Goal: Information Seeking & Learning: Learn about a topic

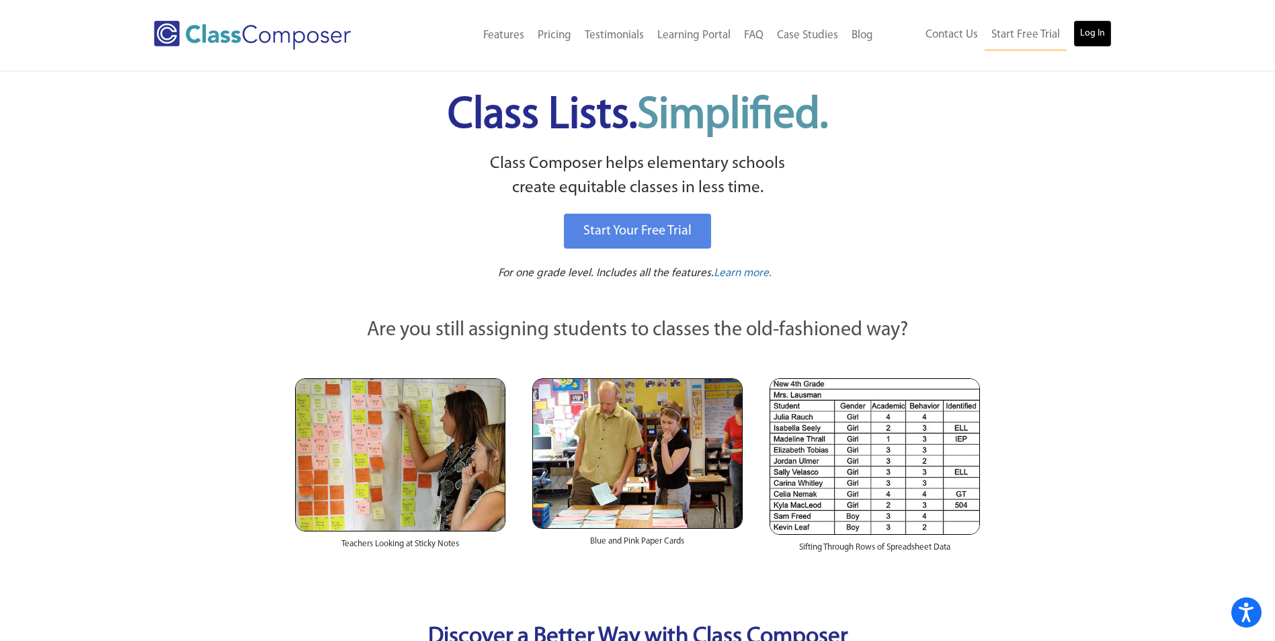
click at [1086, 35] on link "Log In" at bounding box center [1093, 33] width 38 height 27
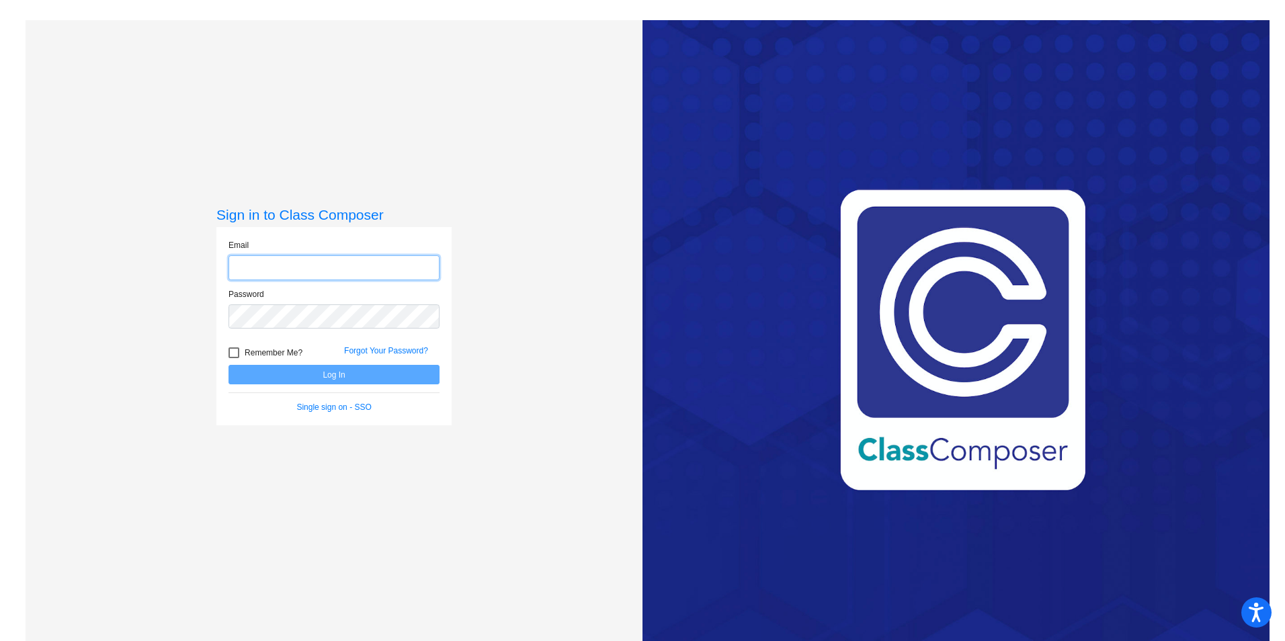
type input "[EMAIL_ADDRESS][DOMAIN_NAME]"
click at [327, 374] on button "Log In" at bounding box center [334, 374] width 211 height 19
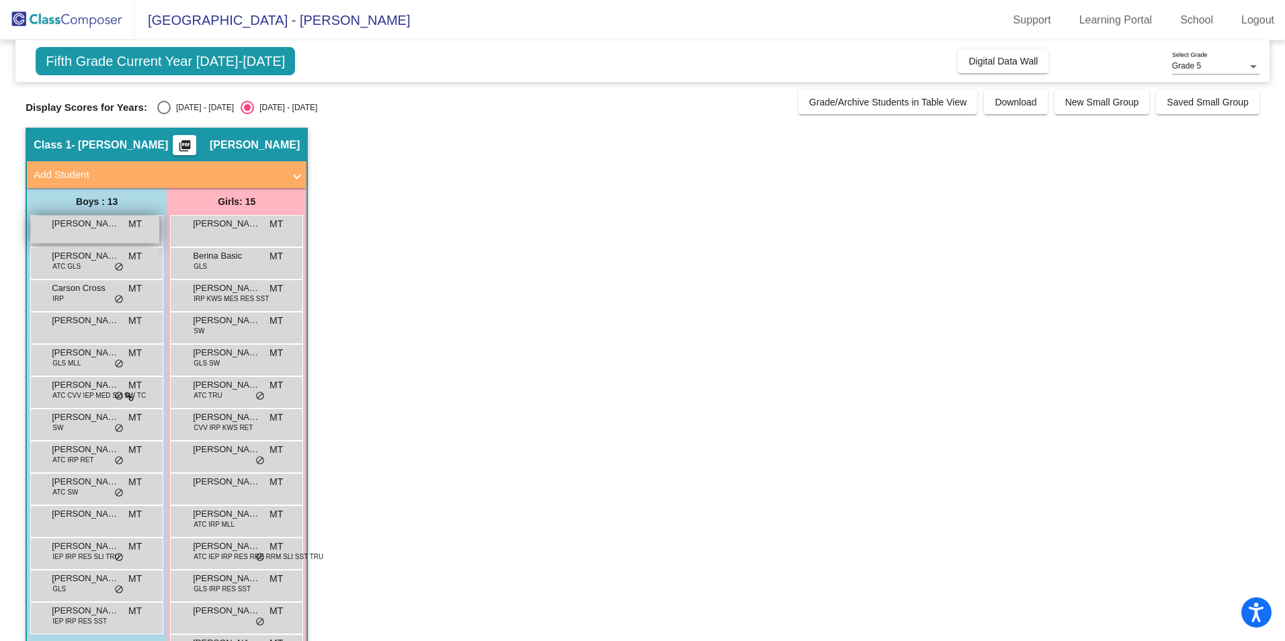
click at [83, 223] on span "[PERSON_NAME]" at bounding box center [85, 223] width 67 height 13
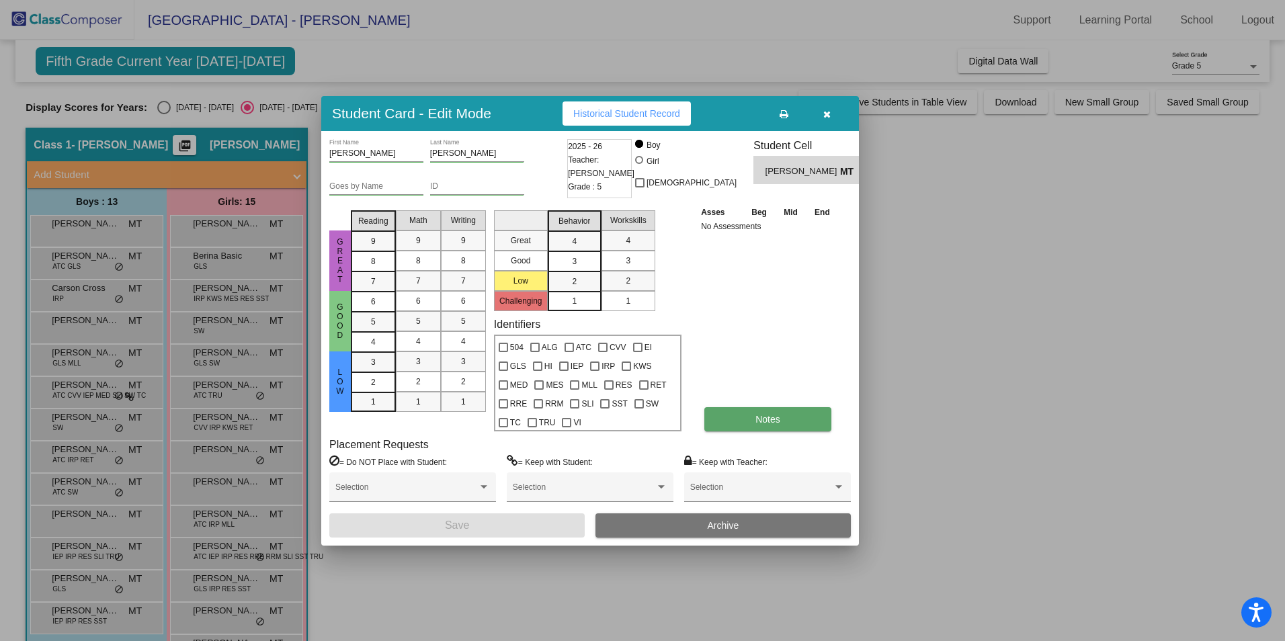
click at [766, 416] on span "Notes" at bounding box center [768, 419] width 25 height 11
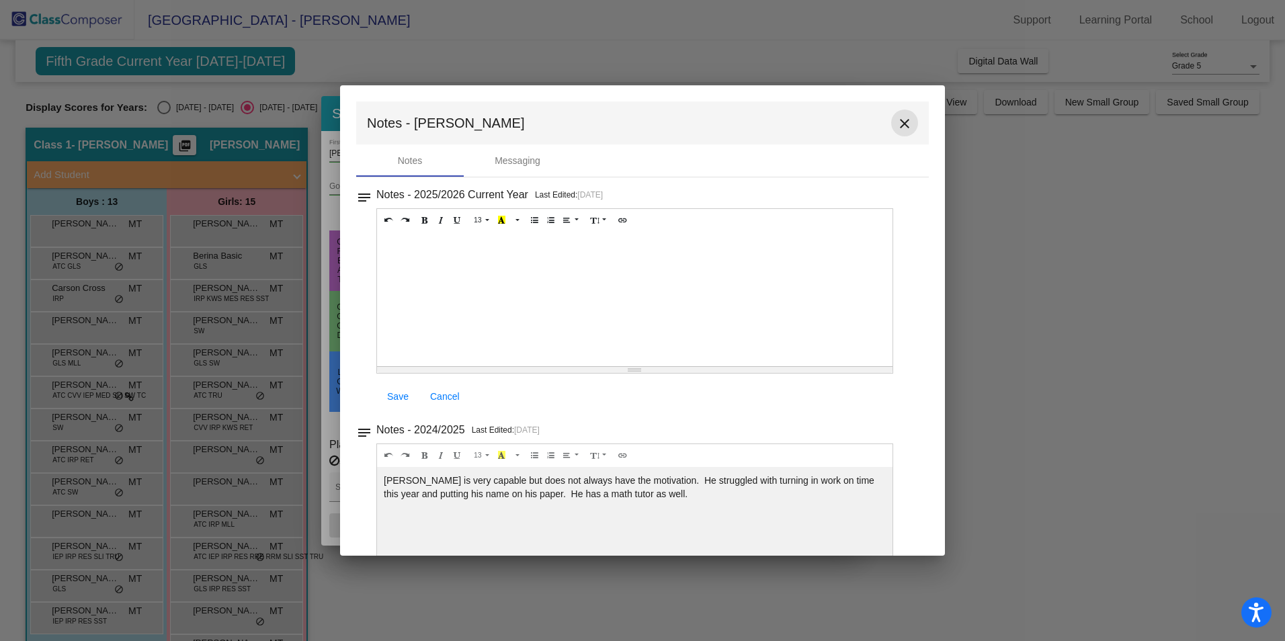
click at [903, 125] on mat-icon "close" at bounding box center [905, 124] width 16 height 16
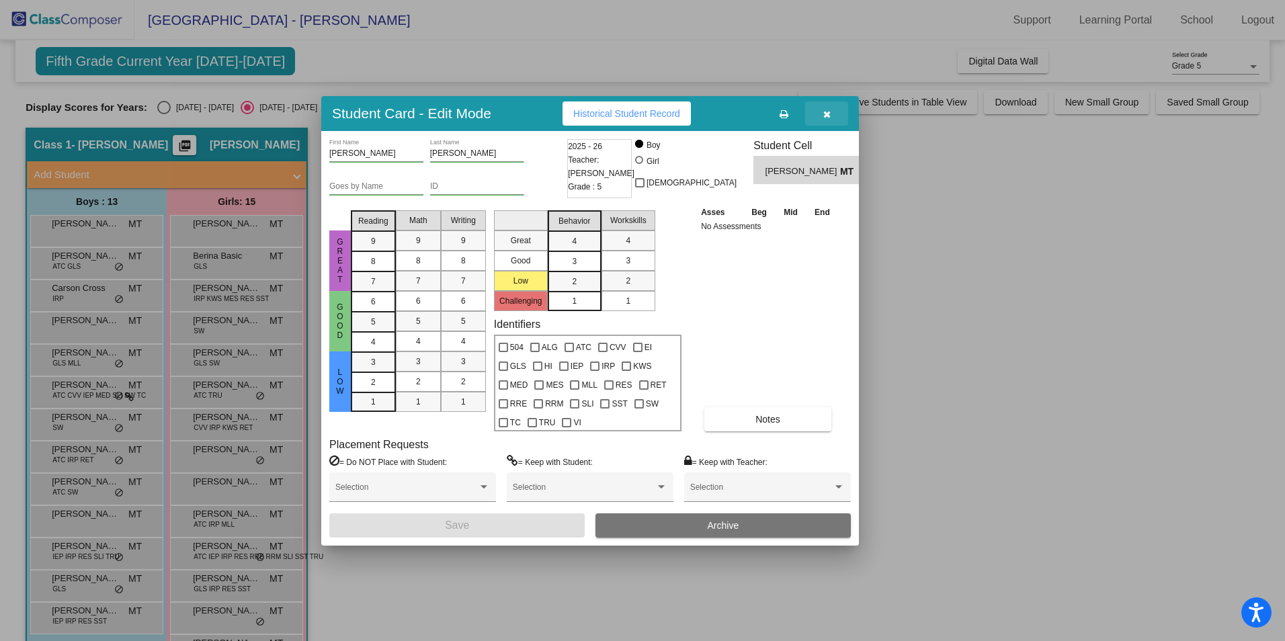
click at [828, 114] on icon "button" at bounding box center [827, 114] width 7 height 9
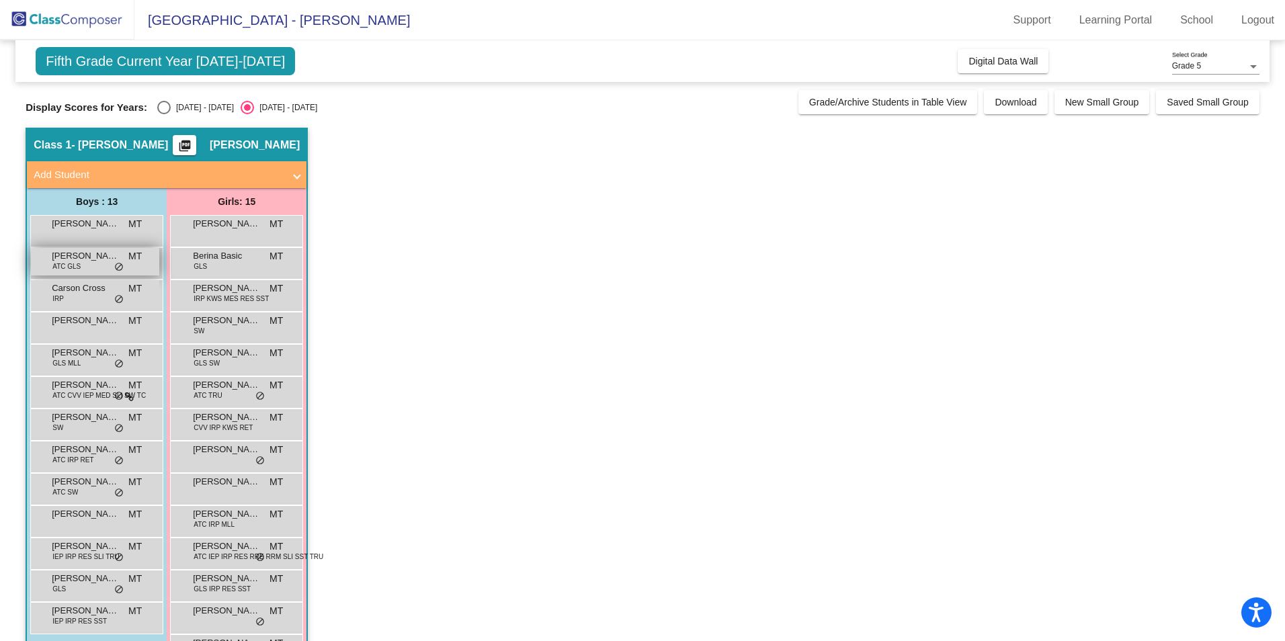
click at [82, 261] on span "[PERSON_NAME]" at bounding box center [85, 255] width 67 height 13
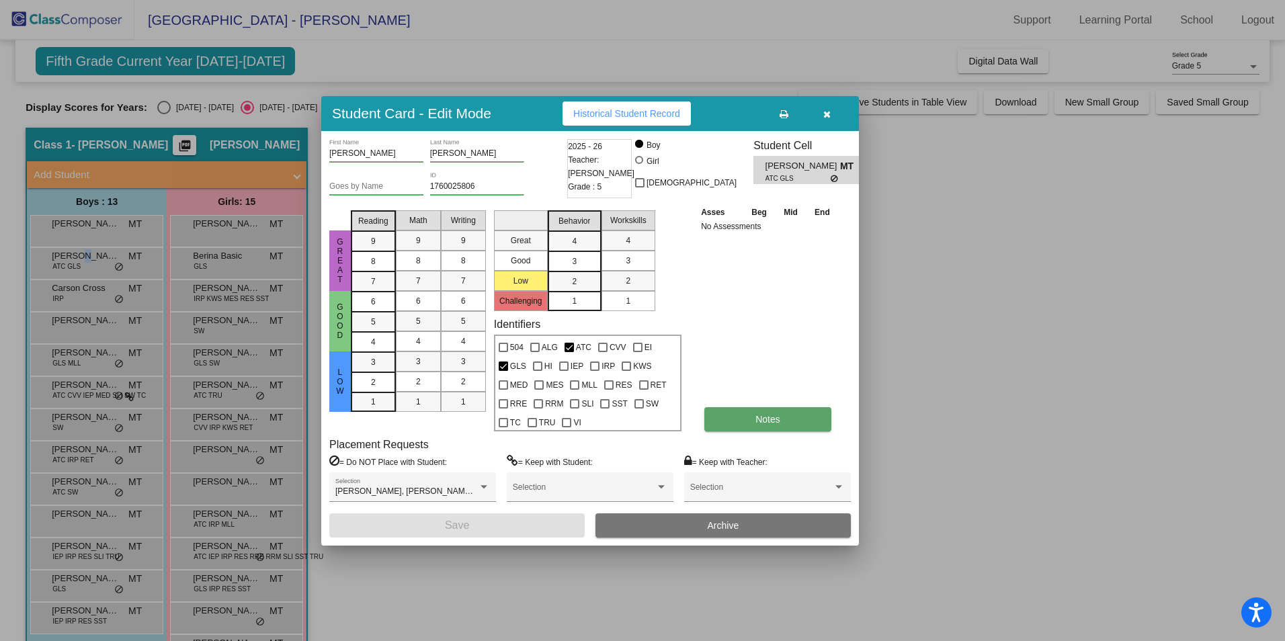
click at [742, 416] on button "Notes" at bounding box center [768, 419] width 127 height 24
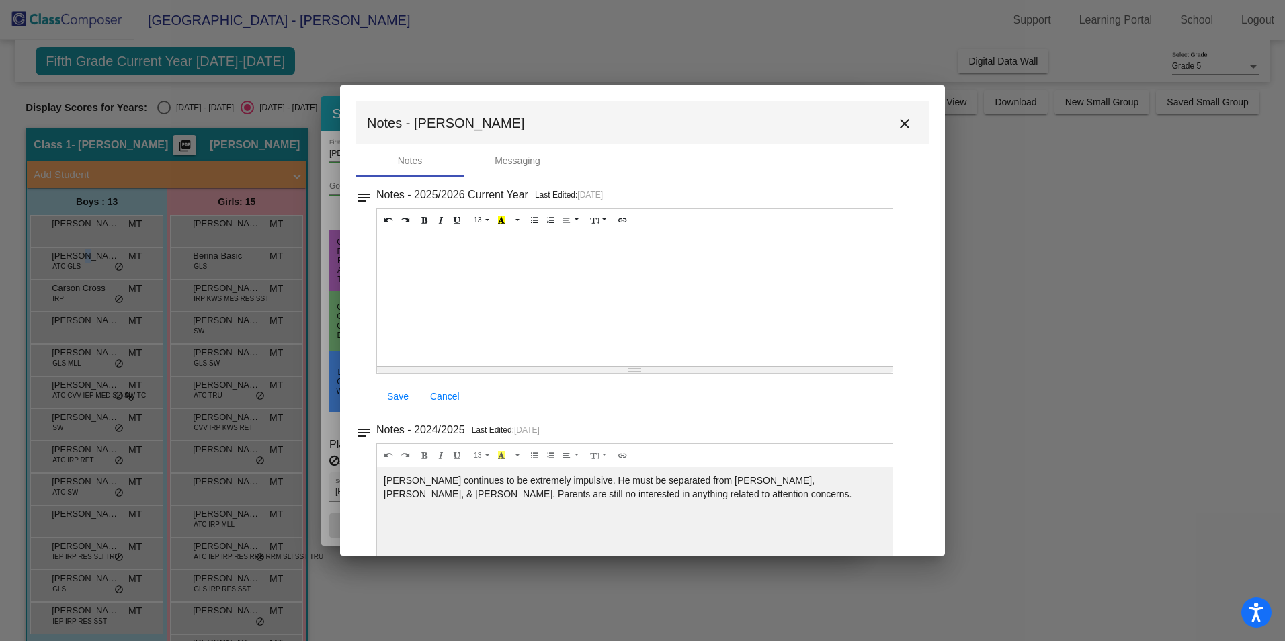
click at [900, 122] on mat-icon "close" at bounding box center [905, 124] width 16 height 16
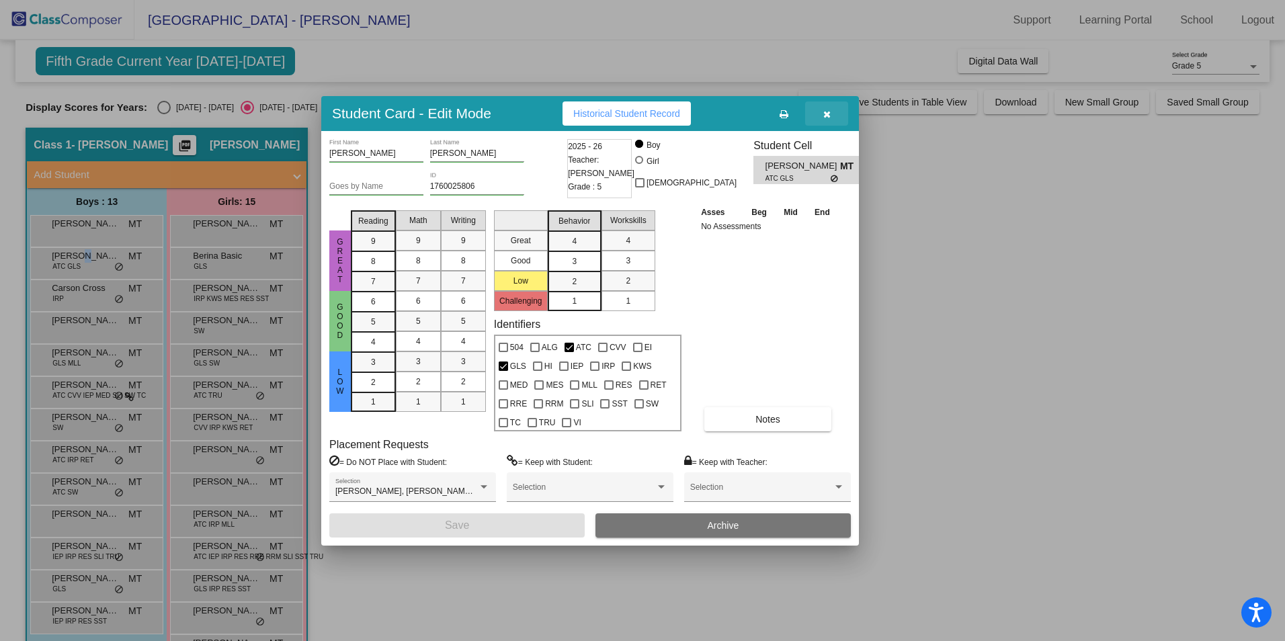
click at [828, 118] on icon "button" at bounding box center [827, 114] width 7 height 9
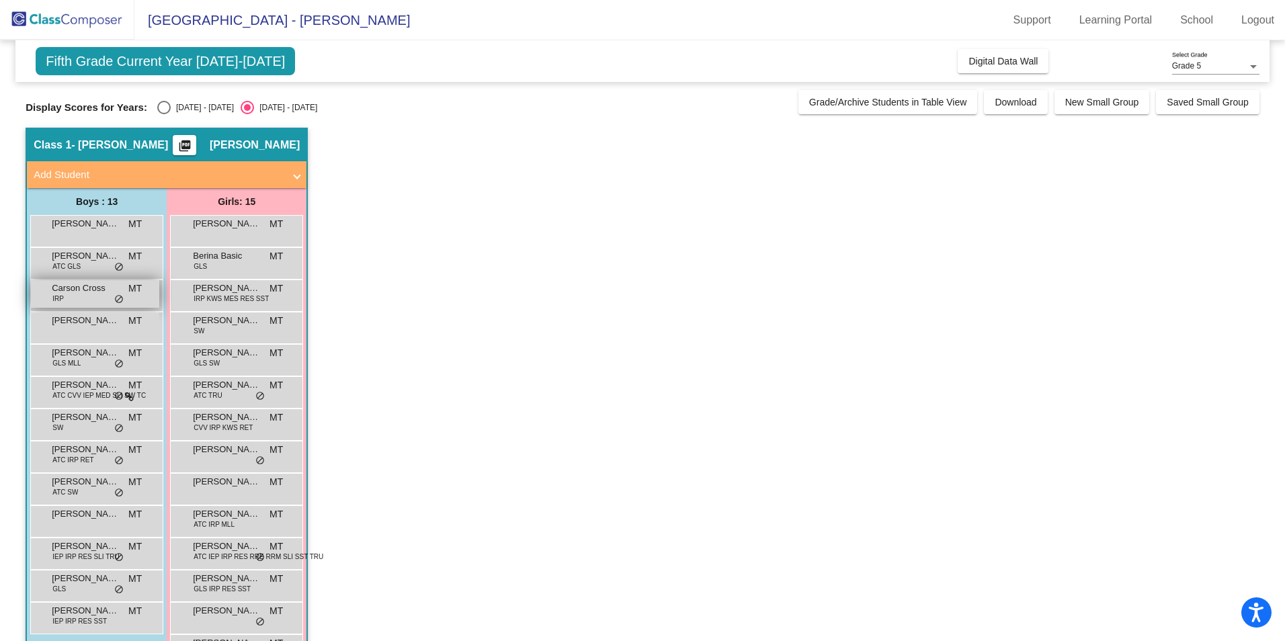
click at [70, 296] on div "Carson Cross IRP MT lock do_not_disturb_alt" at bounding box center [95, 294] width 128 height 28
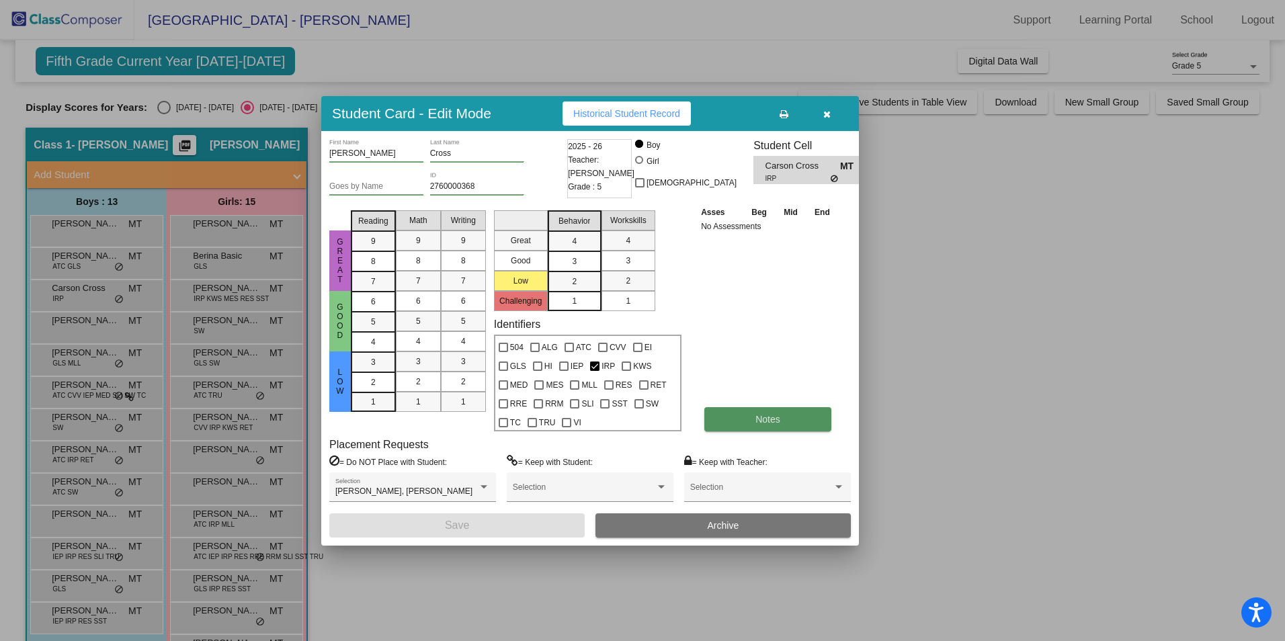
click at [732, 418] on button "Notes" at bounding box center [768, 419] width 127 height 24
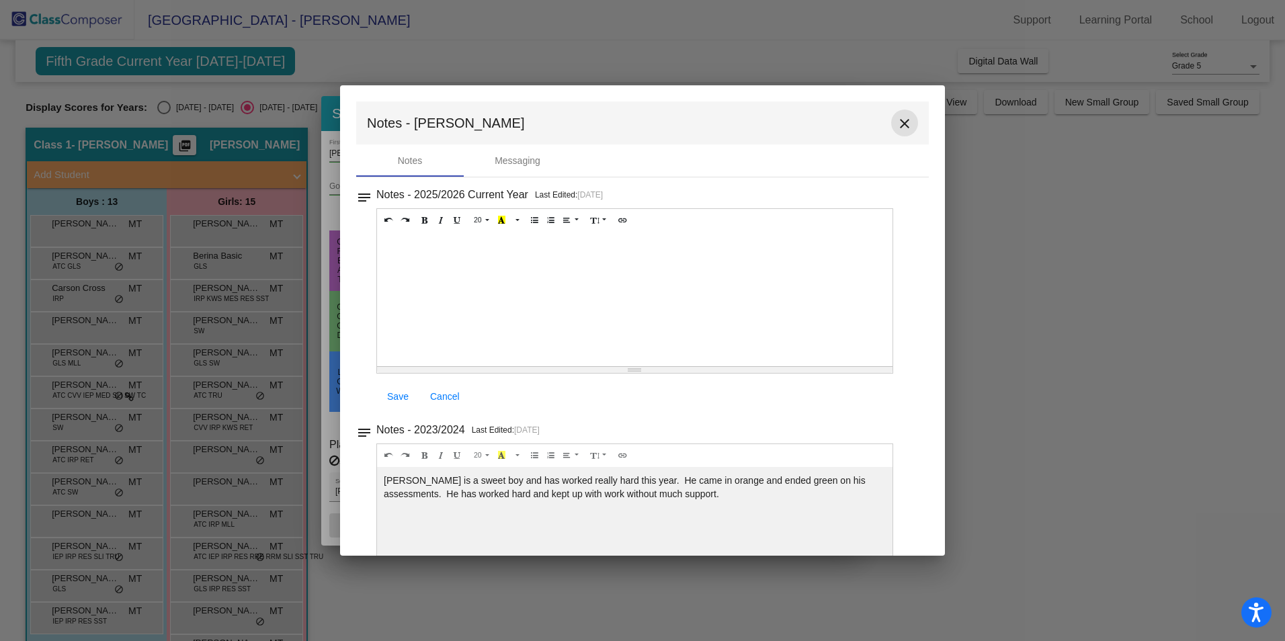
click at [903, 128] on mat-icon "close" at bounding box center [905, 124] width 16 height 16
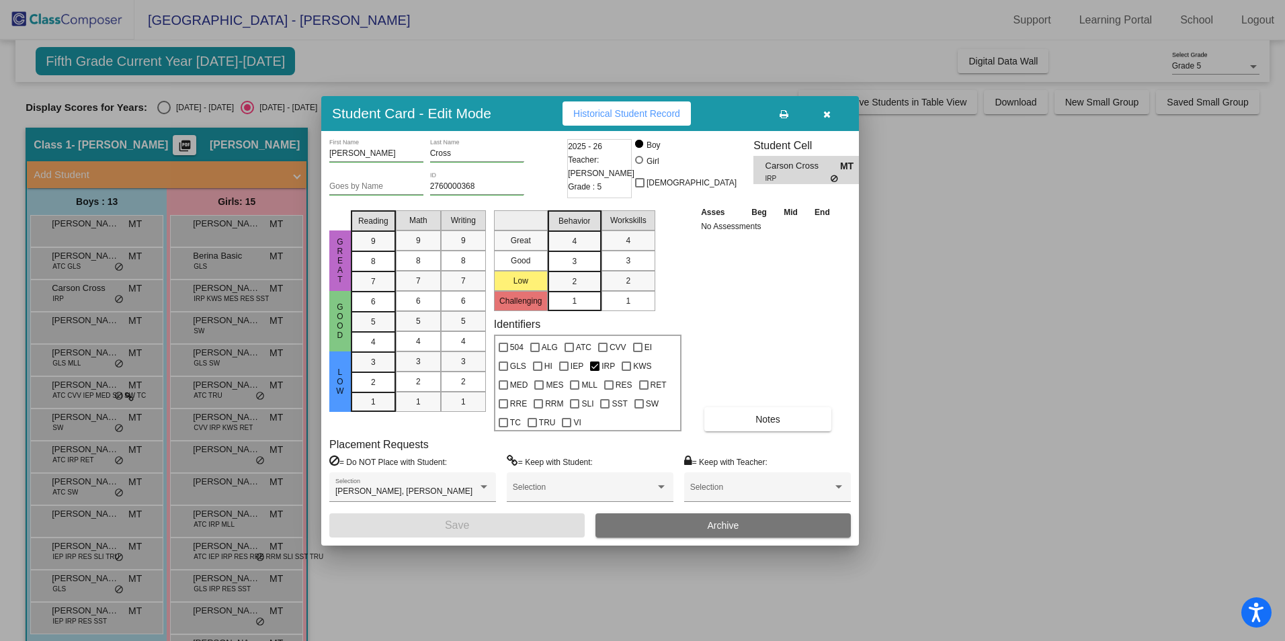
click at [829, 116] on icon "button" at bounding box center [827, 114] width 7 height 9
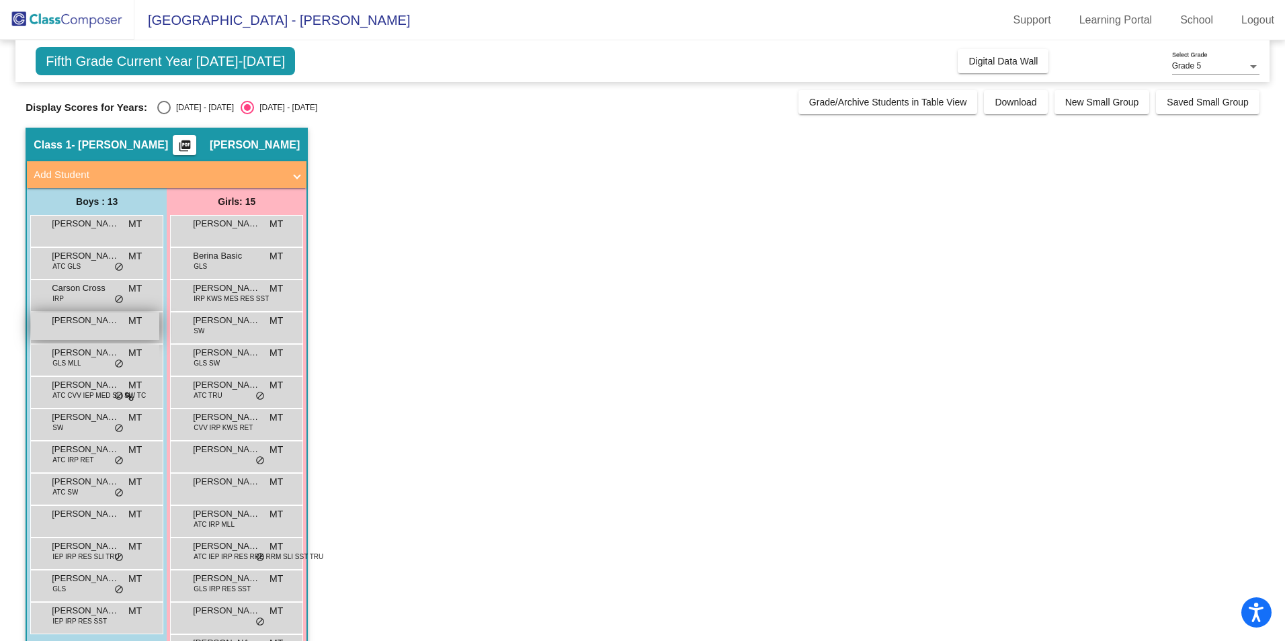
click at [71, 325] on span "[PERSON_NAME]" at bounding box center [85, 320] width 67 height 13
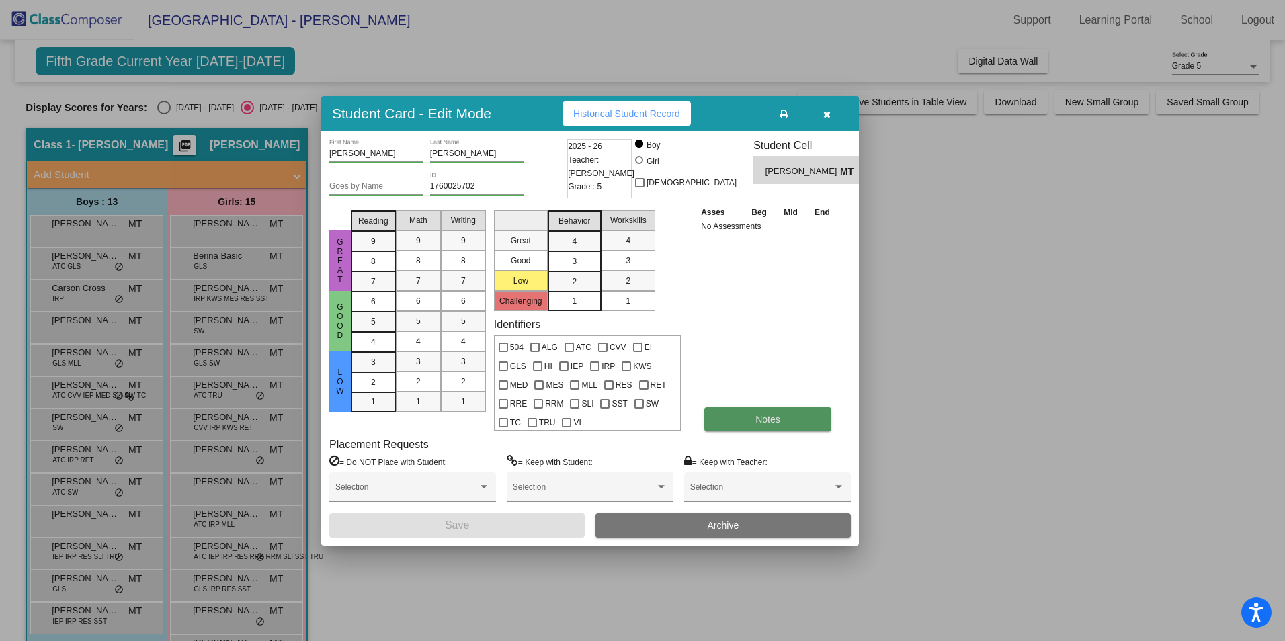
click at [750, 413] on button "Notes" at bounding box center [768, 419] width 127 height 24
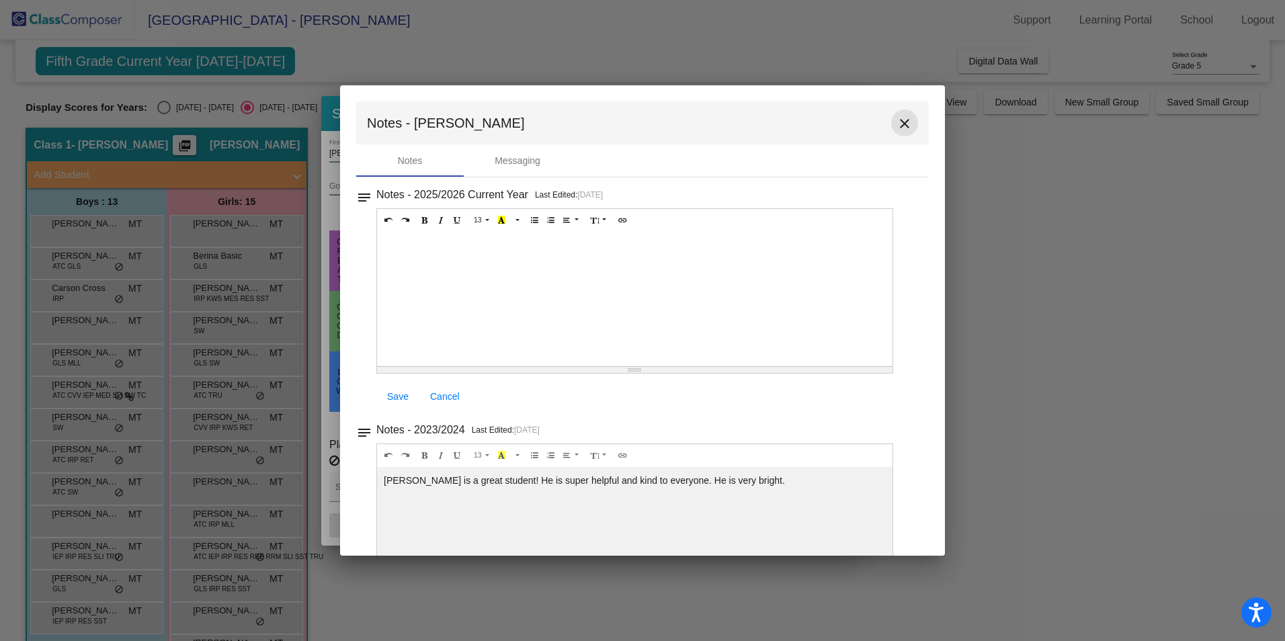
click at [897, 120] on mat-icon "close" at bounding box center [905, 124] width 16 height 16
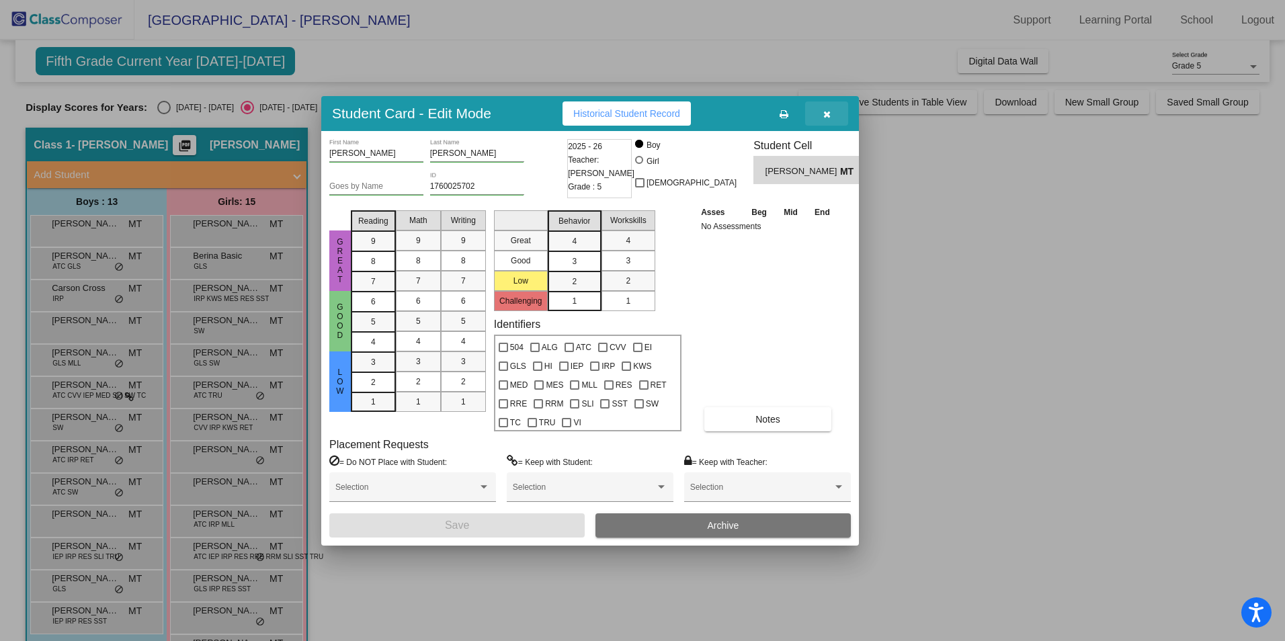
click at [828, 110] on icon "button" at bounding box center [827, 114] width 7 height 9
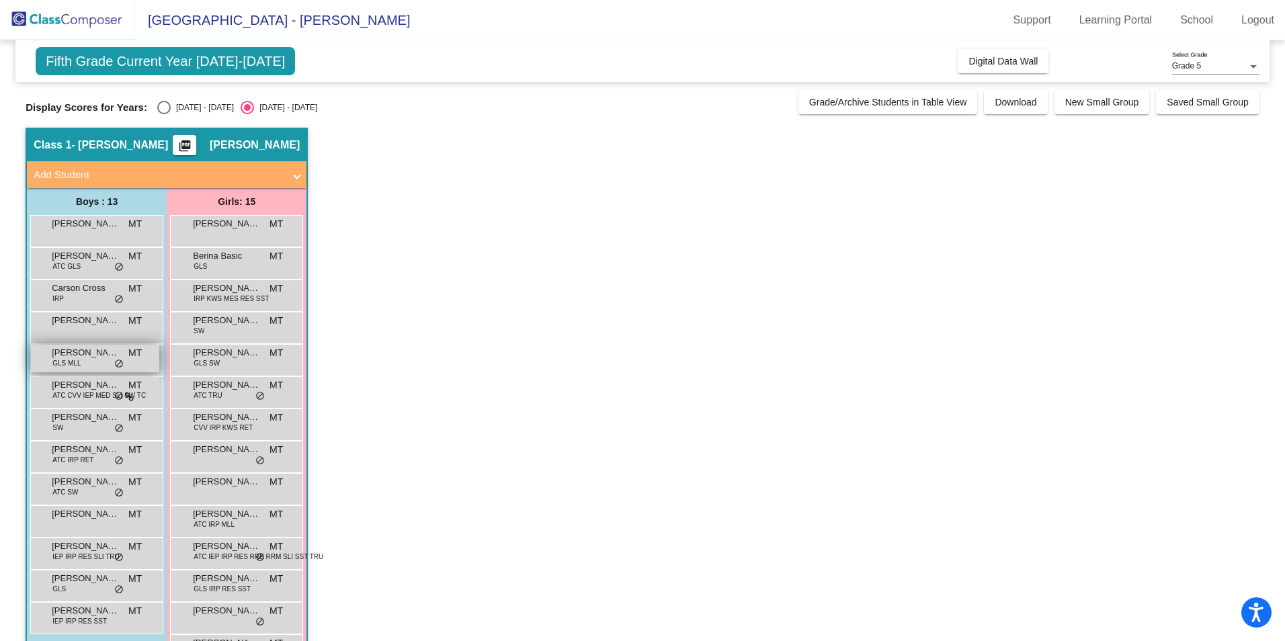
click at [71, 354] on span "[PERSON_NAME]" at bounding box center [85, 352] width 67 height 13
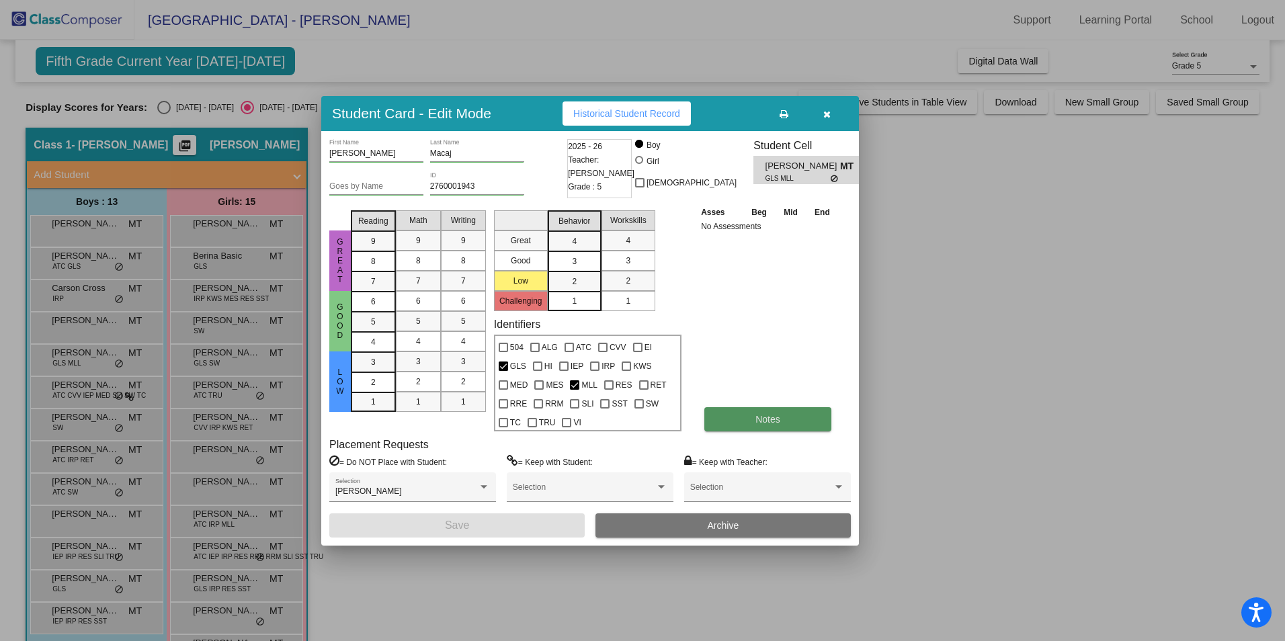
click at [736, 418] on button "Notes" at bounding box center [768, 419] width 127 height 24
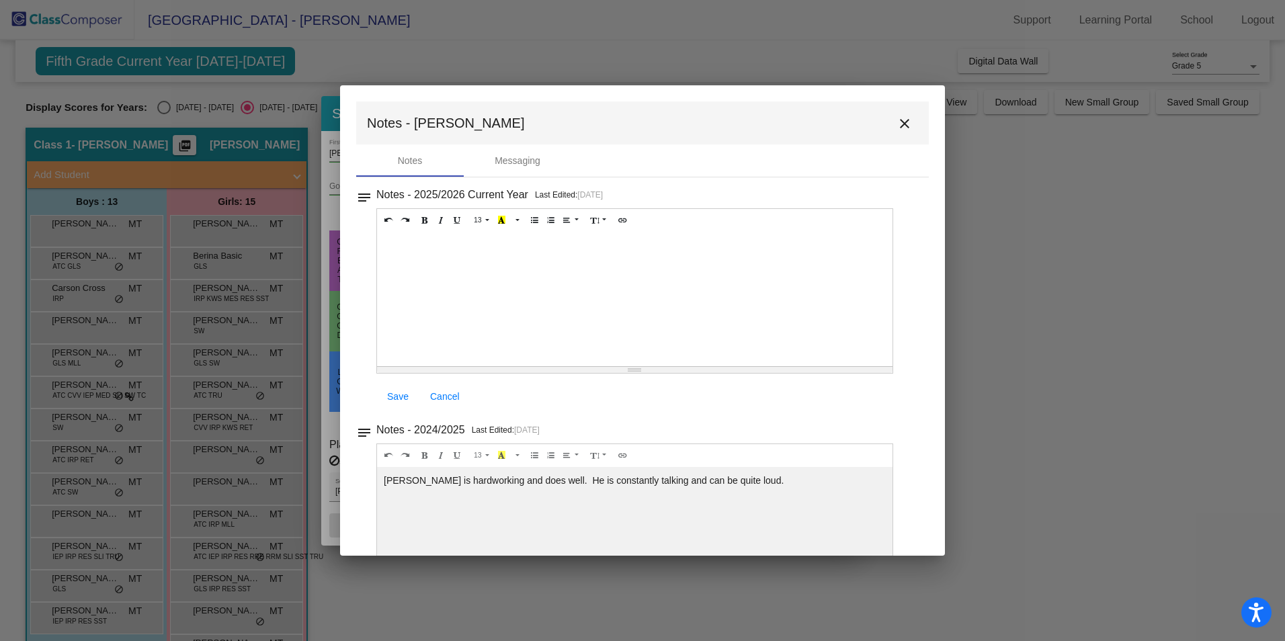
click at [904, 127] on mat-icon "close" at bounding box center [905, 124] width 16 height 16
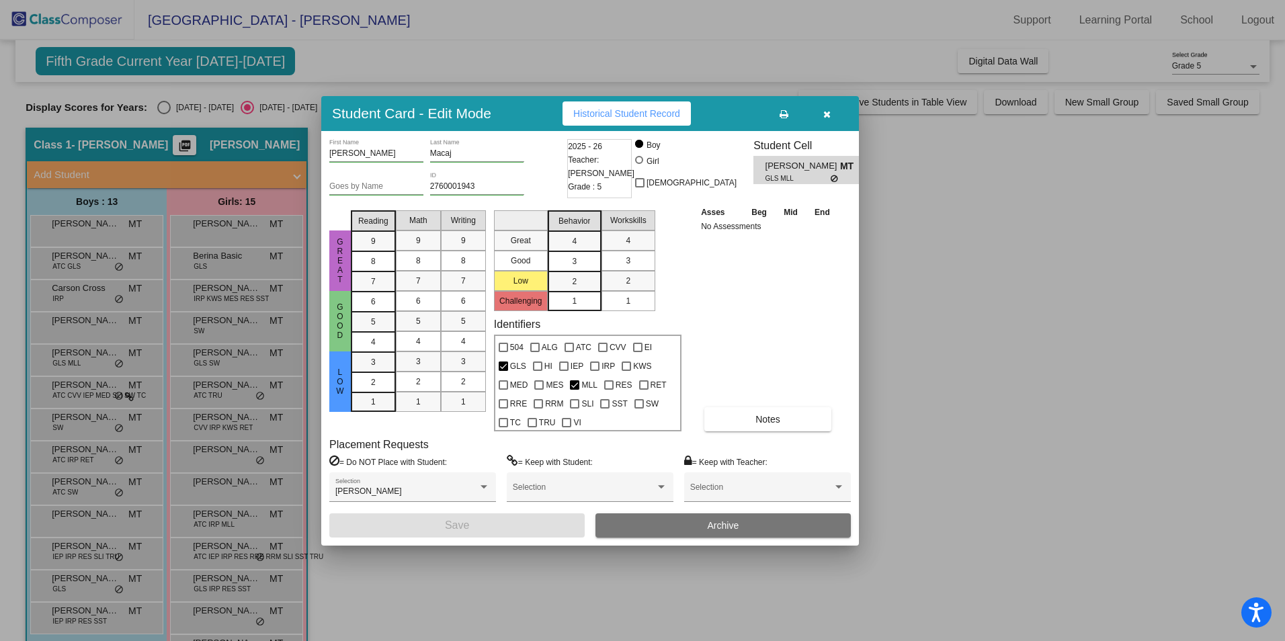
click at [828, 113] on icon "button" at bounding box center [827, 114] width 7 height 9
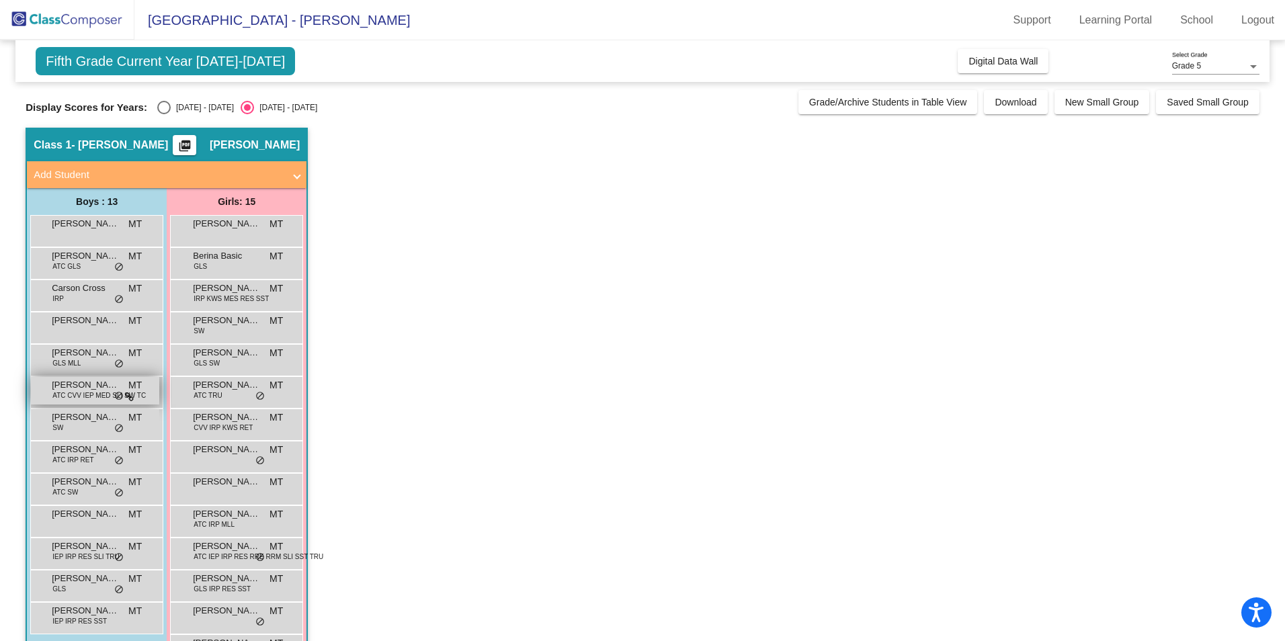
click at [61, 385] on span "[PERSON_NAME]" at bounding box center [85, 385] width 67 height 13
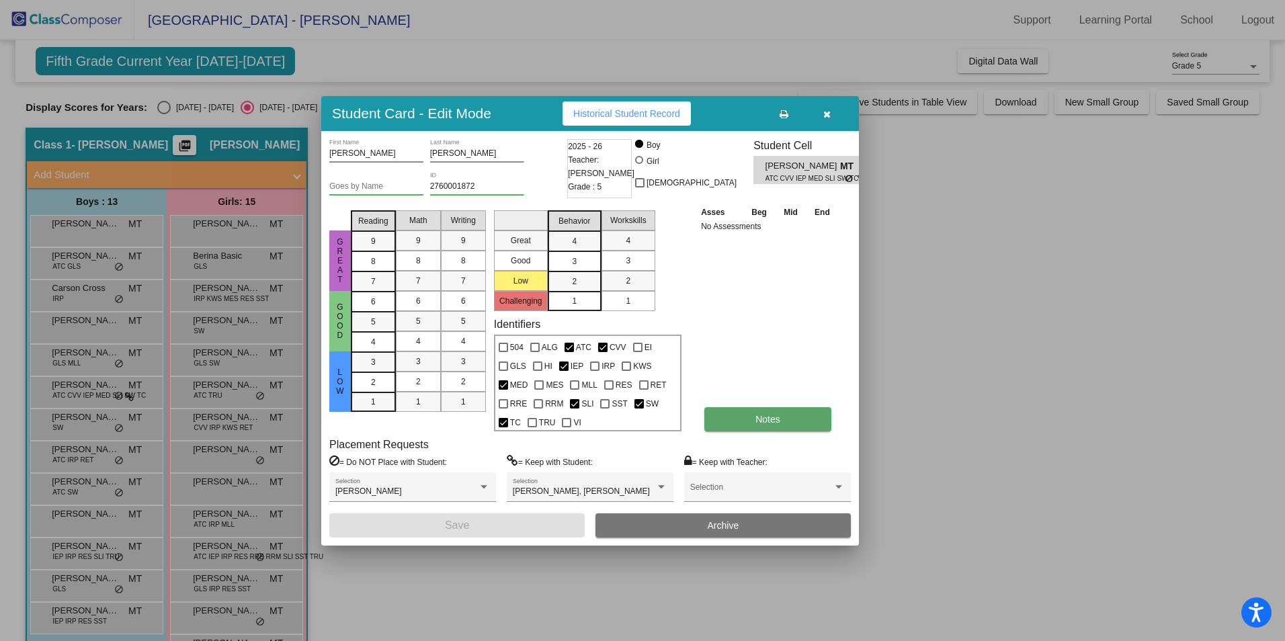
click at [773, 418] on span "Notes" at bounding box center [768, 419] width 25 height 11
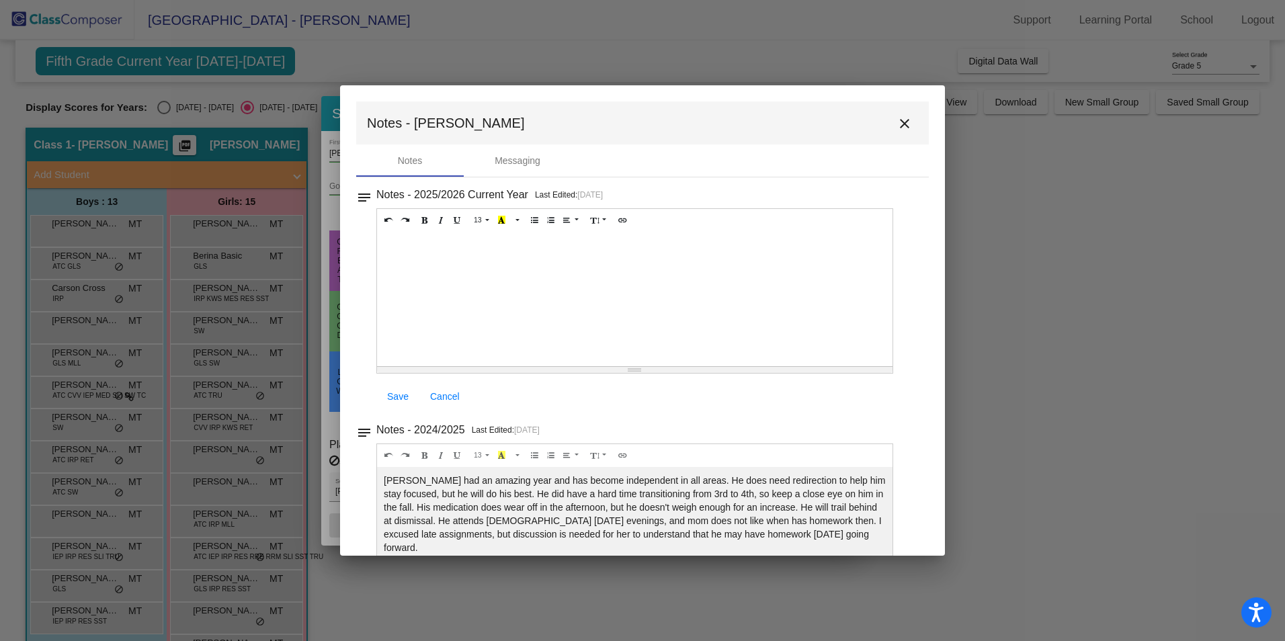
click at [897, 122] on mat-icon "close" at bounding box center [905, 124] width 16 height 16
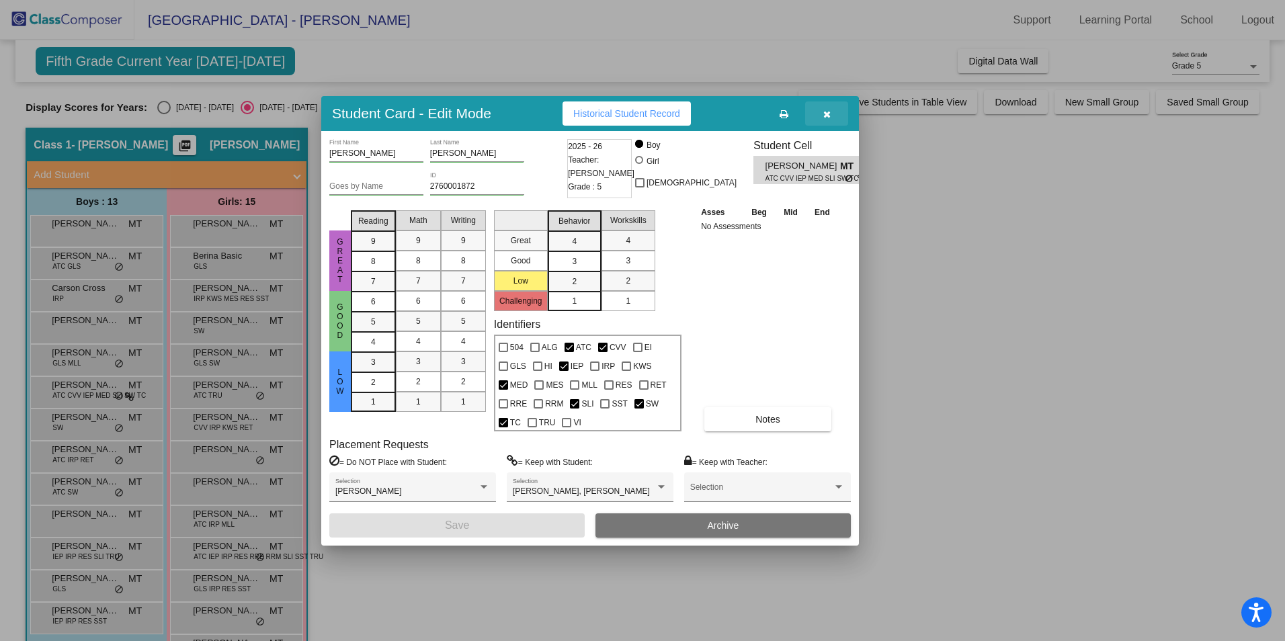
click at [826, 116] on icon "button" at bounding box center [827, 114] width 7 height 9
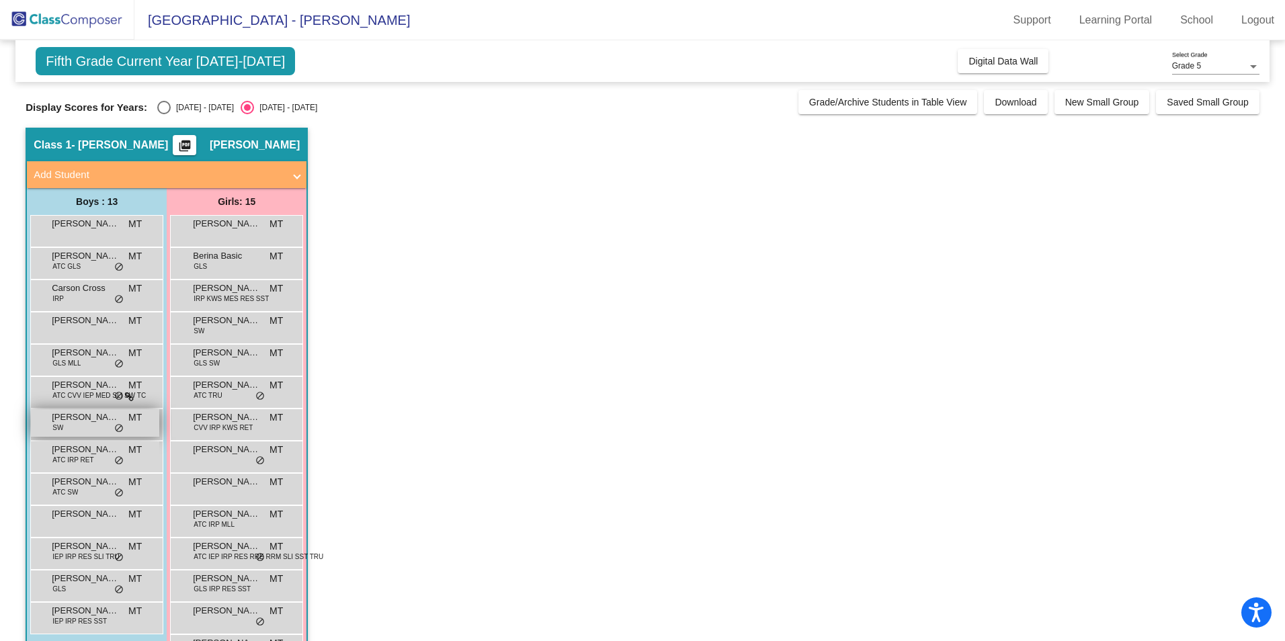
click at [65, 424] on span "[PERSON_NAME]" at bounding box center [85, 417] width 67 height 13
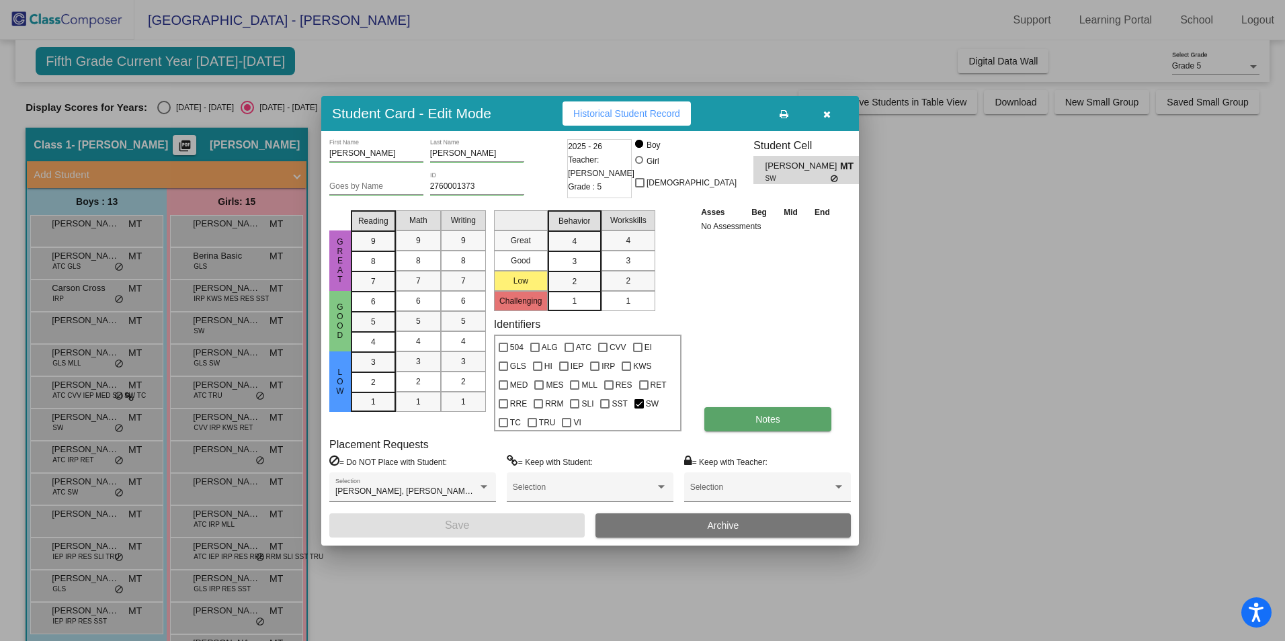
click at [771, 420] on span "Notes" at bounding box center [768, 419] width 25 height 11
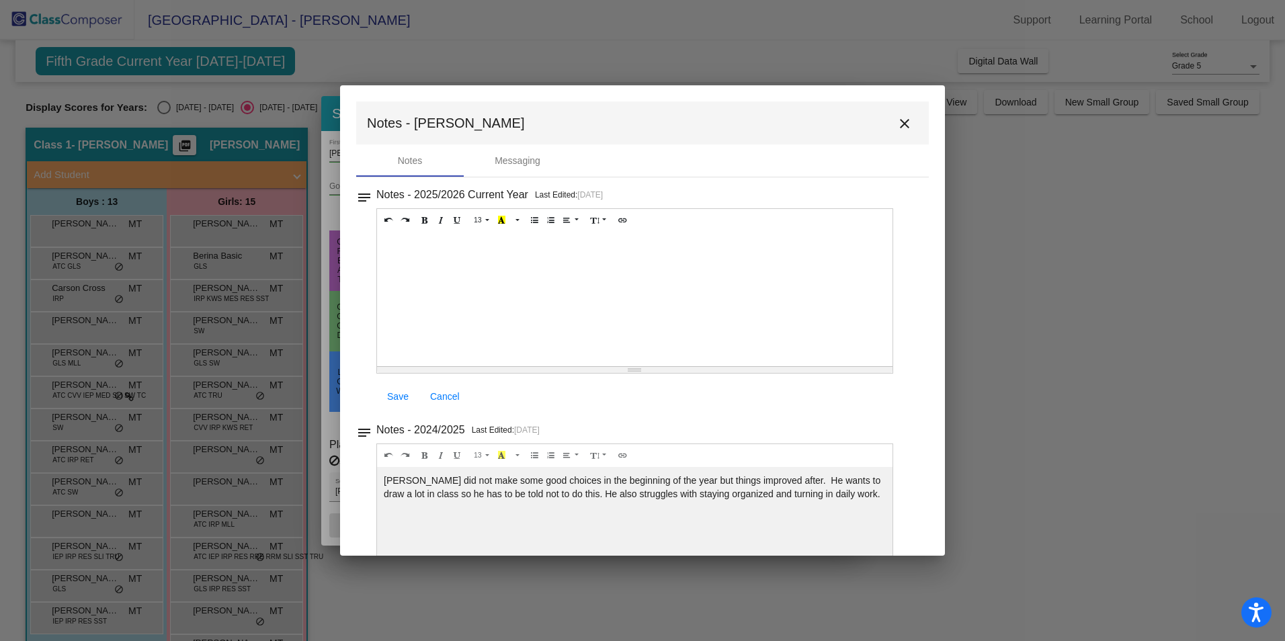
click at [897, 126] on mat-icon "close" at bounding box center [905, 124] width 16 height 16
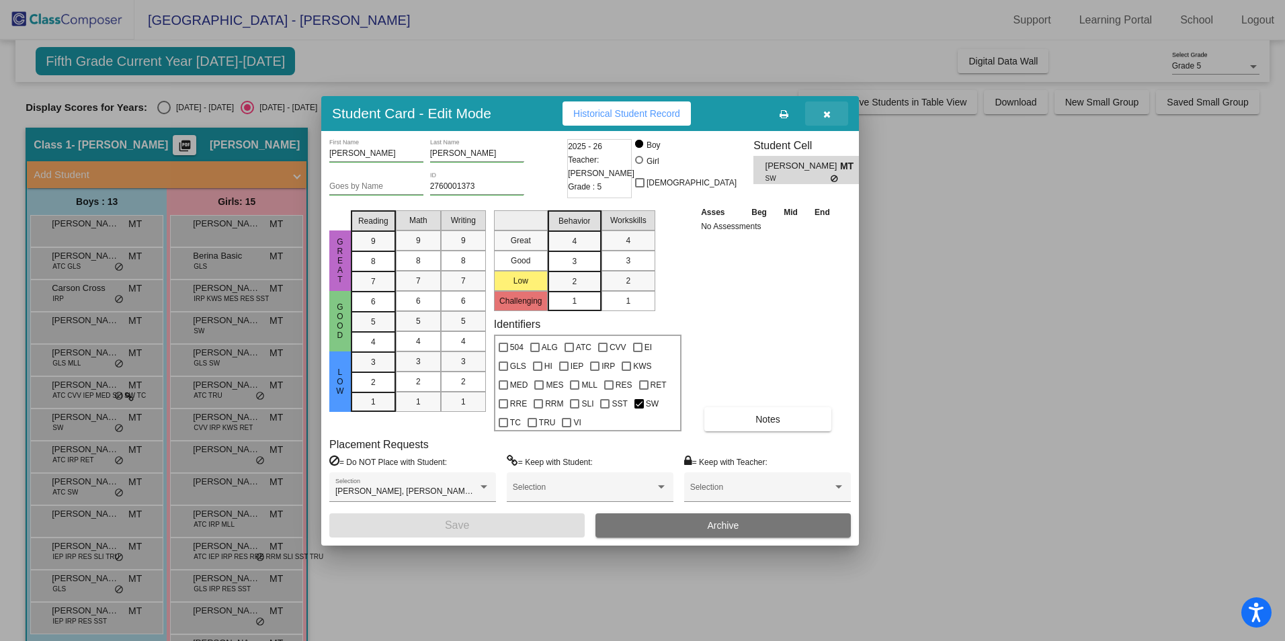
click at [828, 111] on icon "button" at bounding box center [827, 114] width 7 height 9
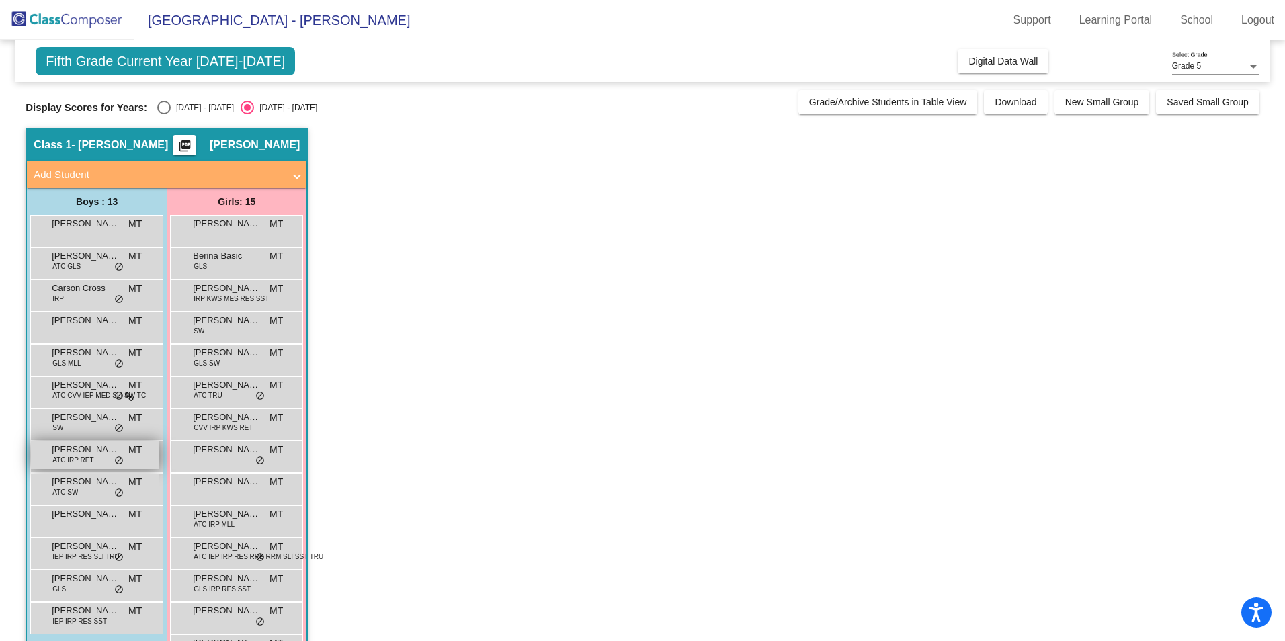
click at [58, 461] on span "ATC IRP RET" at bounding box center [72, 460] width 41 height 10
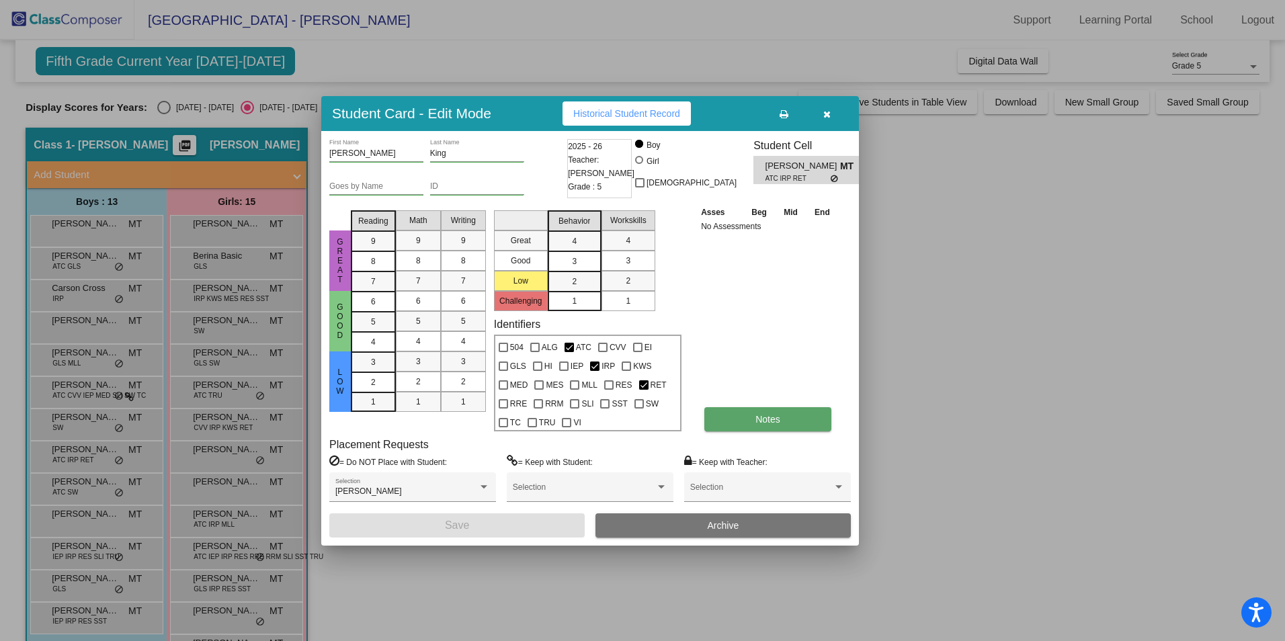
click at [757, 416] on span "Notes" at bounding box center [768, 419] width 25 height 11
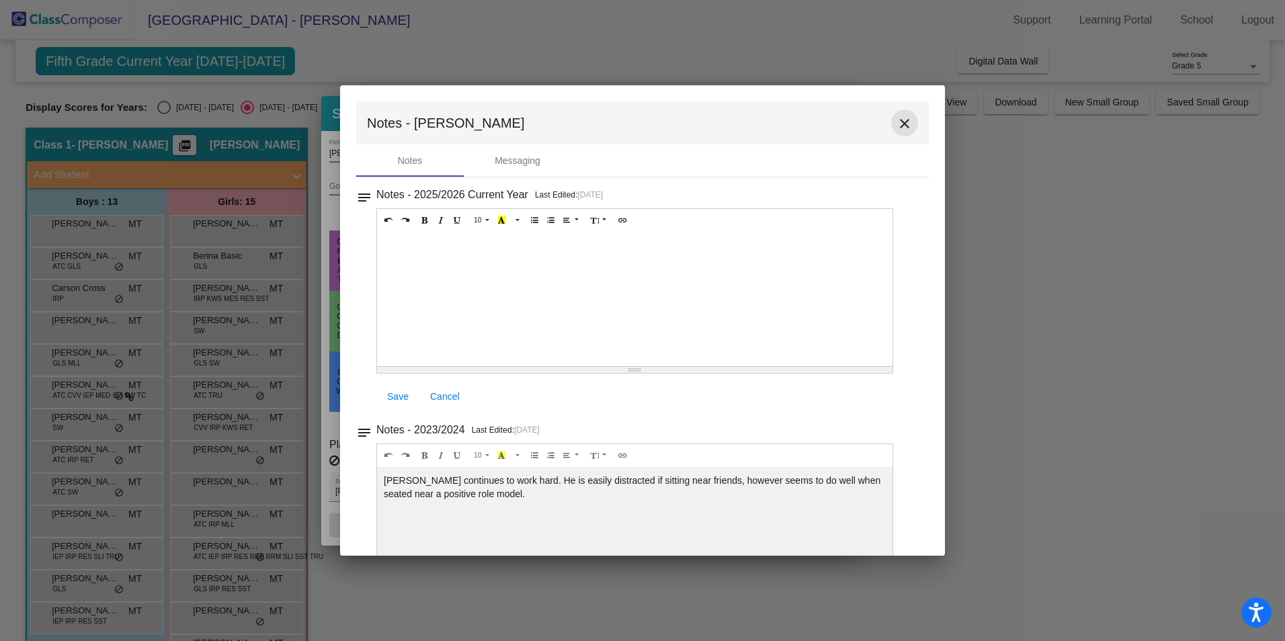
click at [900, 124] on mat-icon "close" at bounding box center [905, 124] width 16 height 16
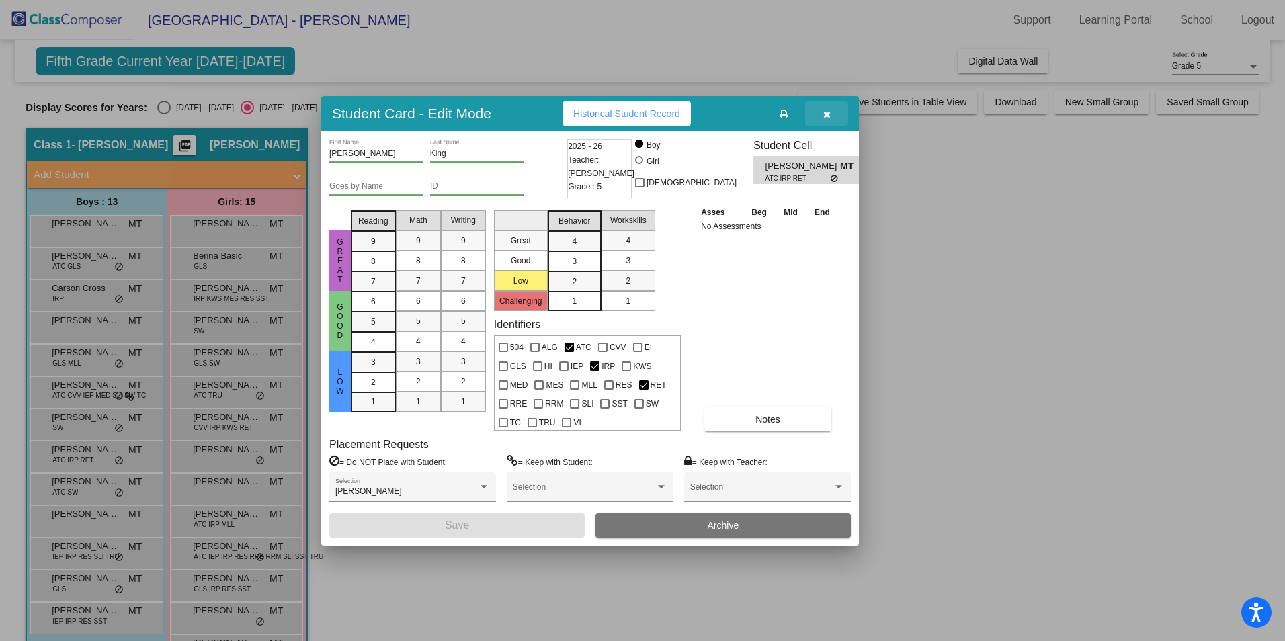
click at [824, 116] on icon "button" at bounding box center [827, 114] width 7 height 9
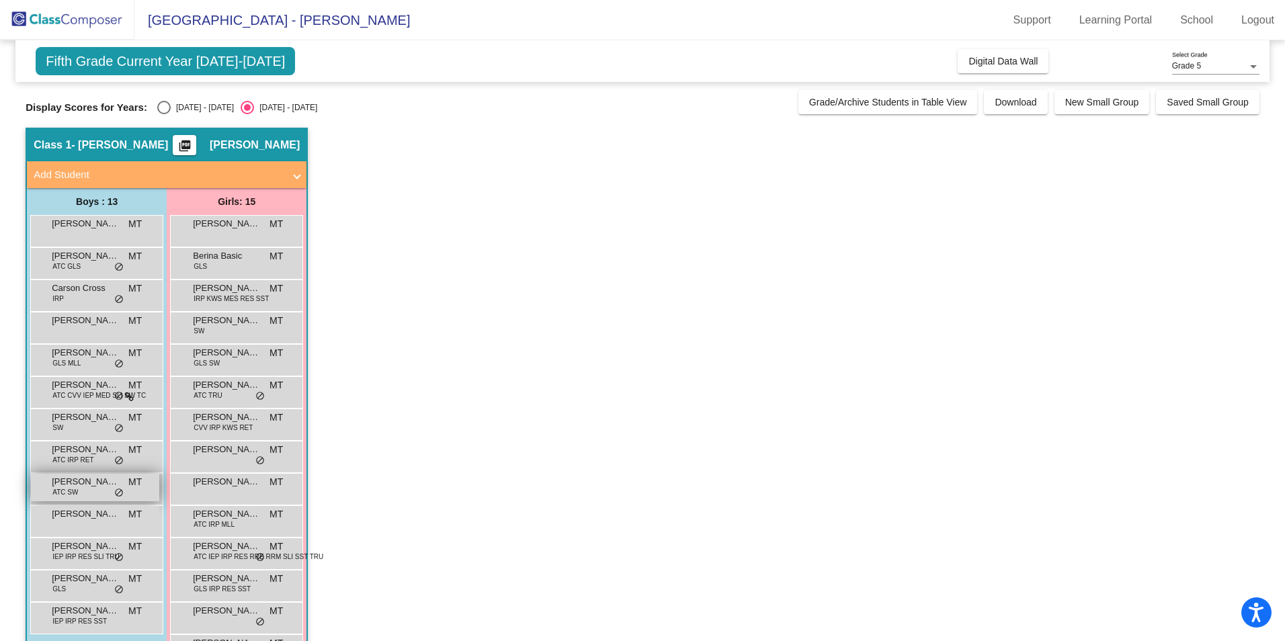
click at [80, 490] on div "[PERSON_NAME] ATC SW MT lock do_not_disturb_alt" at bounding box center [95, 488] width 128 height 28
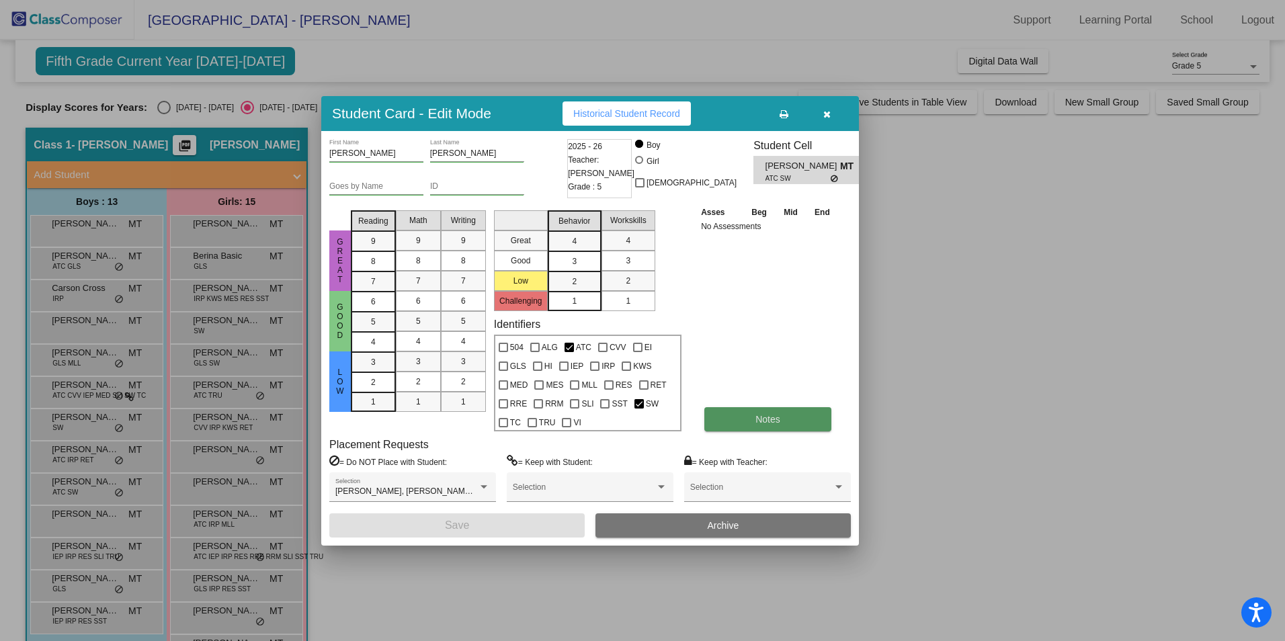
click at [735, 412] on button "Notes" at bounding box center [768, 419] width 127 height 24
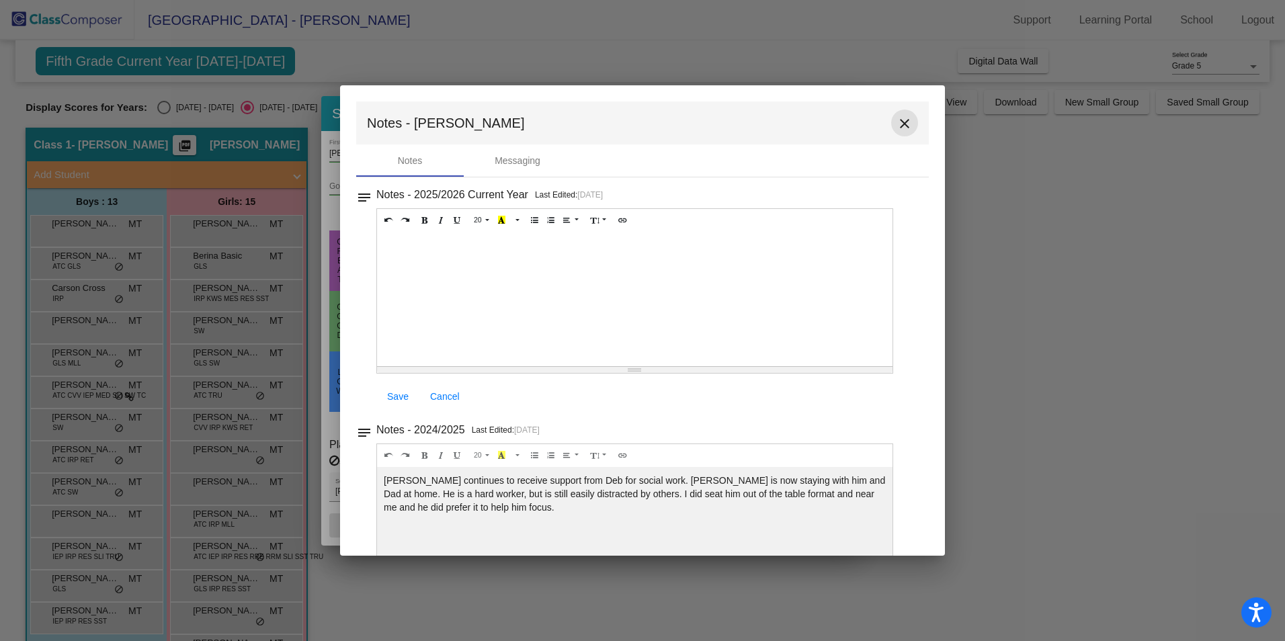
click at [901, 120] on mat-icon "close" at bounding box center [905, 124] width 16 height 16
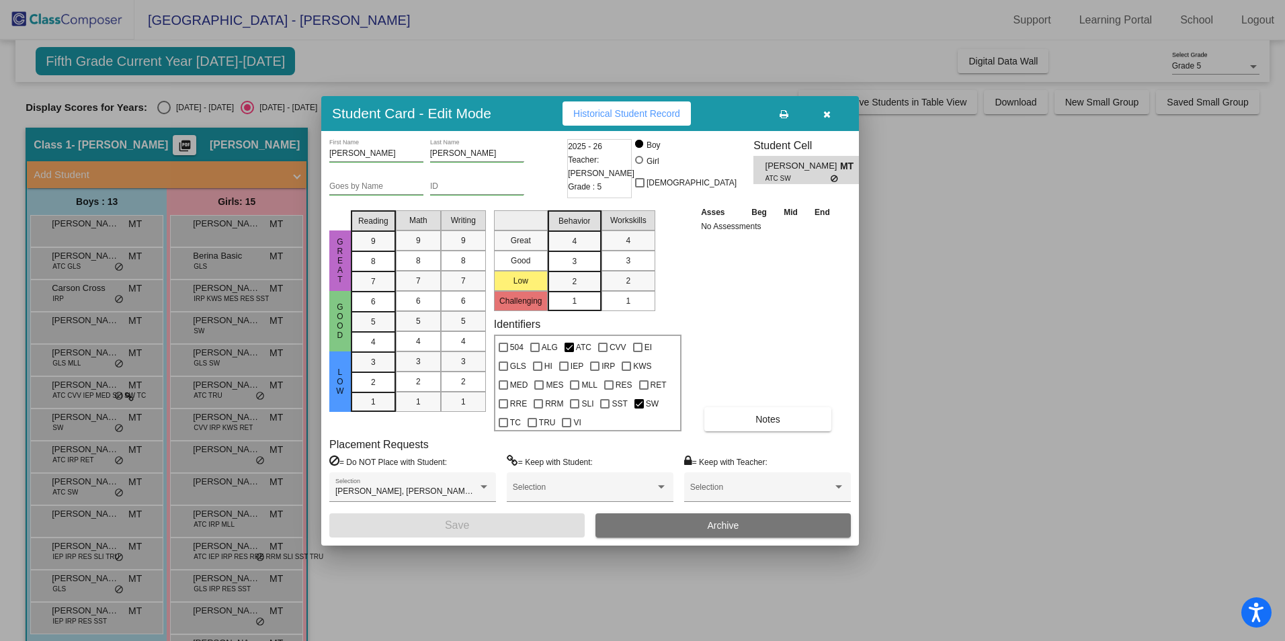
click at [828, 110] on icon "button" at bounding box center [827, 114] width 7 height 9
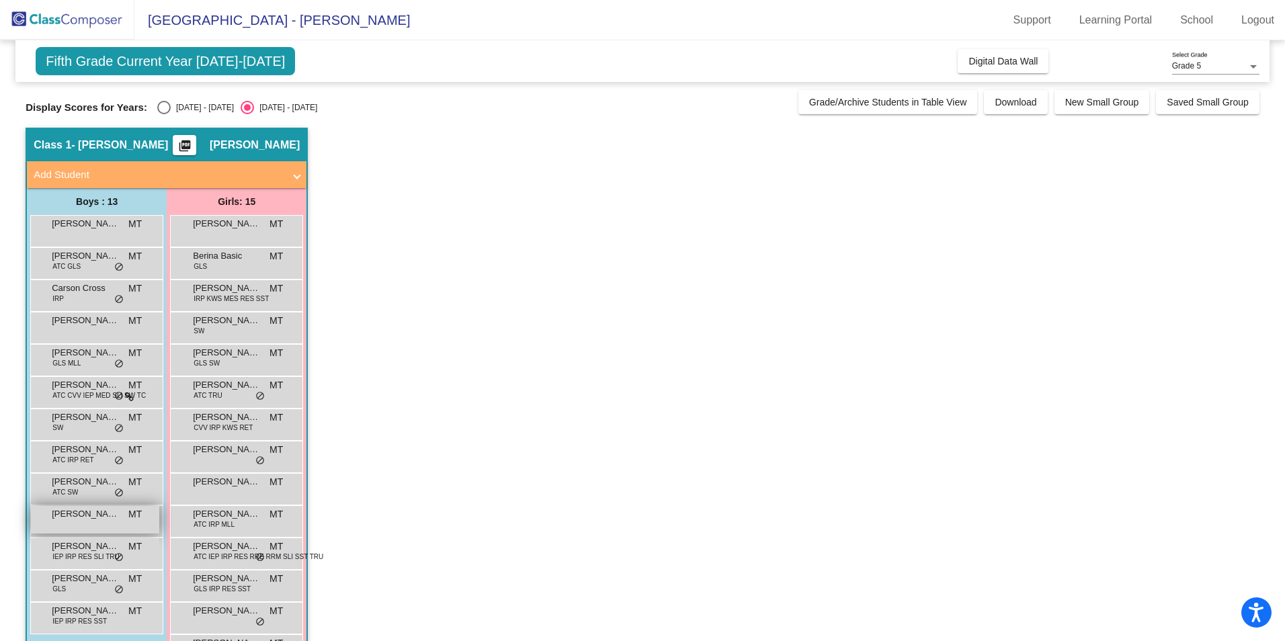
click at [79, 513] on span "[PERSON_NAME]" at bounding box center [85, 514] width 67 height 13
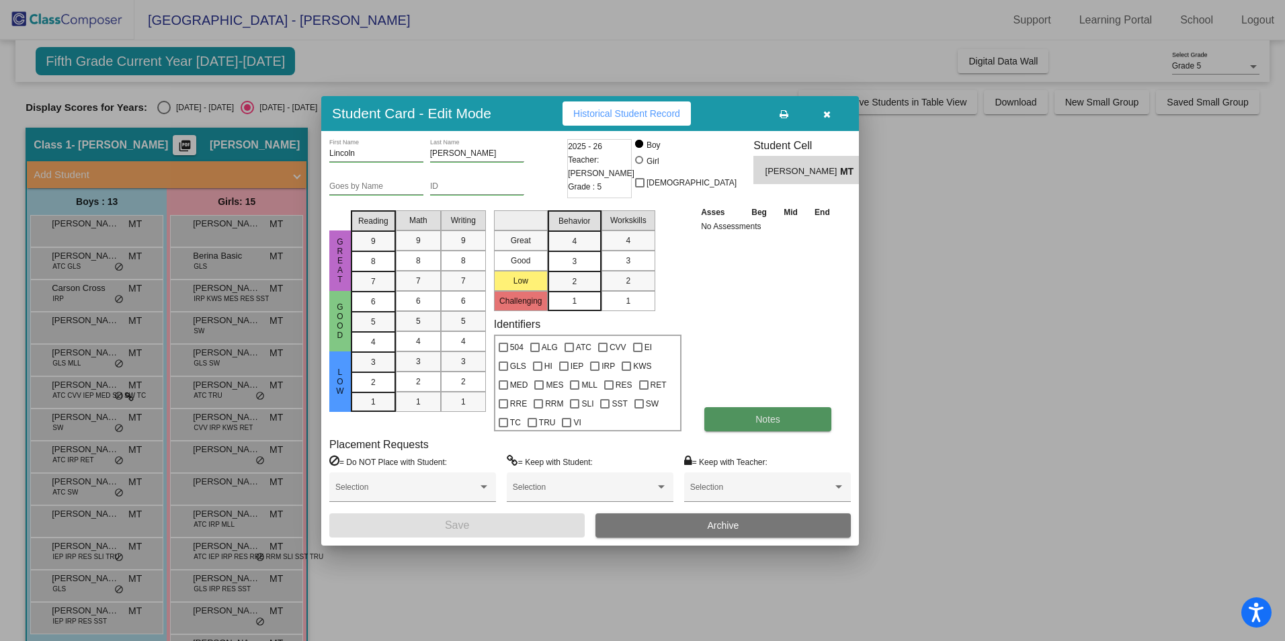
click at [756, 410] on button "Notes" at bounding box center [768, 419] width 127 height 24
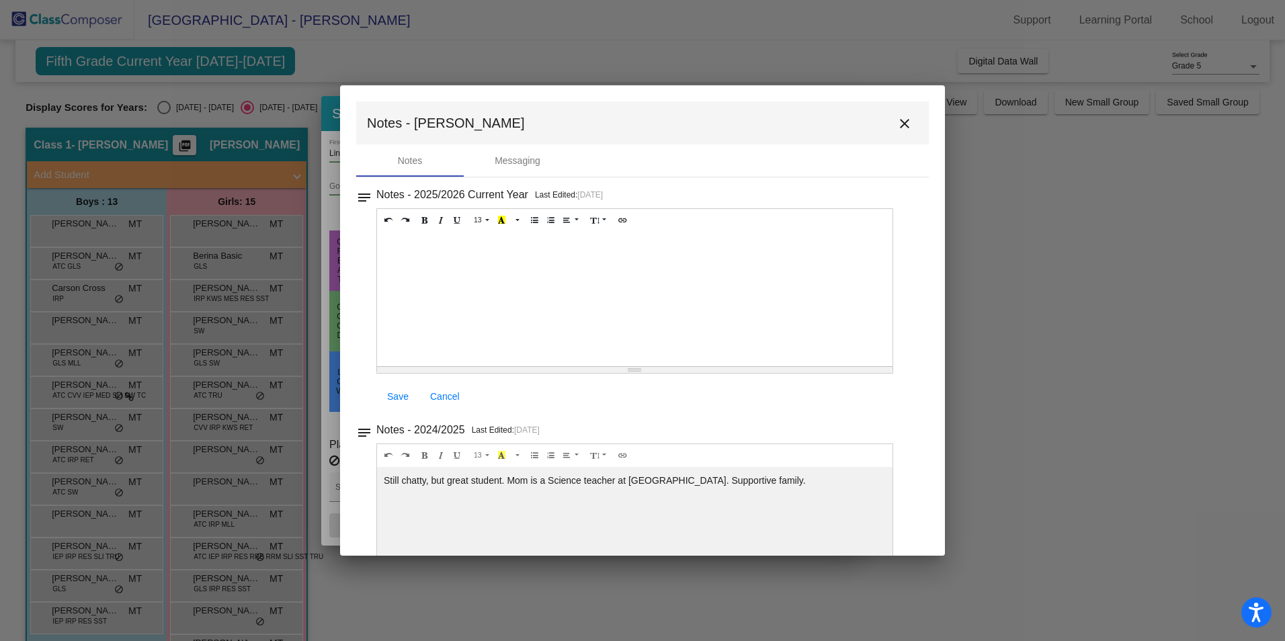
click at [899, 124] on mat-icon "close" at bounding box center [905, 124] width 16 height 16
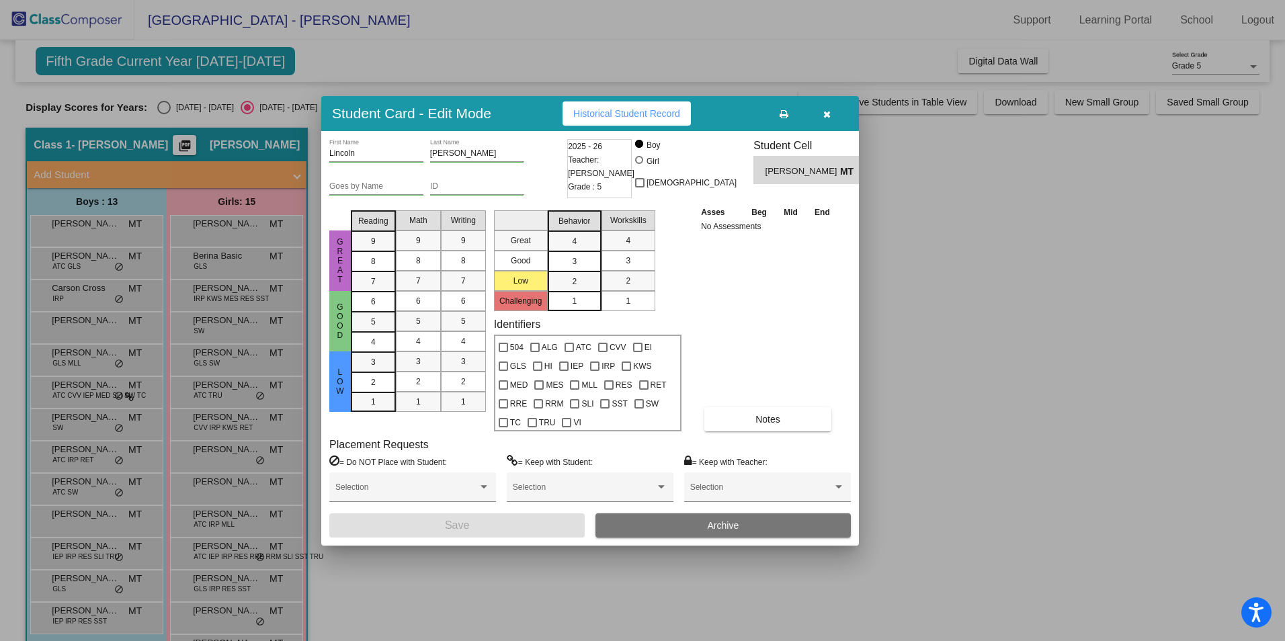
click at [826, 116] on icon "button" at bounding box center [827, 114] width 7 height 9
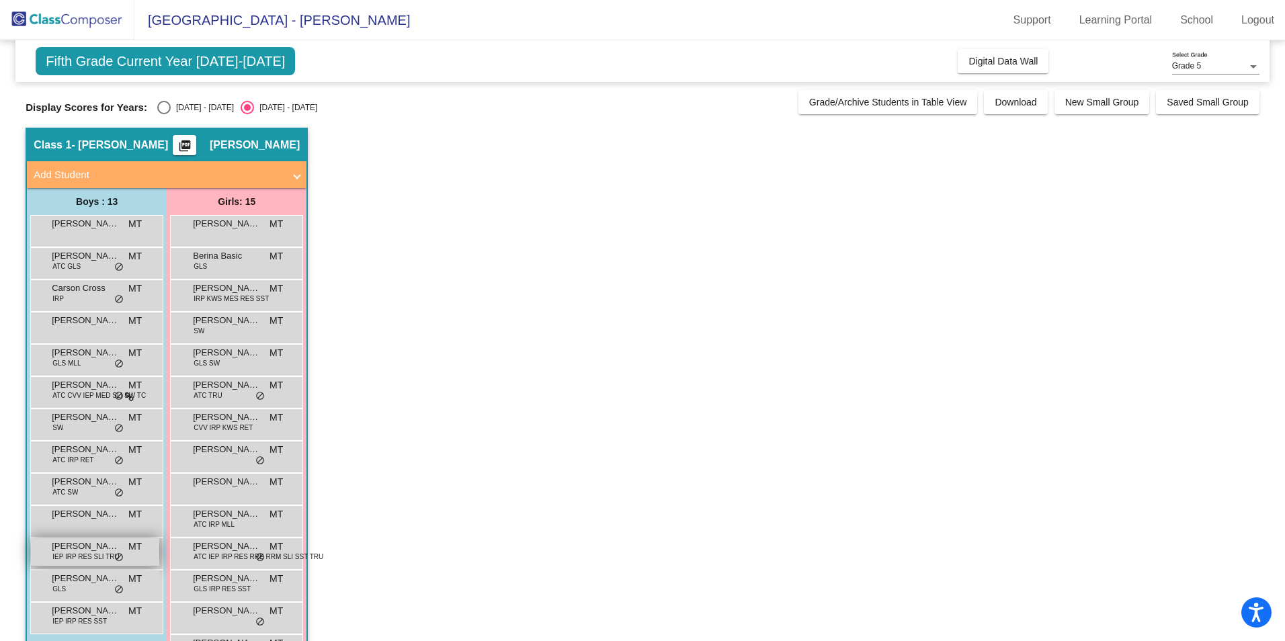
click at [69, 550] on span "[PERSON_NAME]" at bounding box center [85, 546] width 67 height 13
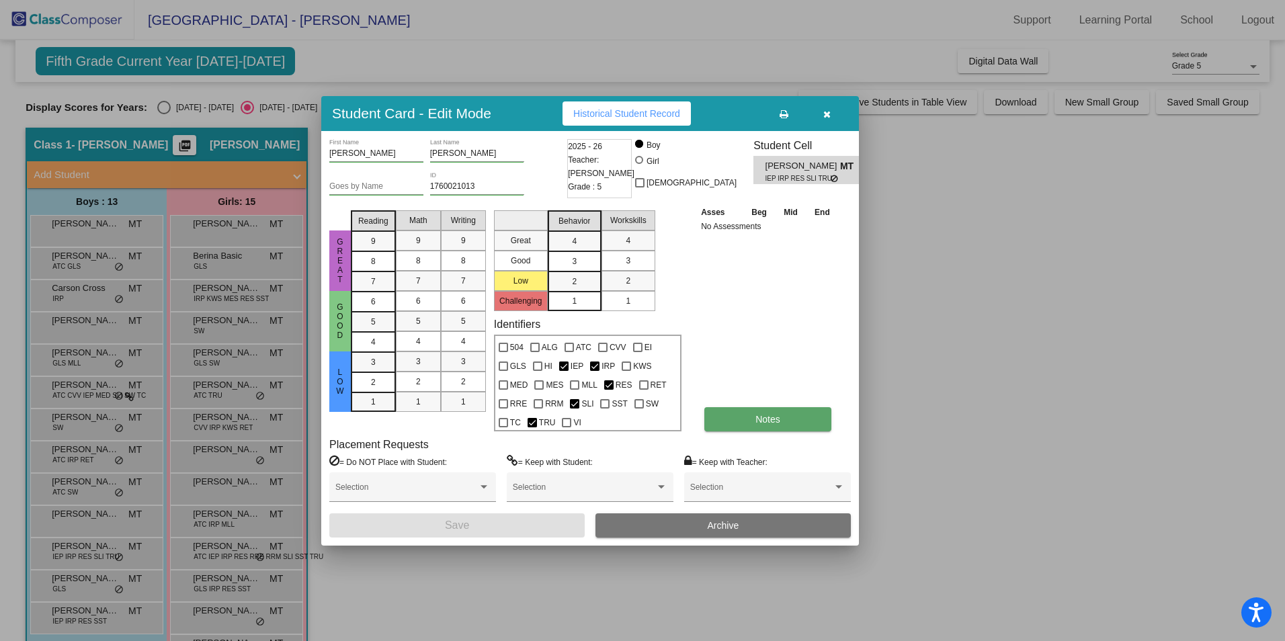
click at [744, 412] on button "Notes" at bounding box center [768, 419] width 127 height 24
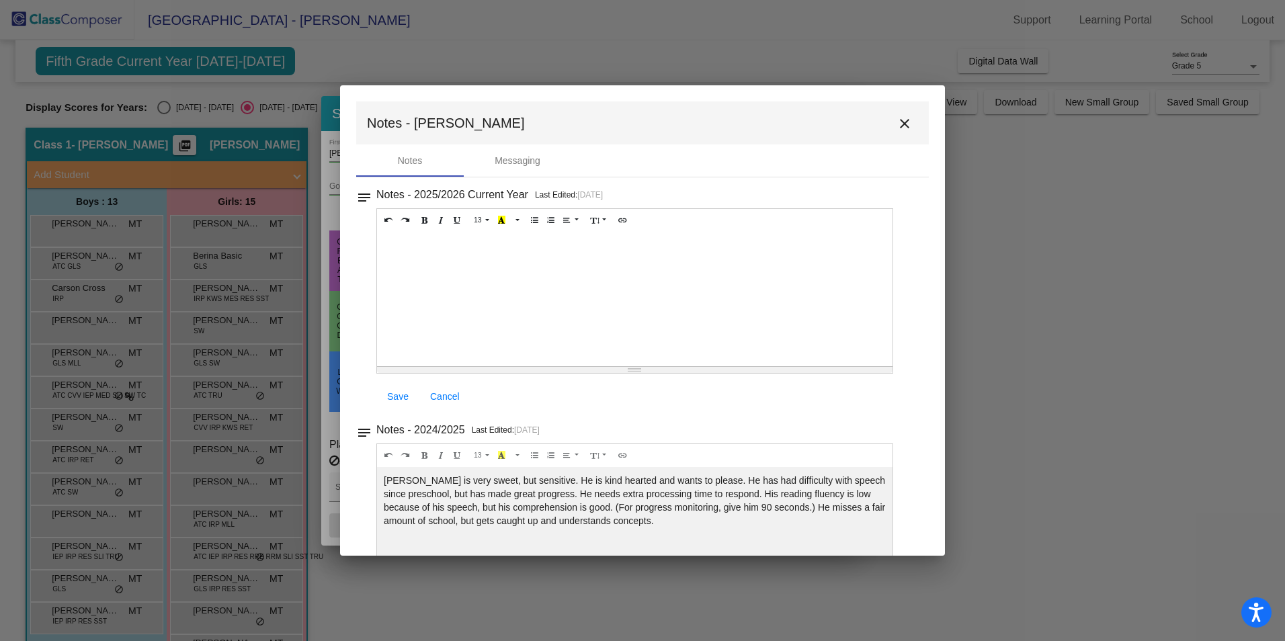
click at [901, 124] on mat-icon "close" at bounding box center [905, 124] width 16 height 16
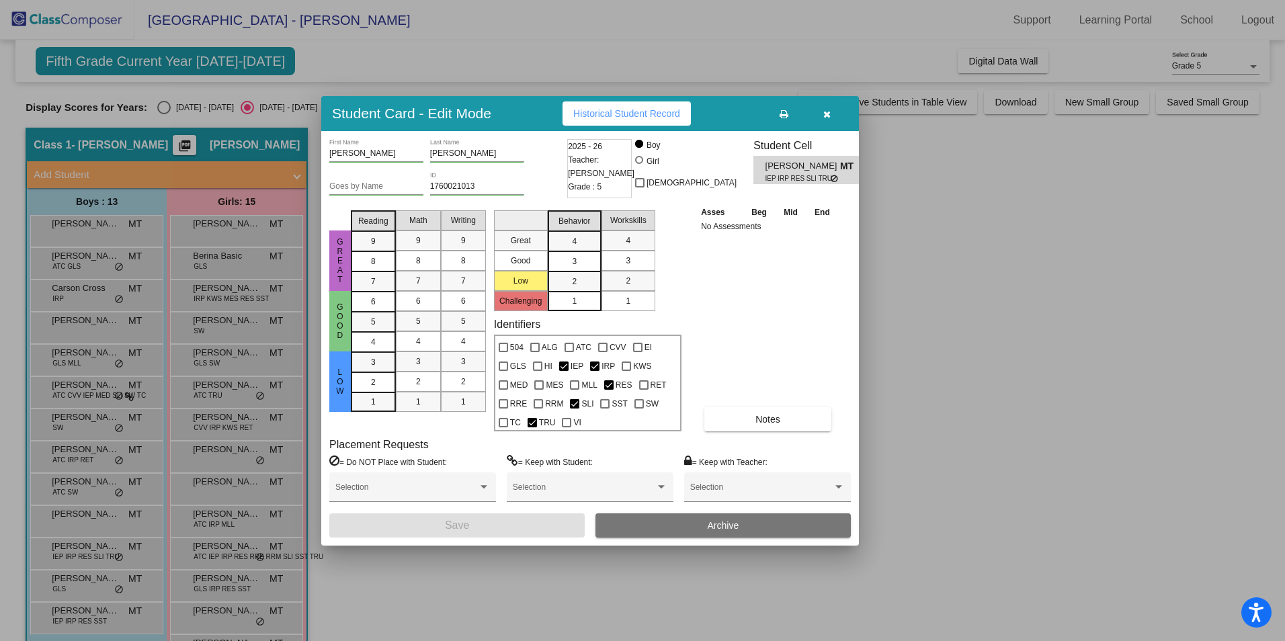
click at [826, 114] on icon "button" at bounding box center [827, 114] width 7 height 9
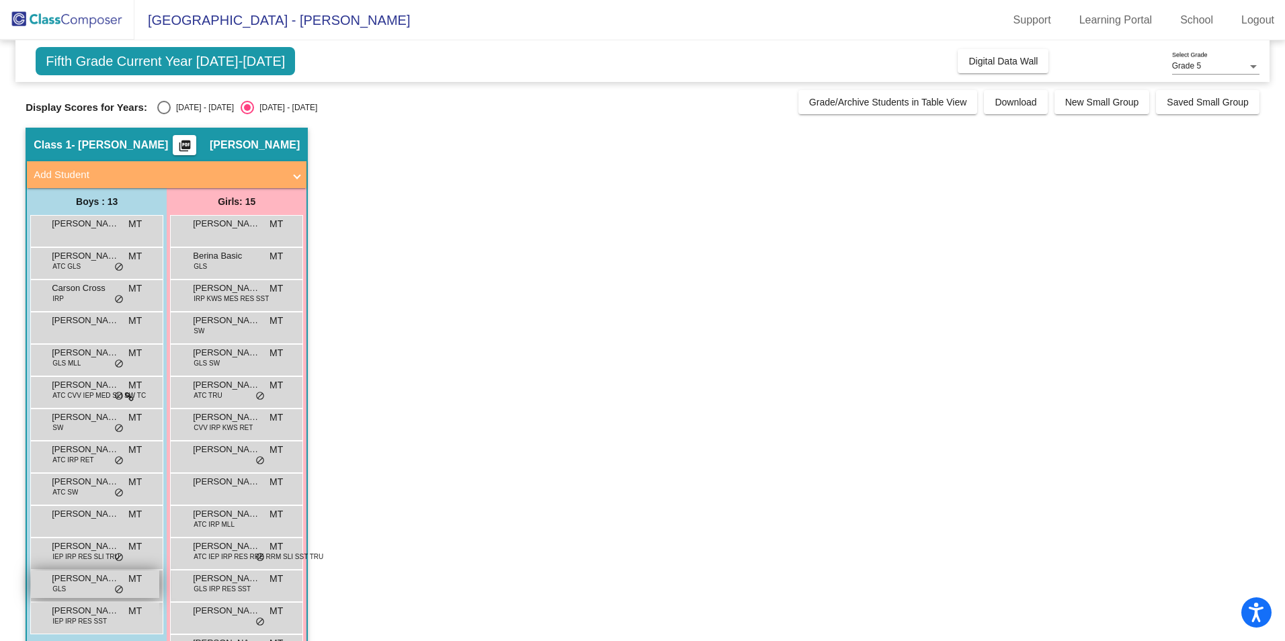
click at [77, 584] on span "[PERSON_NAME]" at bounding box center [85, 578] width 67 height 13
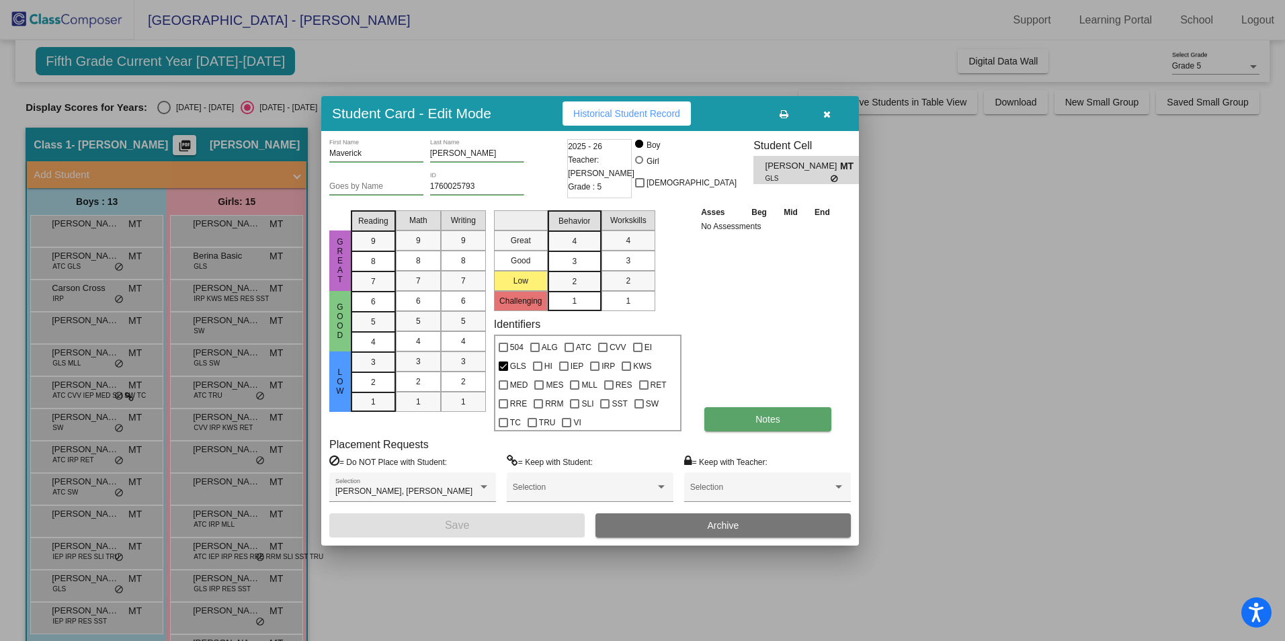
click at [776, 424] on span "Notes" at bounding box center [768, 419] width 25 height 11
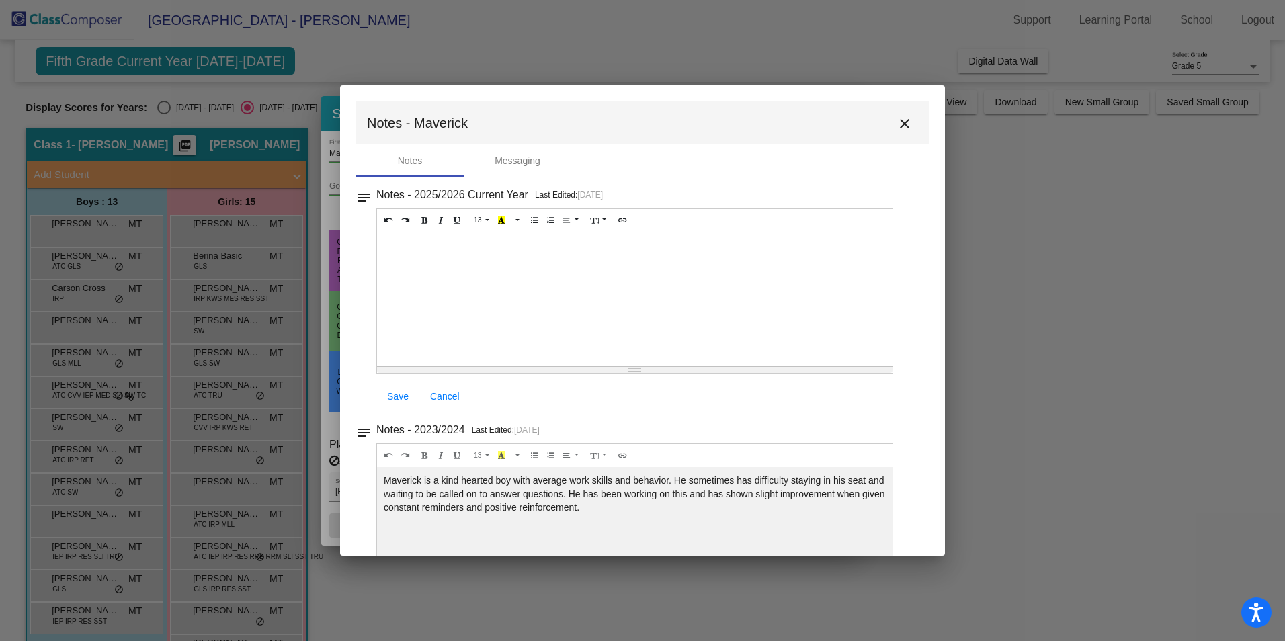
click at [898, 124] on mat-icon "close" at bounding box center [905, 124] width 16 height 16
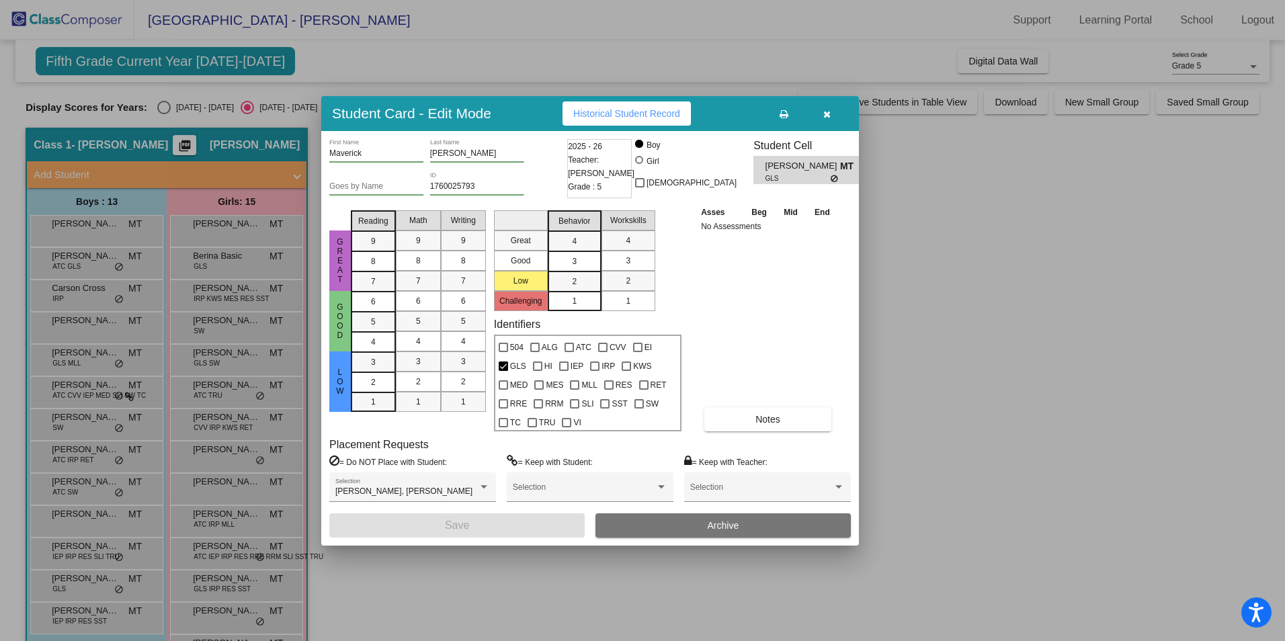
click at [824, 118] on icon "button" at bounding box center [827, 114] width 7 height 9
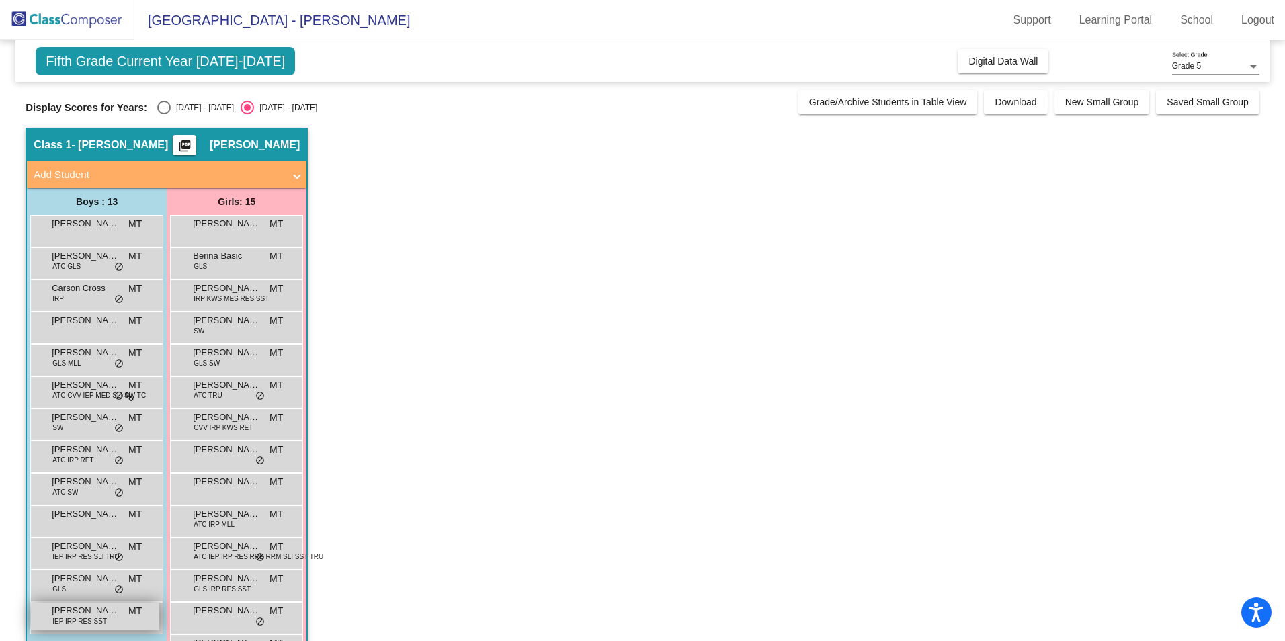
click at [94, 619] on span "IEP IRP RES SST" at bounding box center [79, 622] width 54 height 10
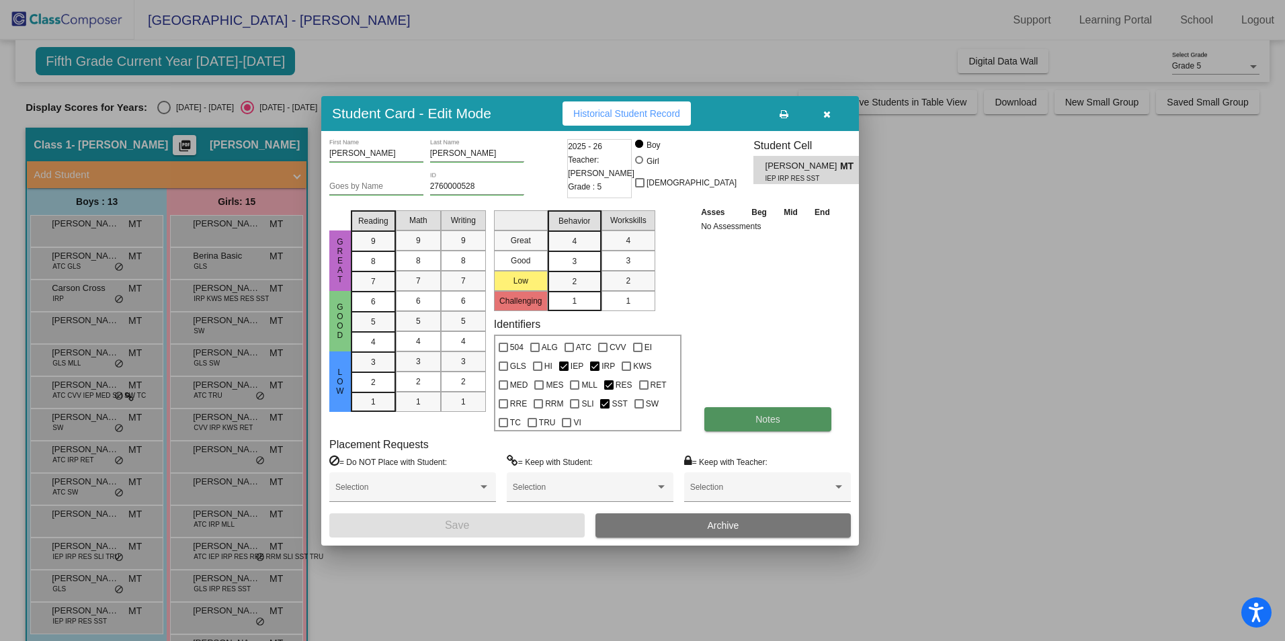
click at [734, 409] on button "Notes" at bounding box center [768, 419] width 127 height 24
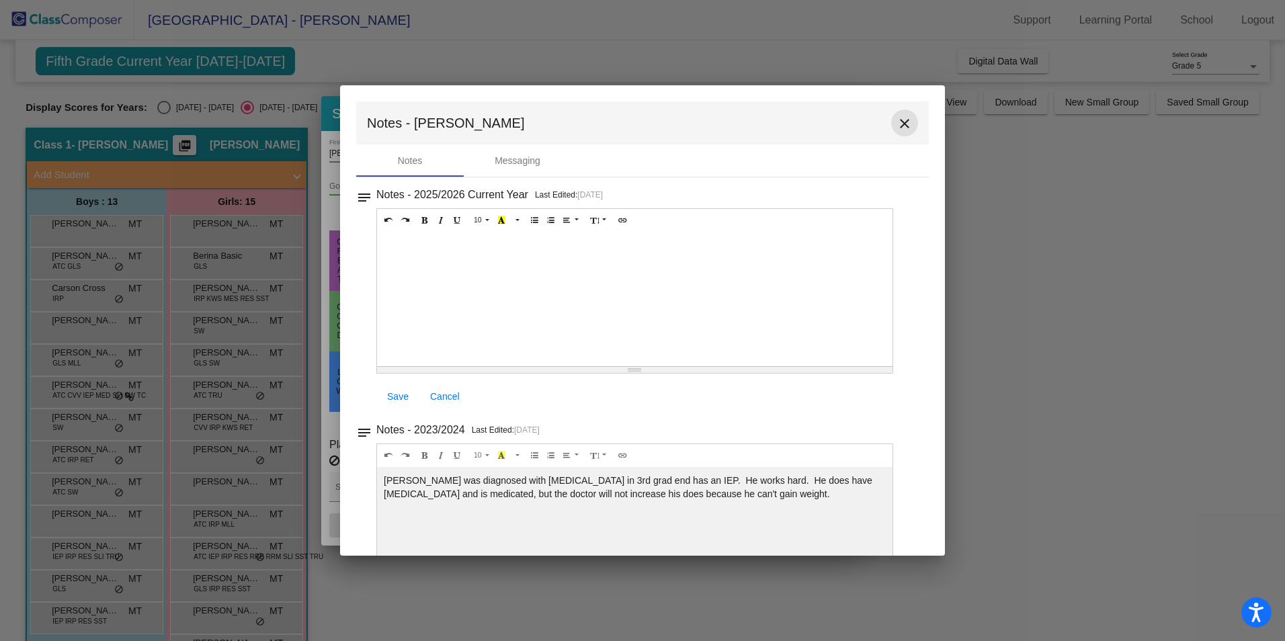
click at [902, 119] on mat-icon "close" at bounding box center [905, 124] width 16 height 16
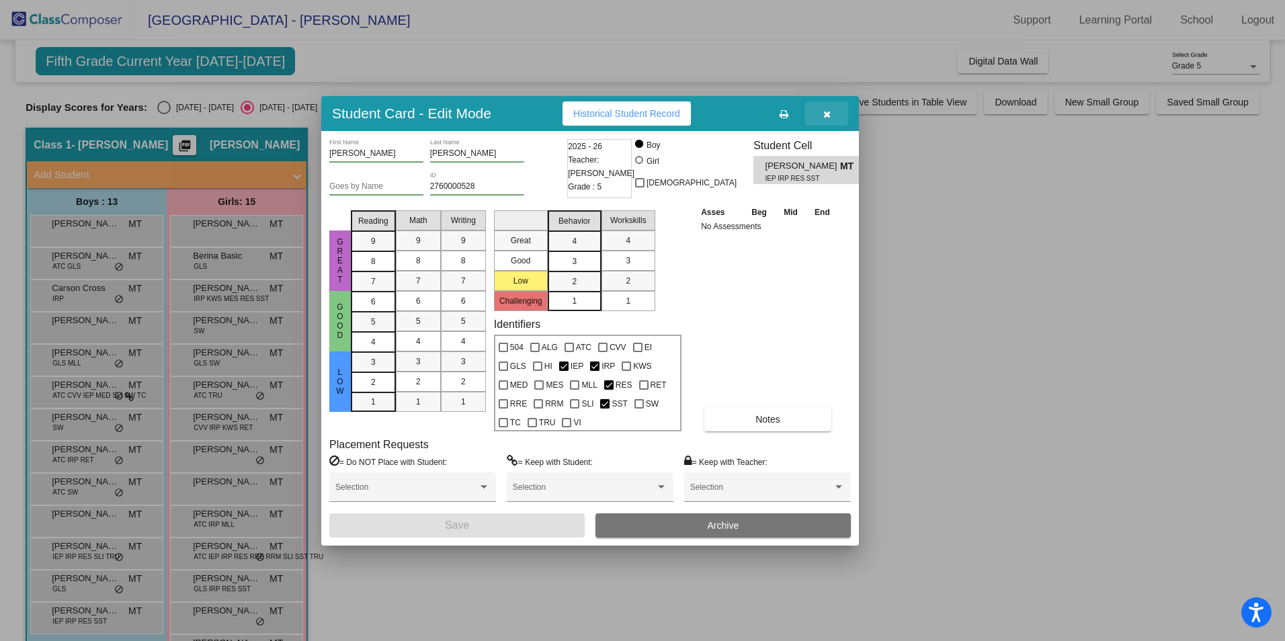
click at [828, 114] on icon "button" at bounding box center [827, 114] width 7 height 9
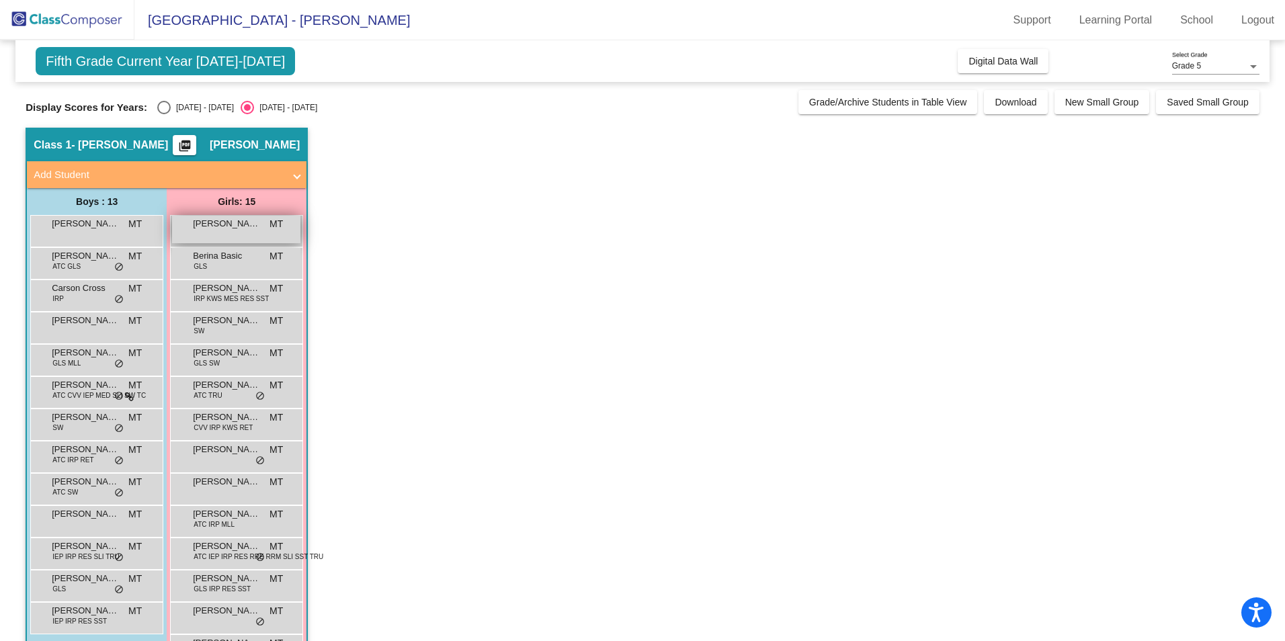
click at [207, 237] on div "[PERSON_NAME] MT lock do_not_disturb_alt" at bounding box center [236, 230] width 128 height 28
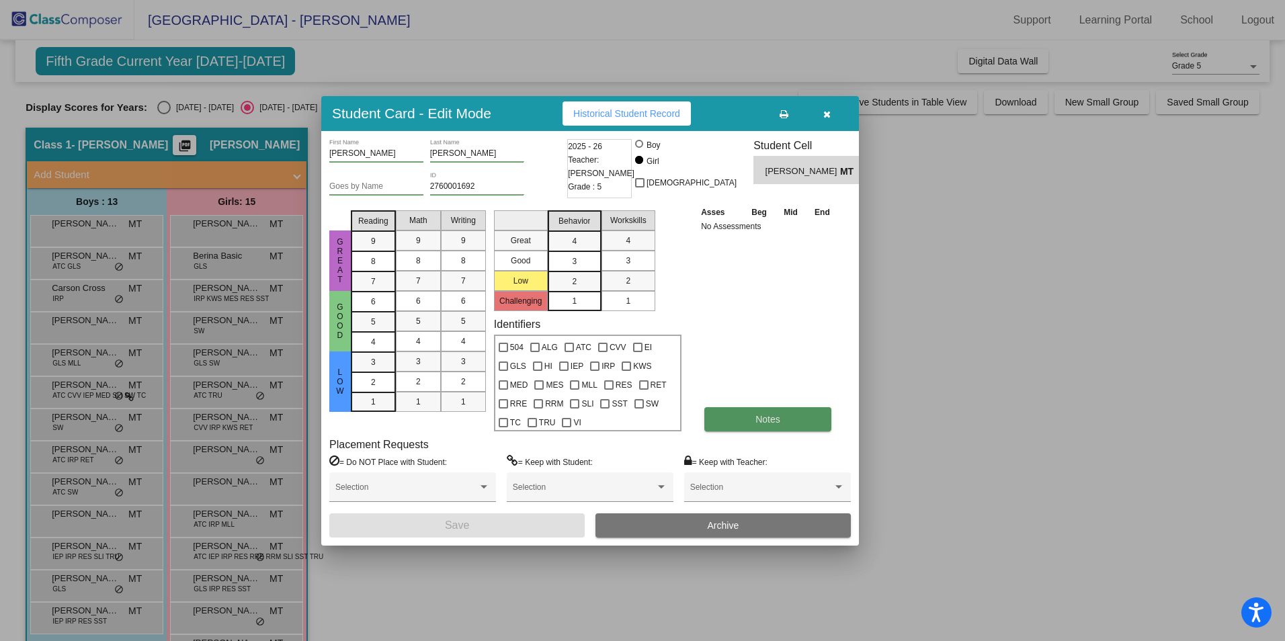
click at [739, 417] on button "Notes" at bounding box center [768, 419] width 127 height 24
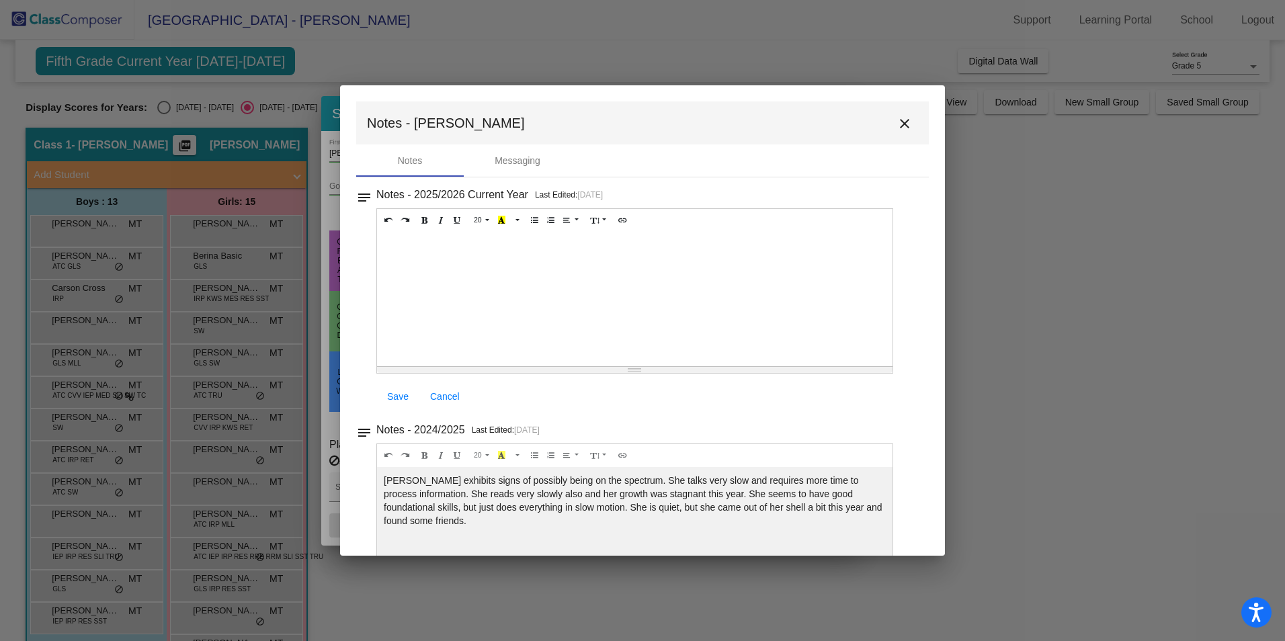
click at [897, 126] on mat-icon "close" at bounding box center [905, 124] width 16 height 16
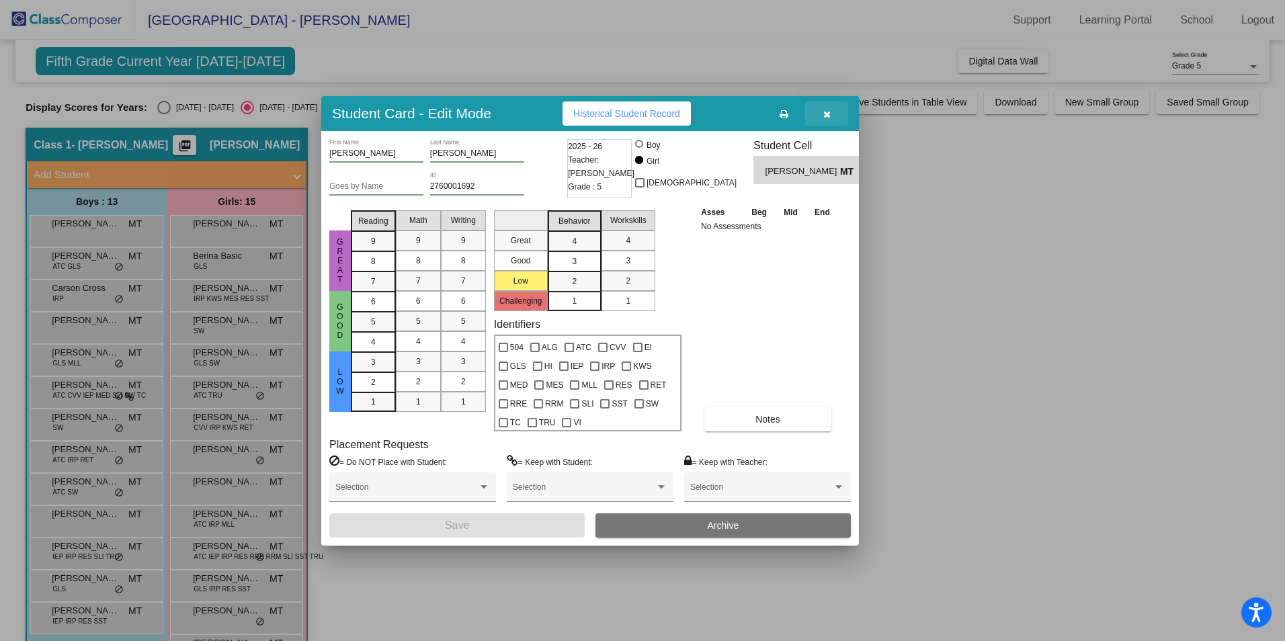
click at [830, 116] on icon "button" at bounding box center [827, 114] width 7 height 9
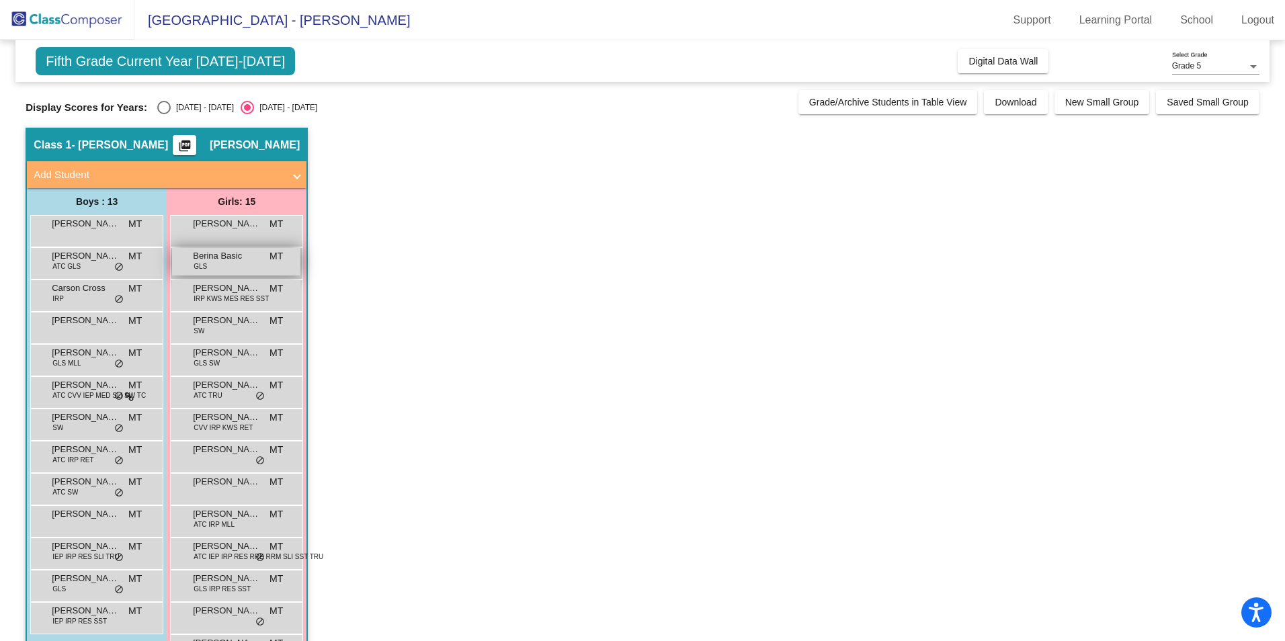
click at [219, 263] on div "Berina Basic GLS MT lock do_not_disturb_alt" at bounding box center [236, 262] width 128 height 28
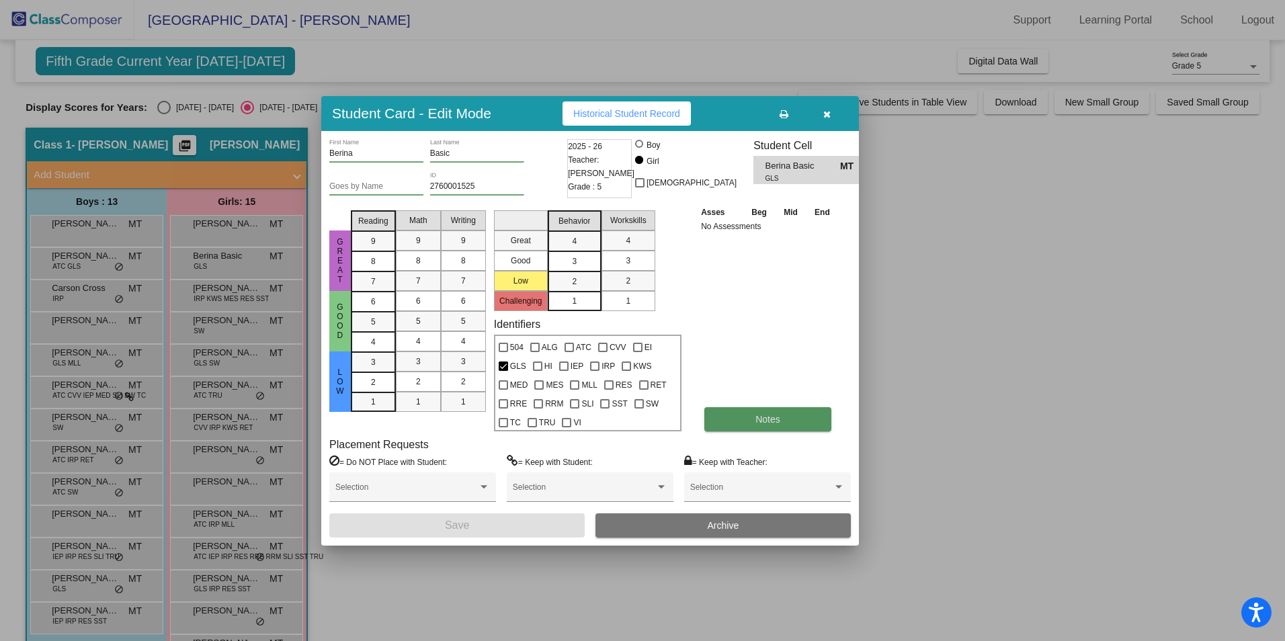
click at [761, 415] on span "Notes" at bounding box center [768, 419] width 25 height 11
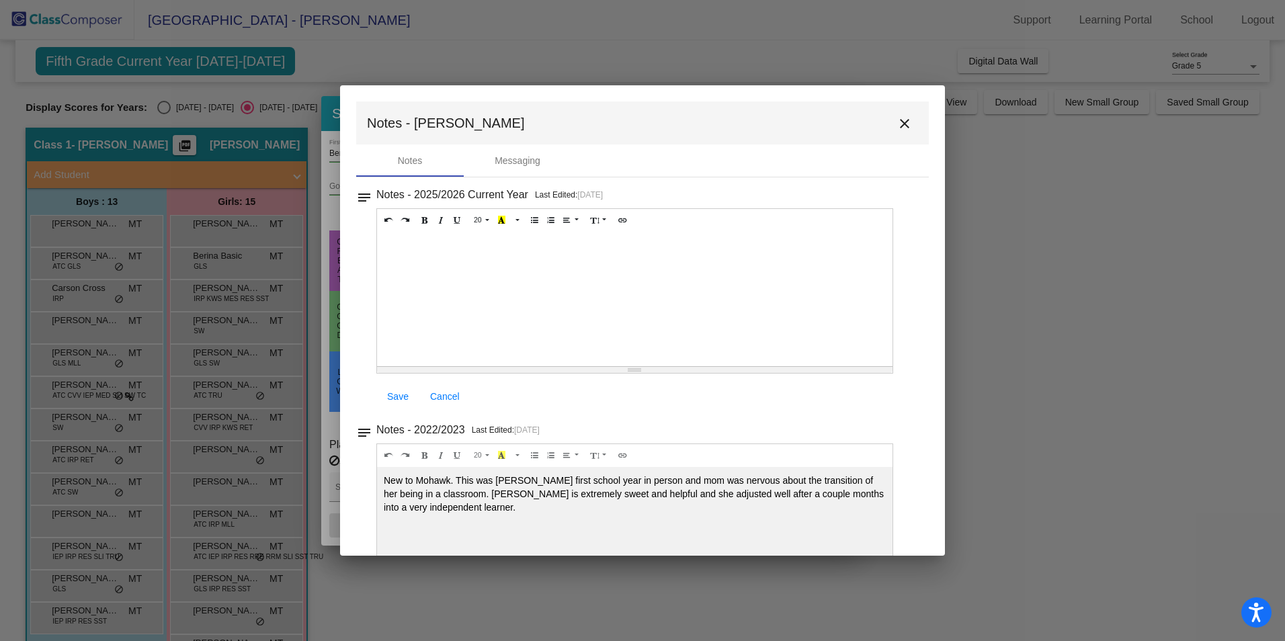
click at [897, 126] on mat-icon "close" at bounding box center [905, 124] width 16 height 16
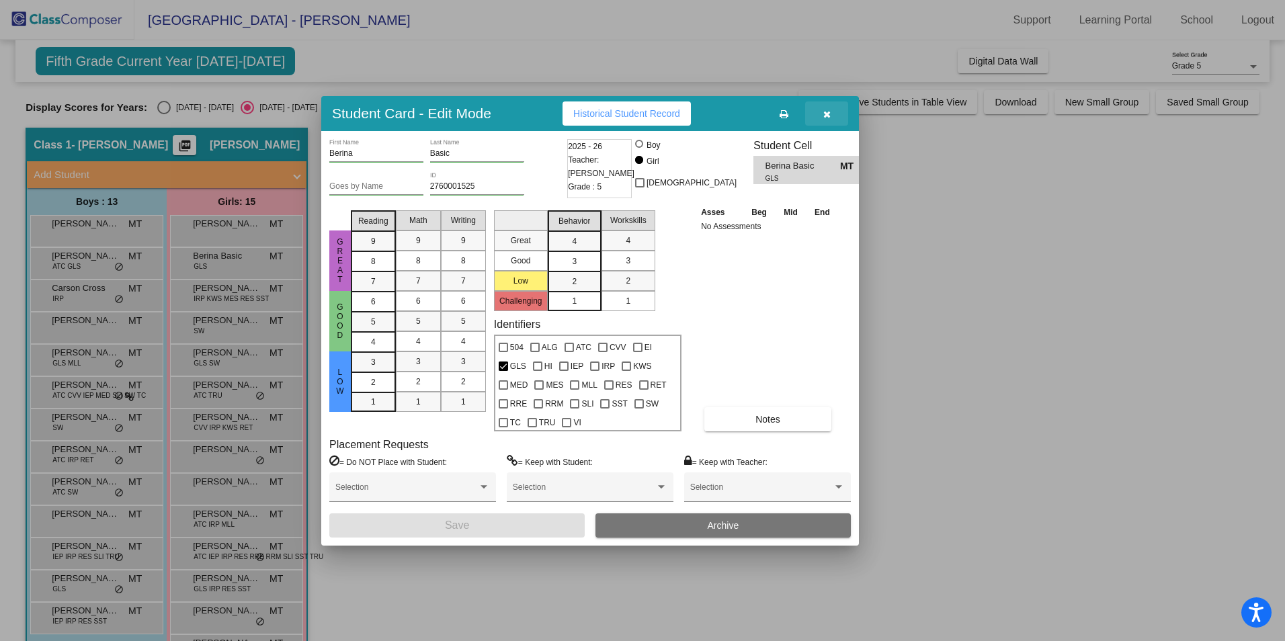
click at [828, 116] on icon "button" at bounding box center [827, 114] width 7 height 9
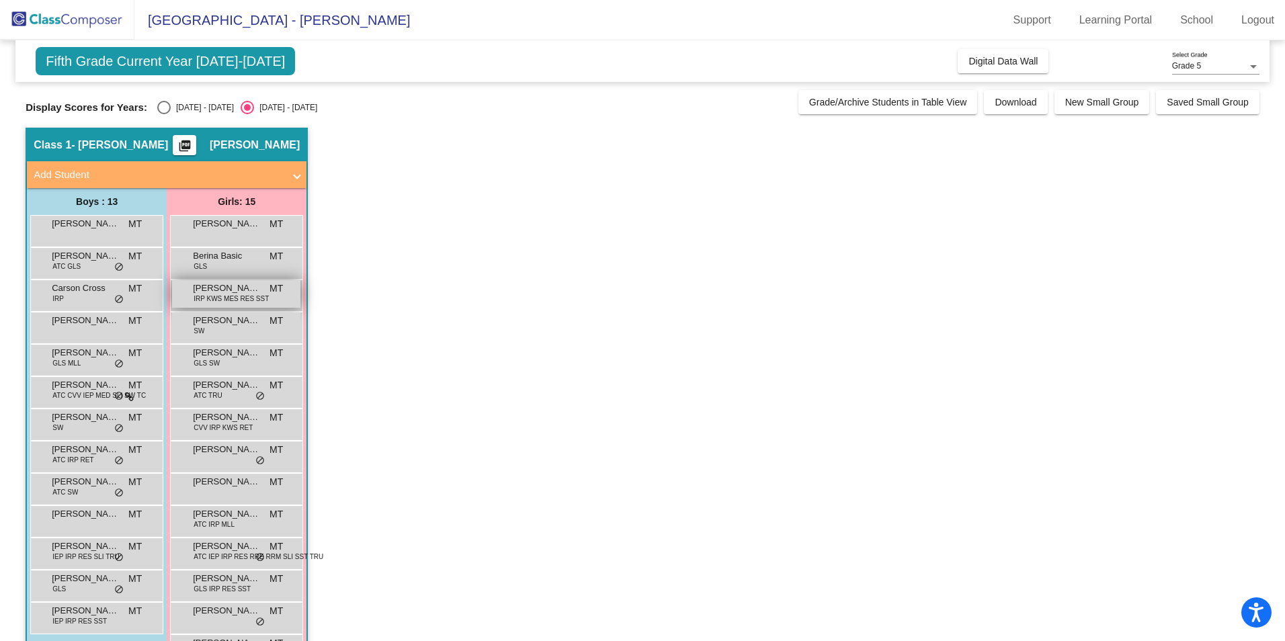
click at [221, 299] on span "IRP KWS MES RES SST" at bounding box center [231, 299] width 75 height 10
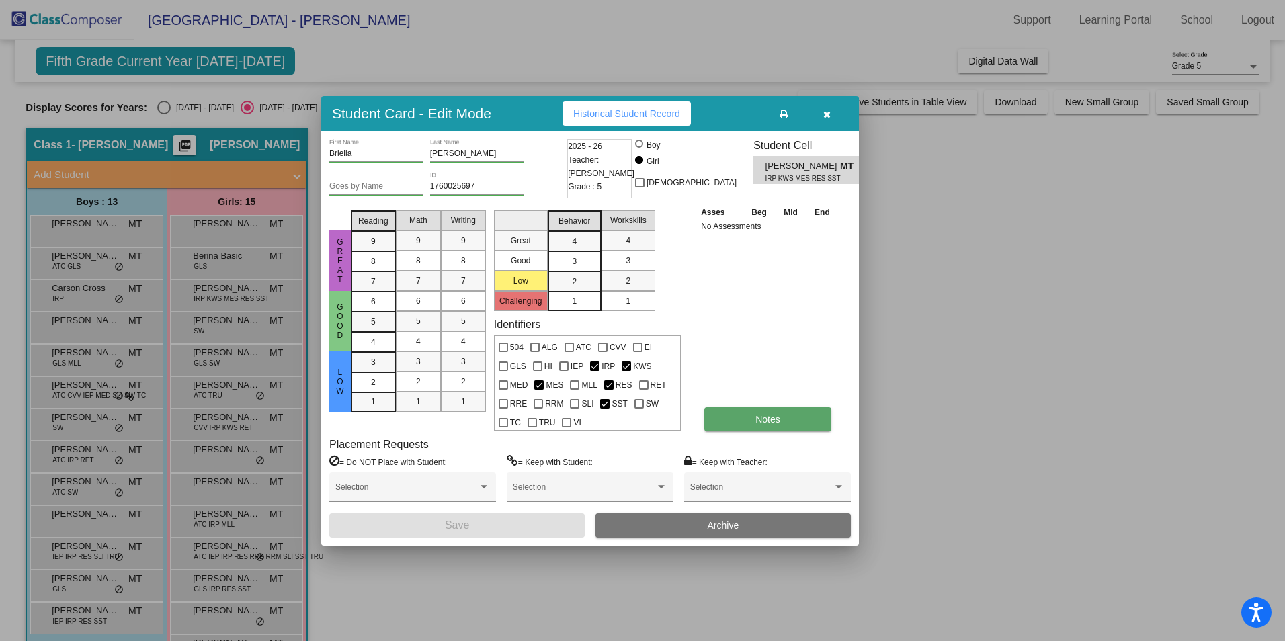
click at [746, 419] on button "Notes" at bounding box center [768, 419] width 127 height 24
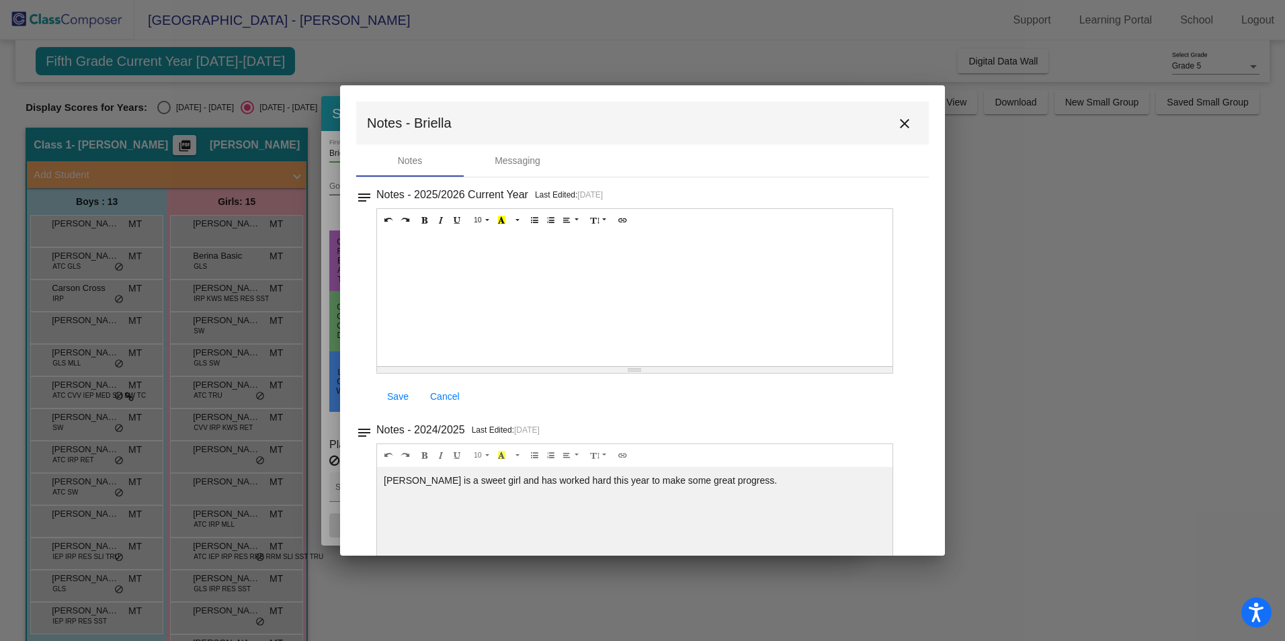
click at [898, 120] on mat-icon "close" at bounding box center [905, 124] width 16 height 16
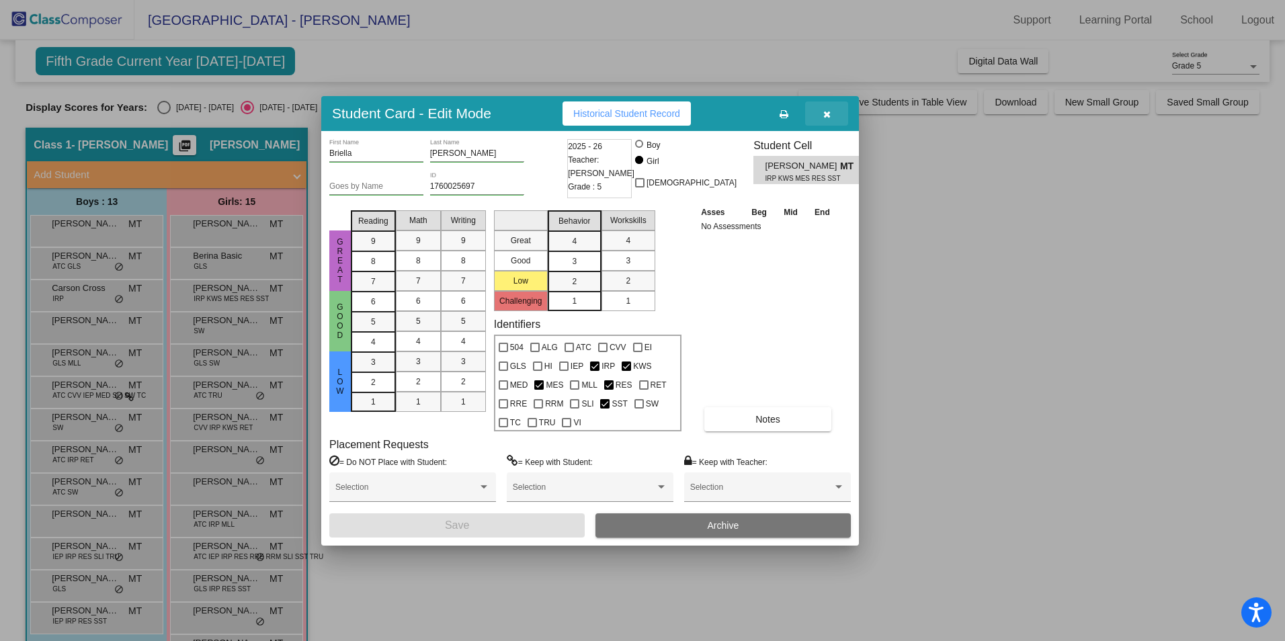
click at [826, 114] on icon "button" at bounding box center [827, 114] width 7 height 9
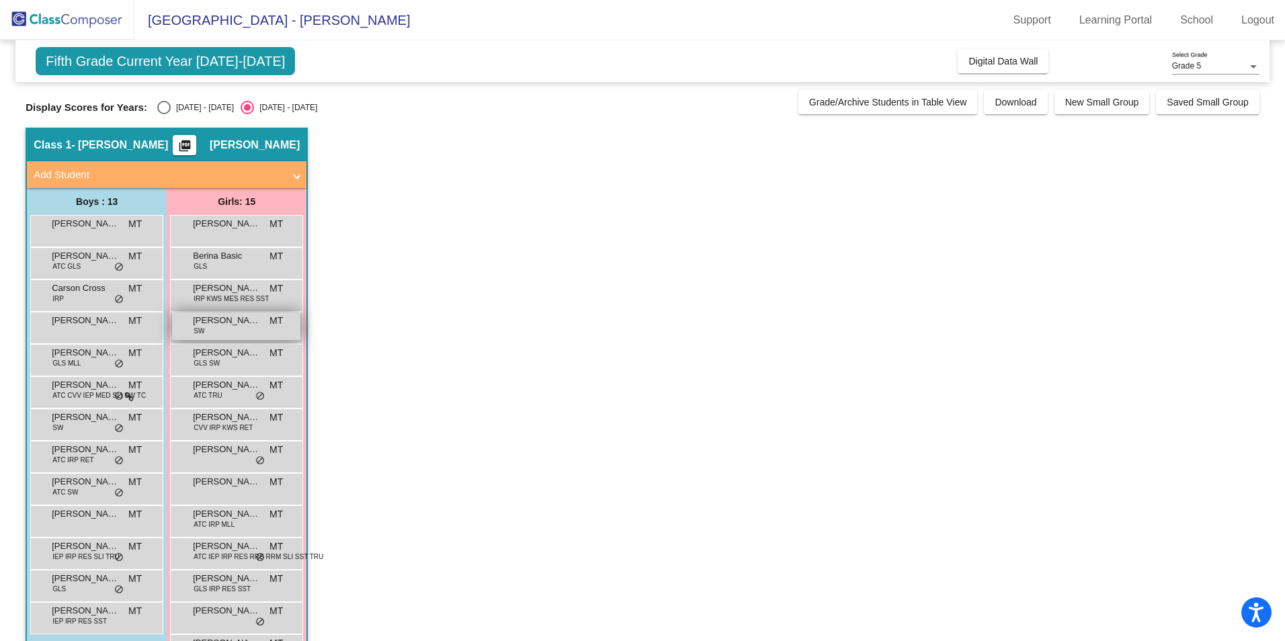
click at [208, 331] on div "[PERSON_NAME] SW MT lock do_not_disturb_alt" at bounding box center [236, 327] width 128 height 28
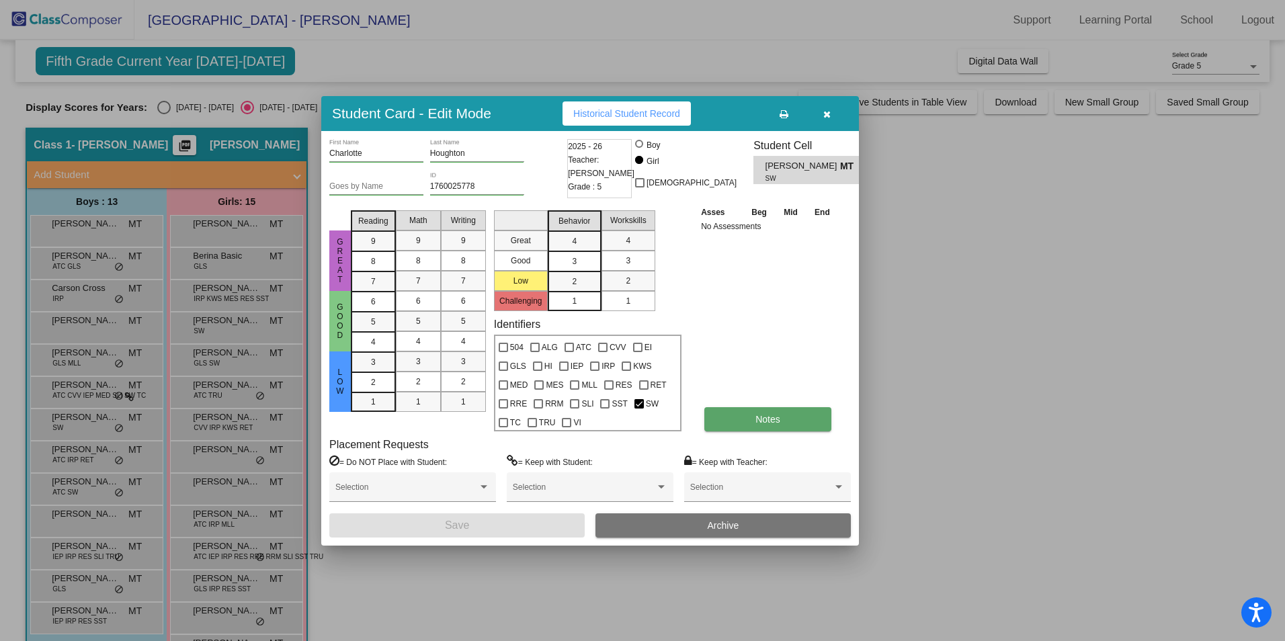
click at [763, 422] on span "Notes" at bounding box center [768, 419] width 25 height 11
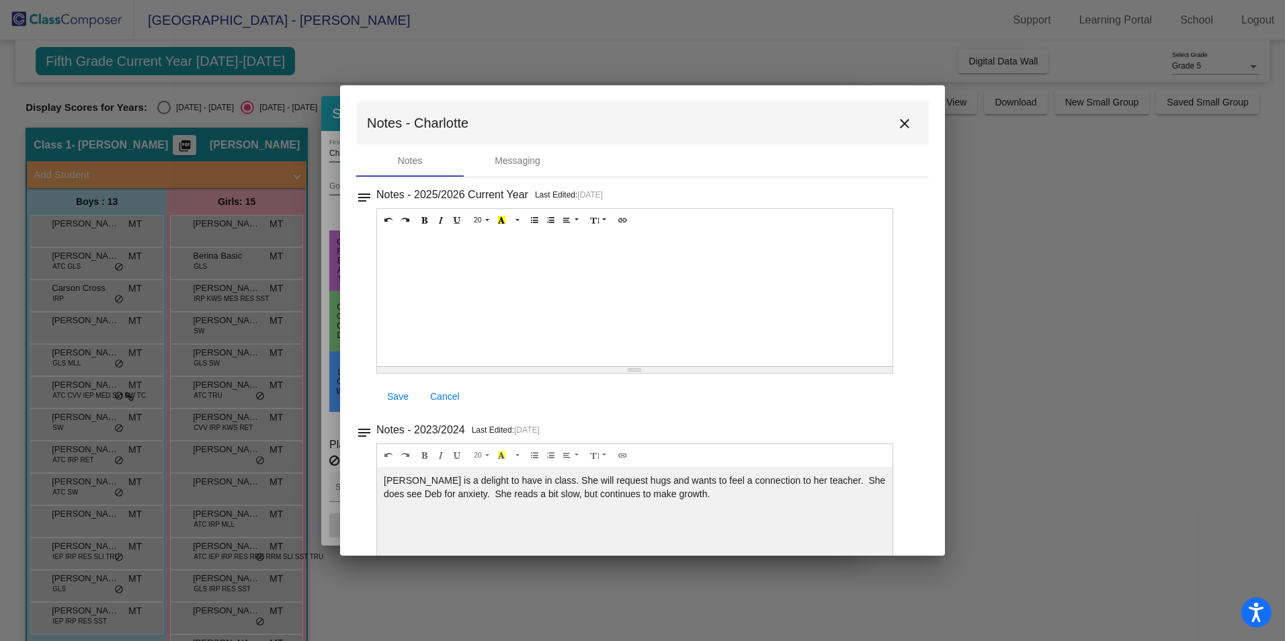
click at [897, 126] on mat-icon "close" at bounding box center [905, 124] width 16 height 16
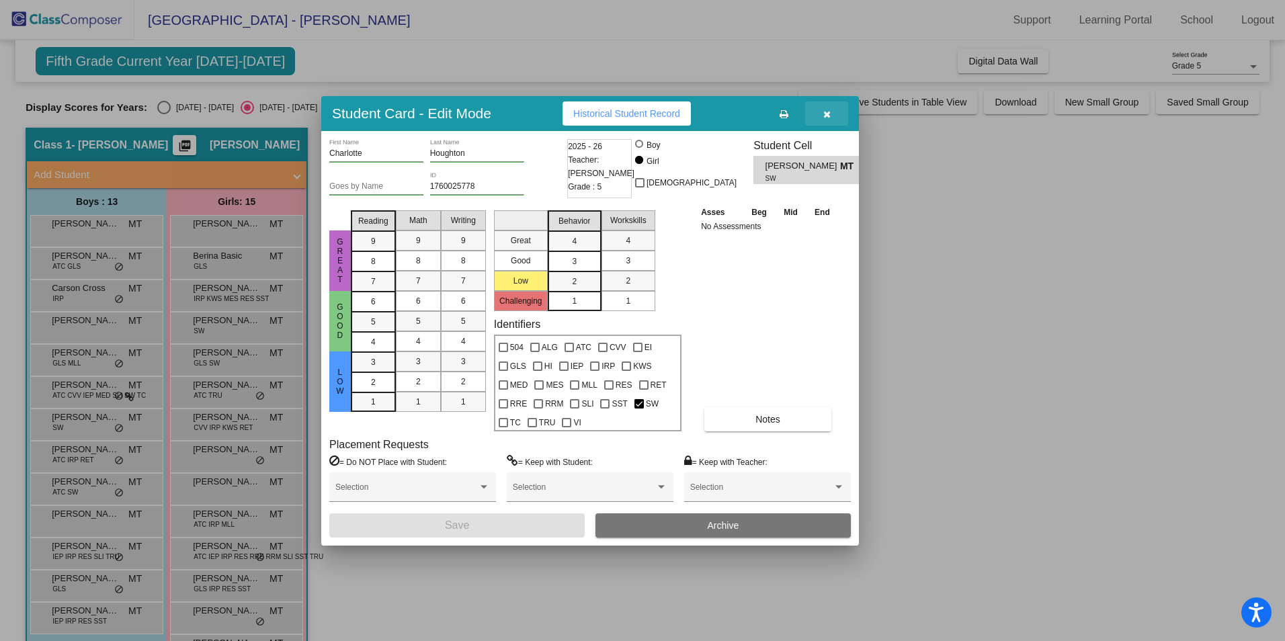
drag, startPoint x: 828, startPoint y: 115, endPoint x: 808, endPoint y: 124, distance: 22.0
click at [828, 115] on icon "button" at bounding box center [827, 114] width 7 height 9
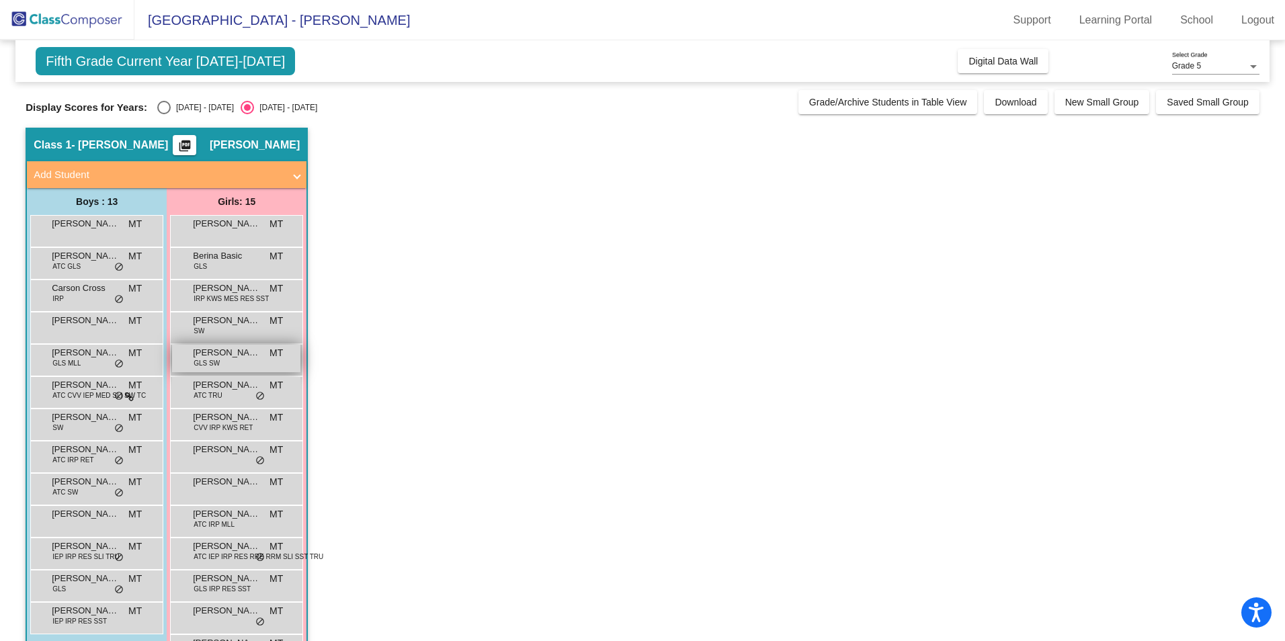
click at [206, 363] on span "GLS SW" at bounding box center [207, 363] width 26 height 10
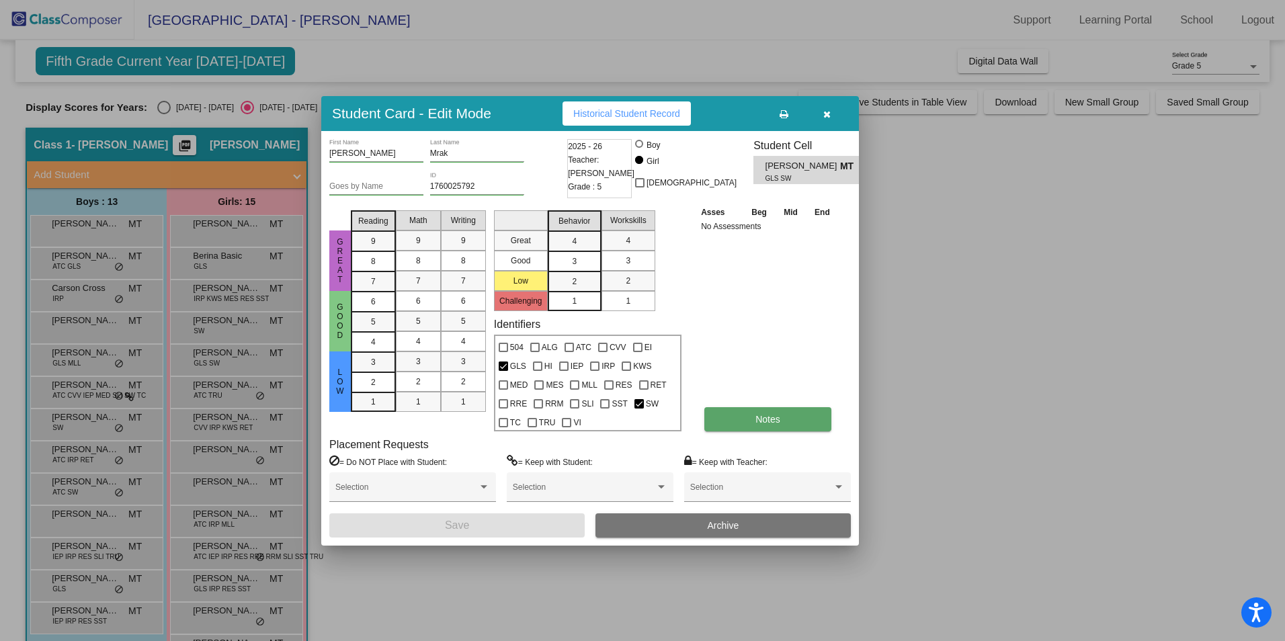
click at [758, 418] on span "Notes" at bounding box center [768, 419] width 25 height 11
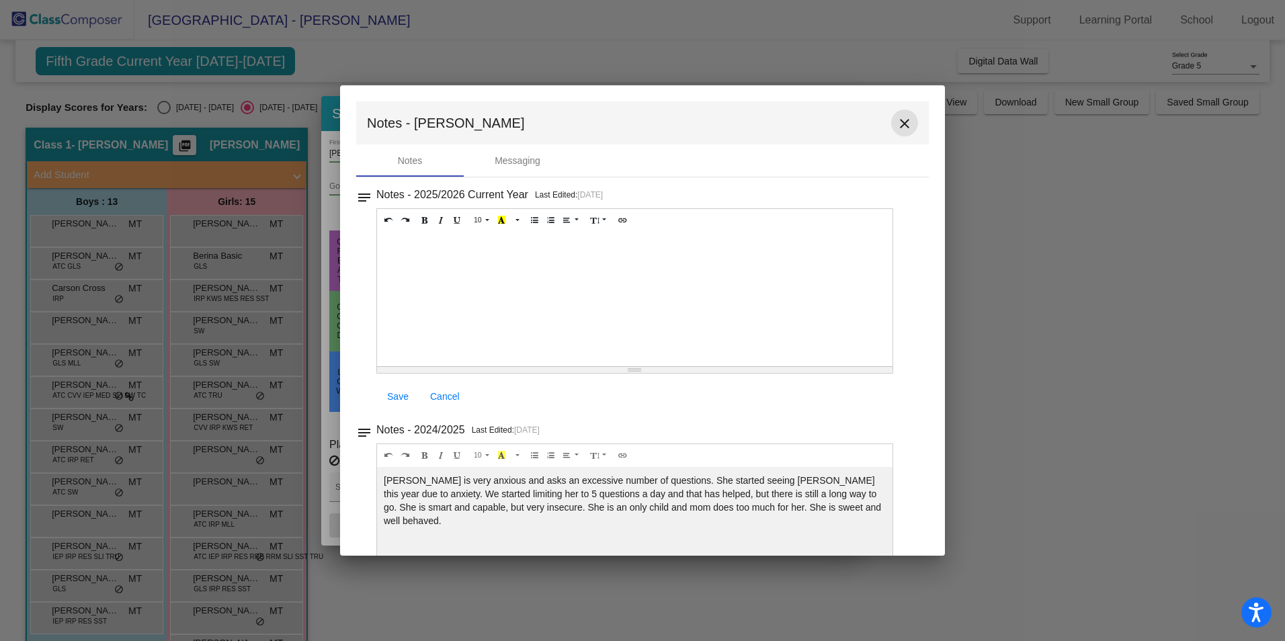
click at [897, 126] on mat-icon "close" at bounding box center [905, 124] width 16 height 16
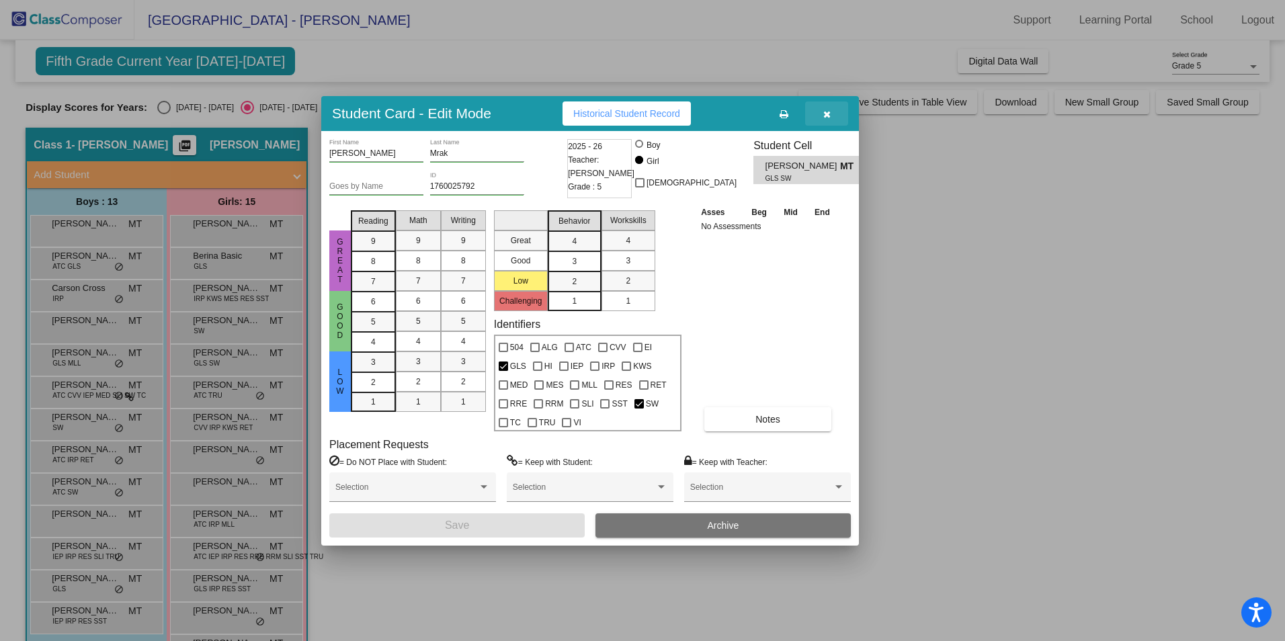
click at [828, 117] on icon "button" at bounding box center [827, 114] width 7 height 9
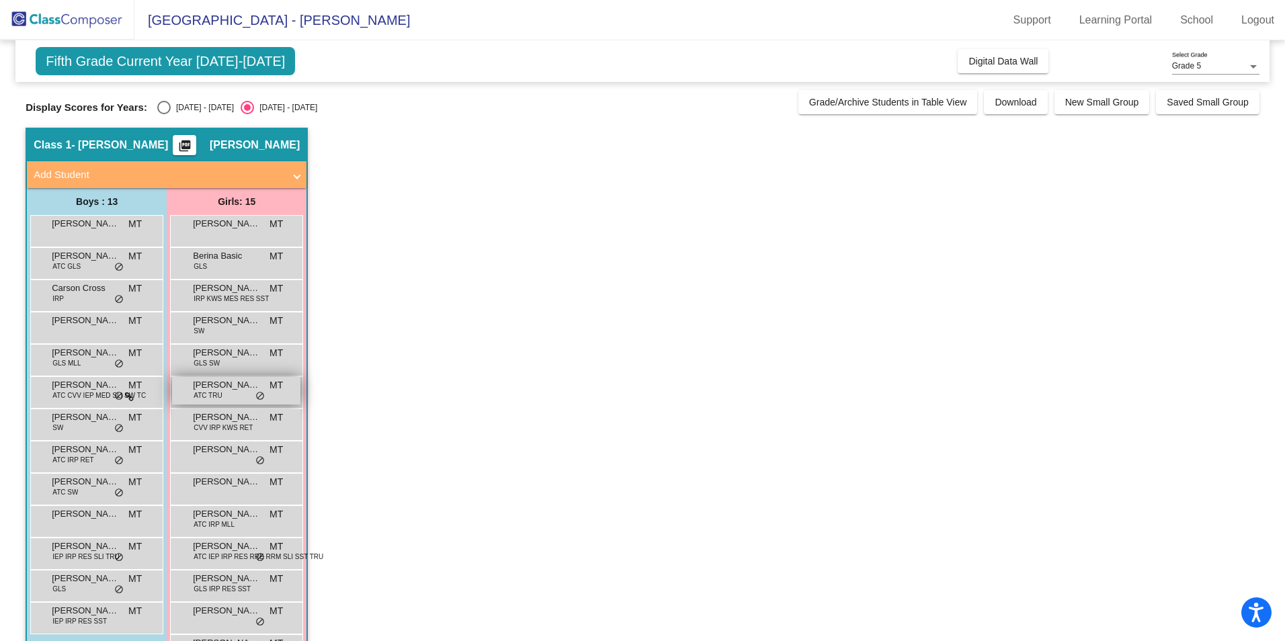
click at [212, 387] on span "[PERSON_NAME]" at bounding box center [226, 385] width 67 height 13
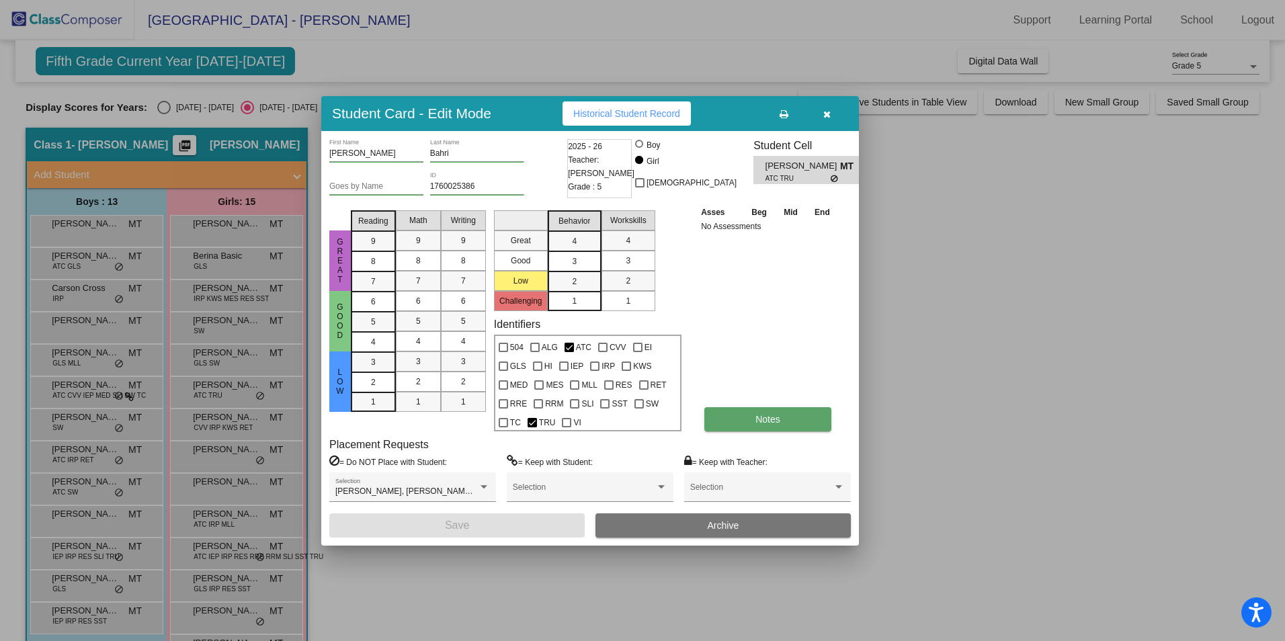
click at [762, 425] on button "Notes" at bounding box center [768, 419] width 127 height 24
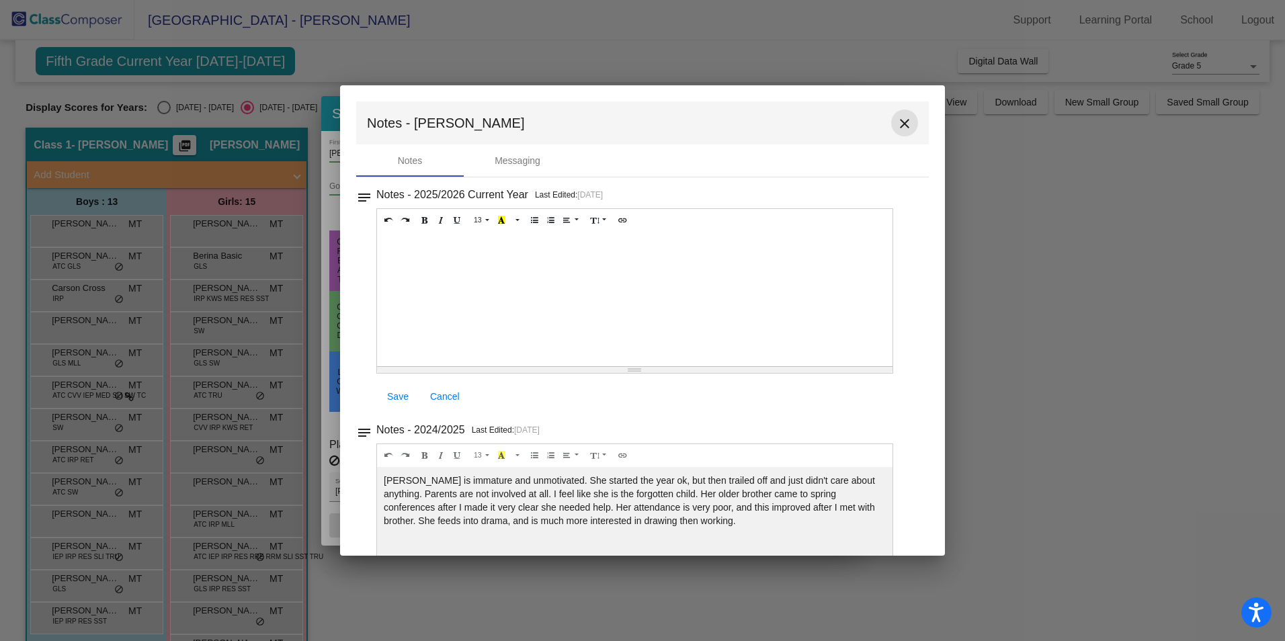
click at [901, 122] on mat-icon "close" at bounding box center [905, 124] width 16 height 16
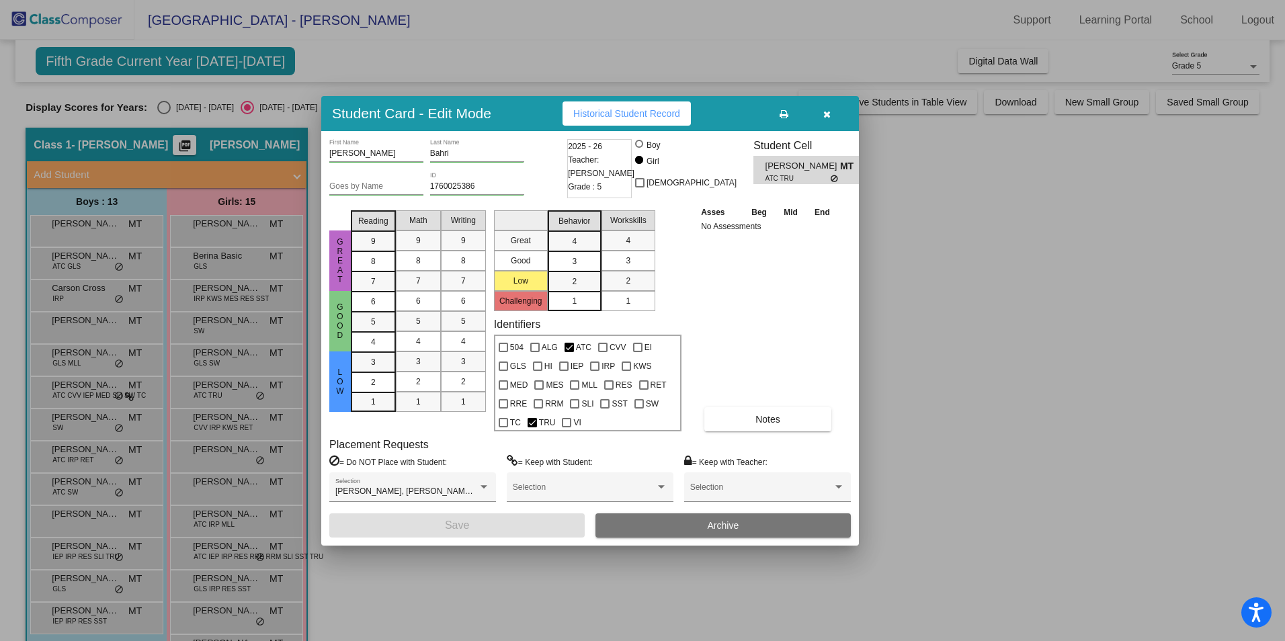
click at [824, 111] on icon "button" at bounding box center [827, 114] width 7 height 9
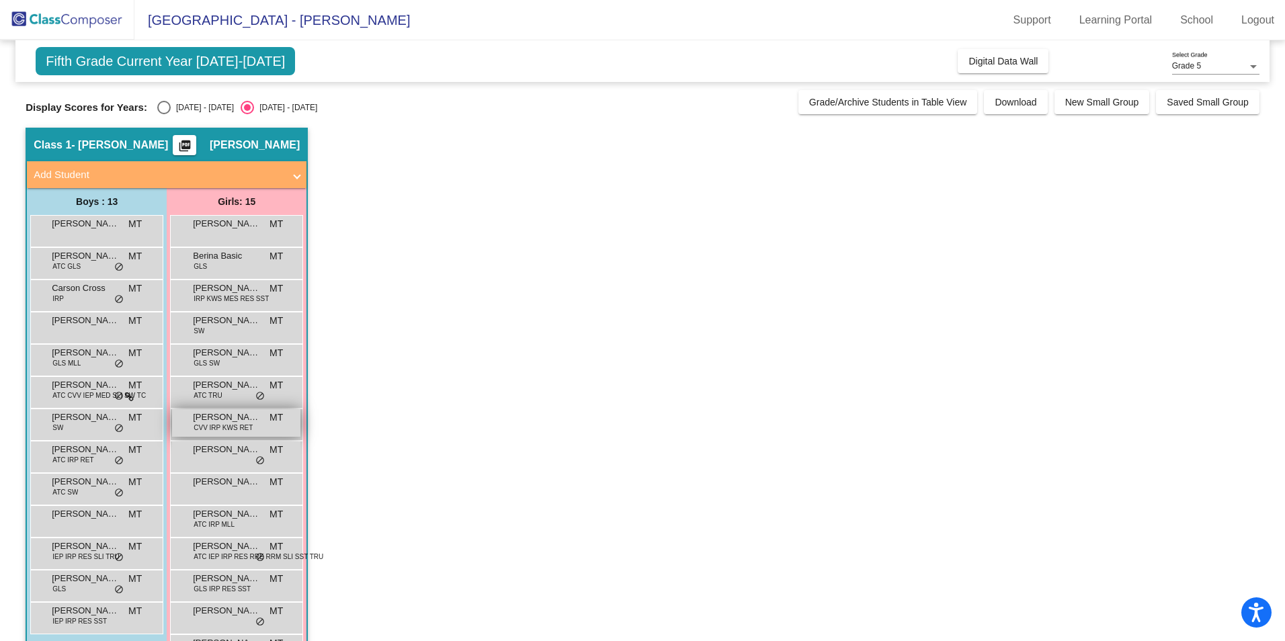
click at [224, 422] on span "[PERSON_NAME]" at bounding box center [226, 417] width 67 height 13
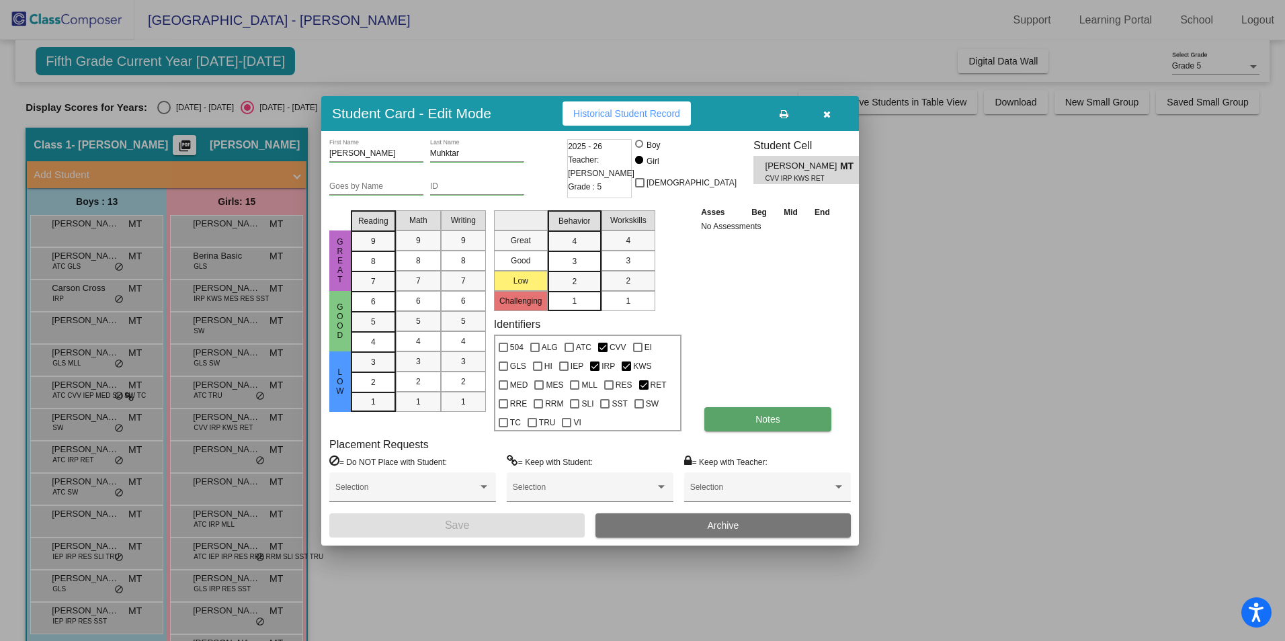
click at [762, 412] on button "Notes" at bounding box center [768, 419] width 127 height 24
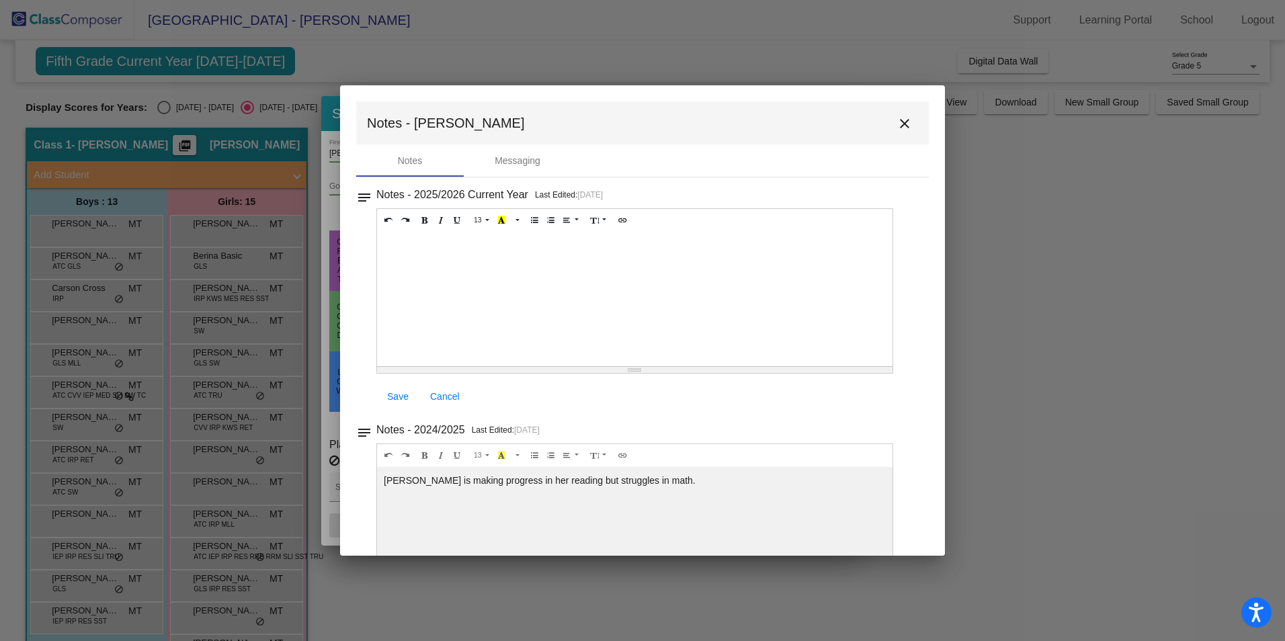
click at [898, 121] on mat-icon "close" at bounding box center [905, 124] width 16 height 16
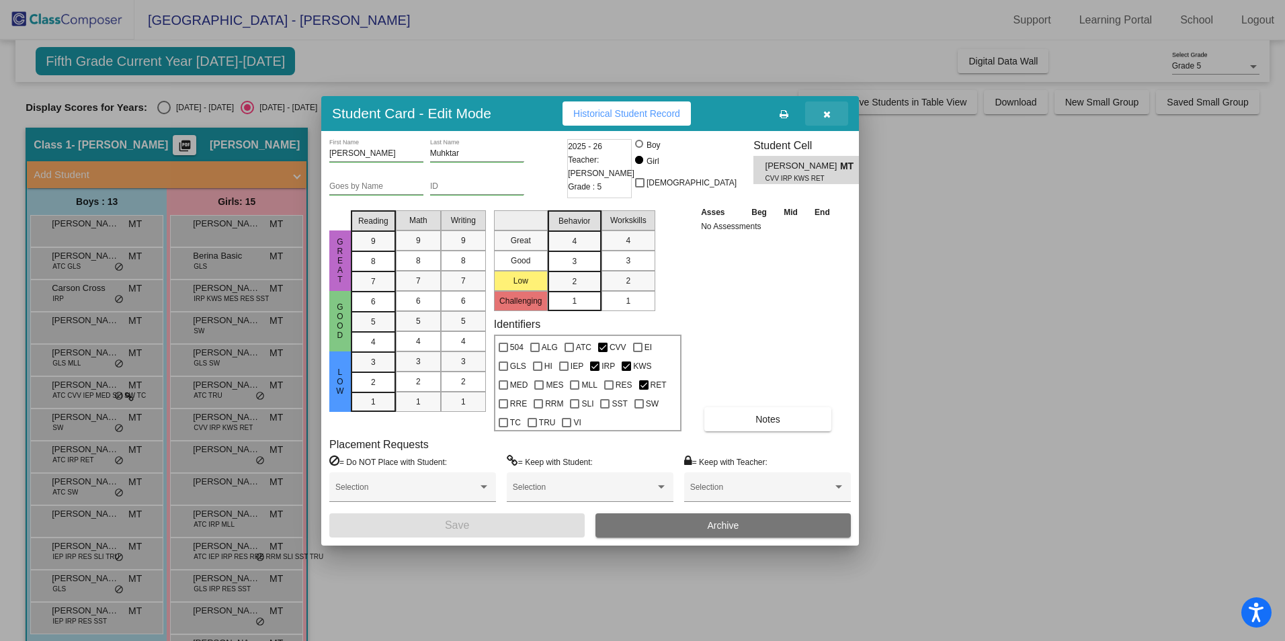
click at [828, 113] on icon "button" at bounding box center [827, 114] width 7 height 9
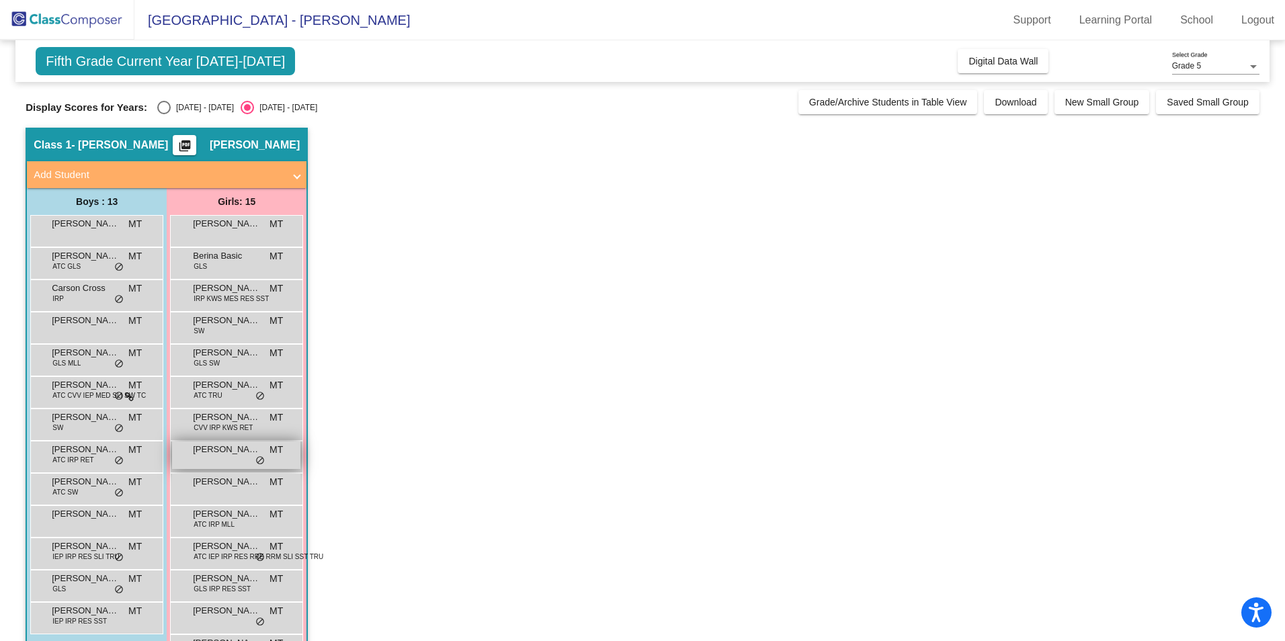
click at [205, 455] on span "[PERSON_NAME]" at bounding box center [226, 449] width 67 height 13
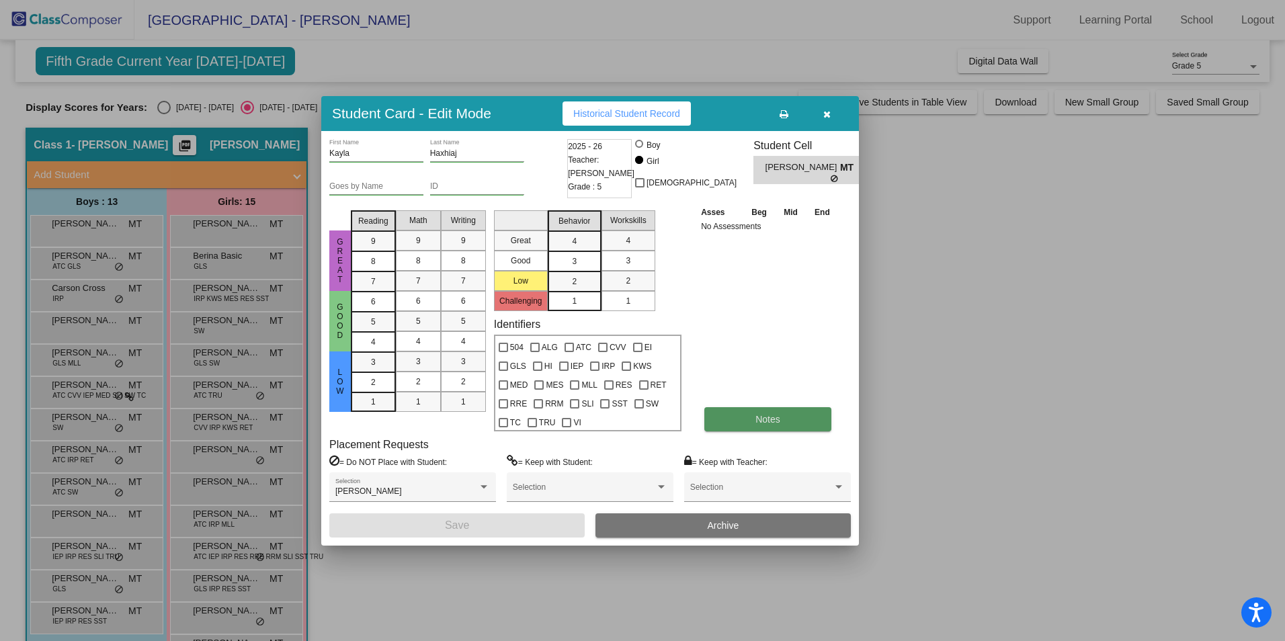
click at [745, 410] on button "Notes" at bounding box center [768, 419] width 127 height 24
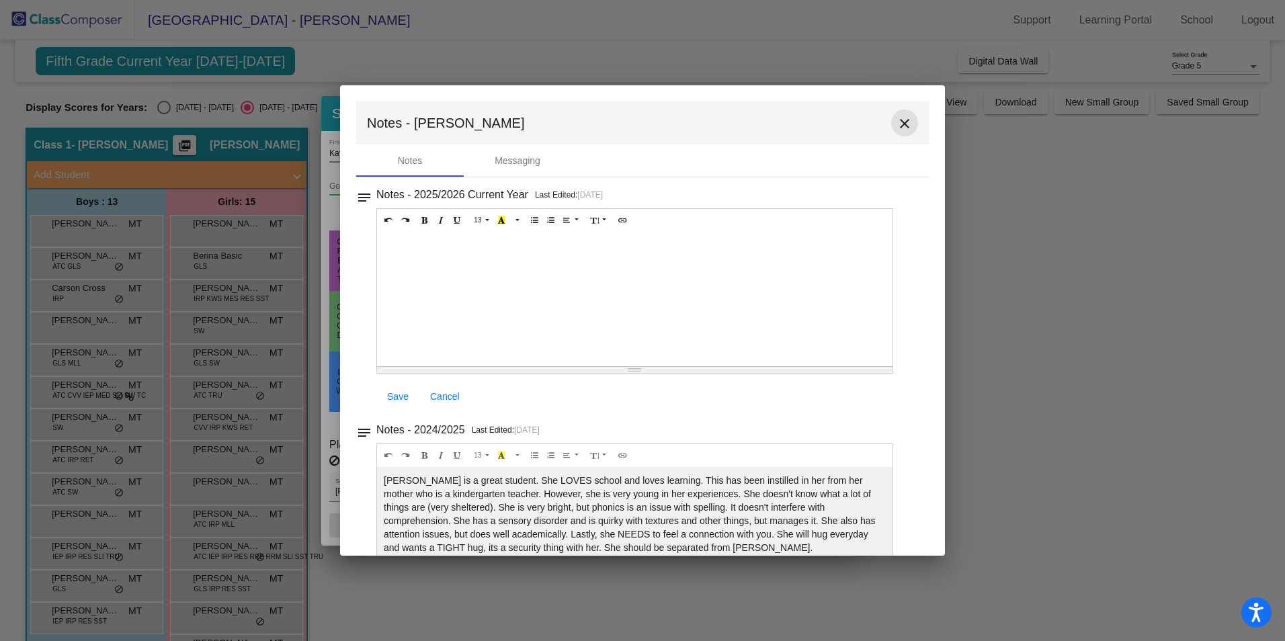
click at [898, 125] on mat-icon "close" at bounding box center [905, 124] width 16 height 16
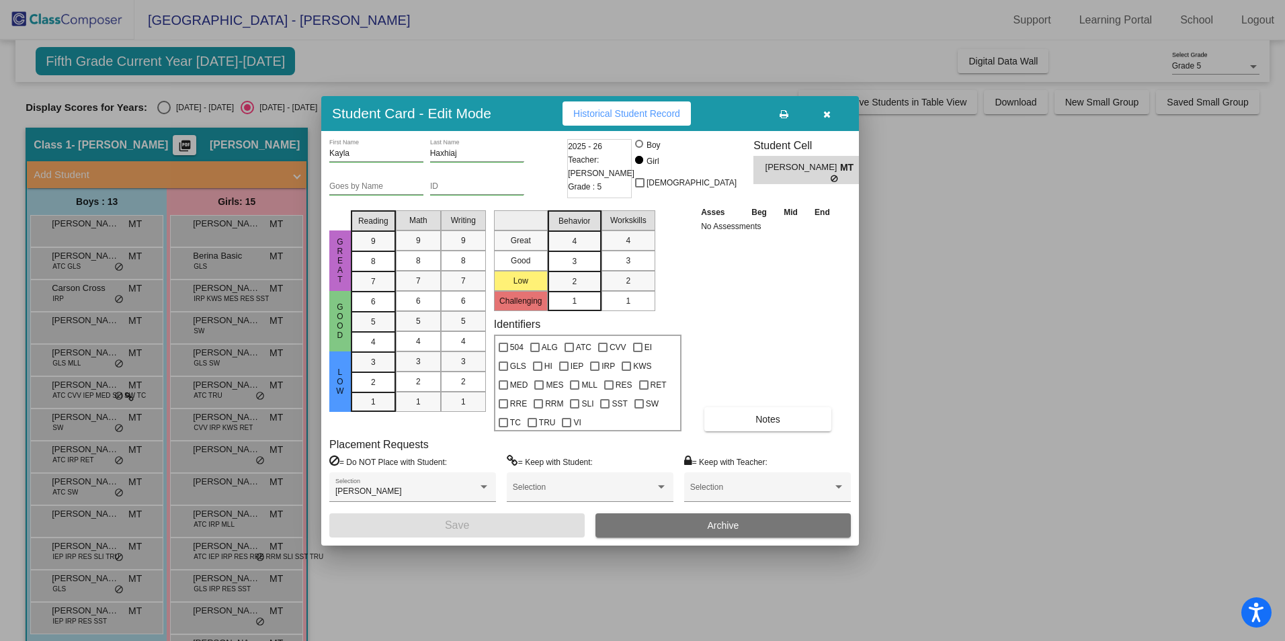
click at [826, 117] on icon "button" at bounding box center [827, 114] width 7 height 9
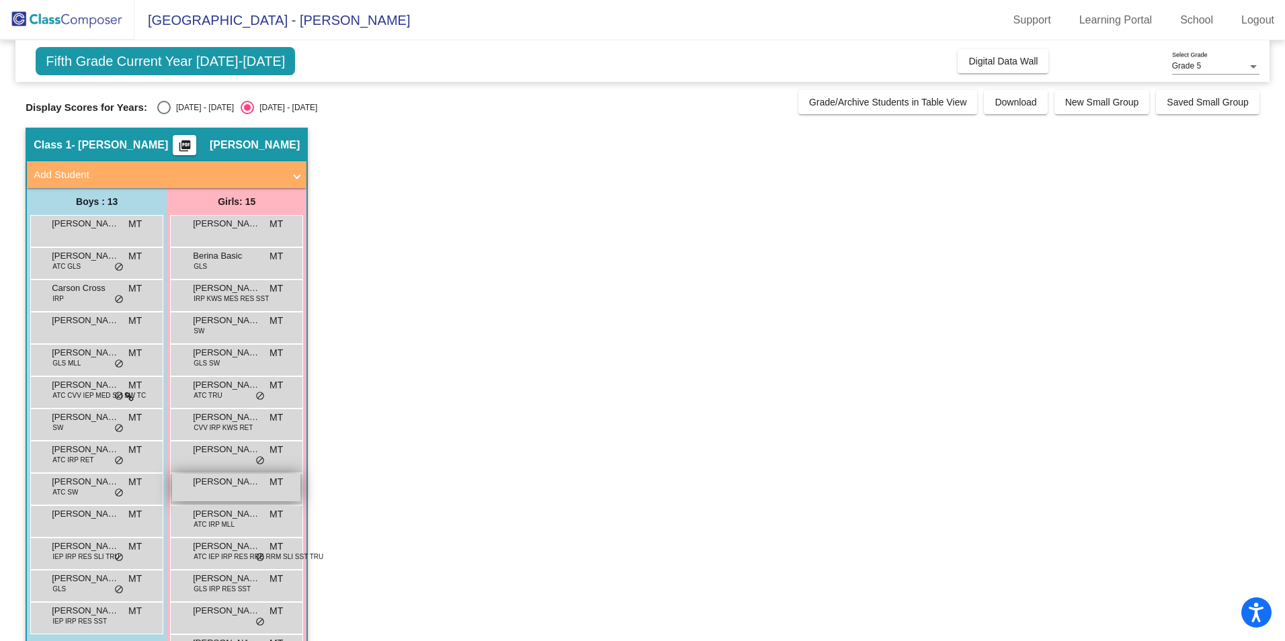
click at [210, 487] on span "[PERSON_NAME]" at bounding box center [226, 481] width 67 height 13
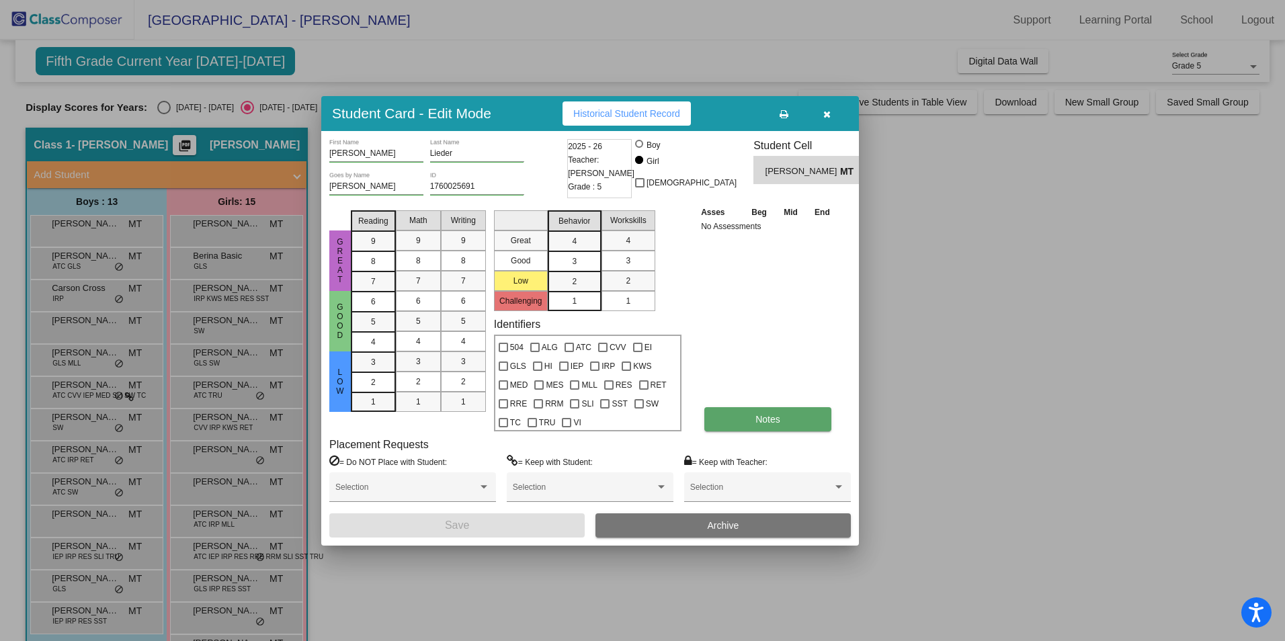
click at [748, 420] on button "Notes" at bounding box center [768, 419] width 127 height 24
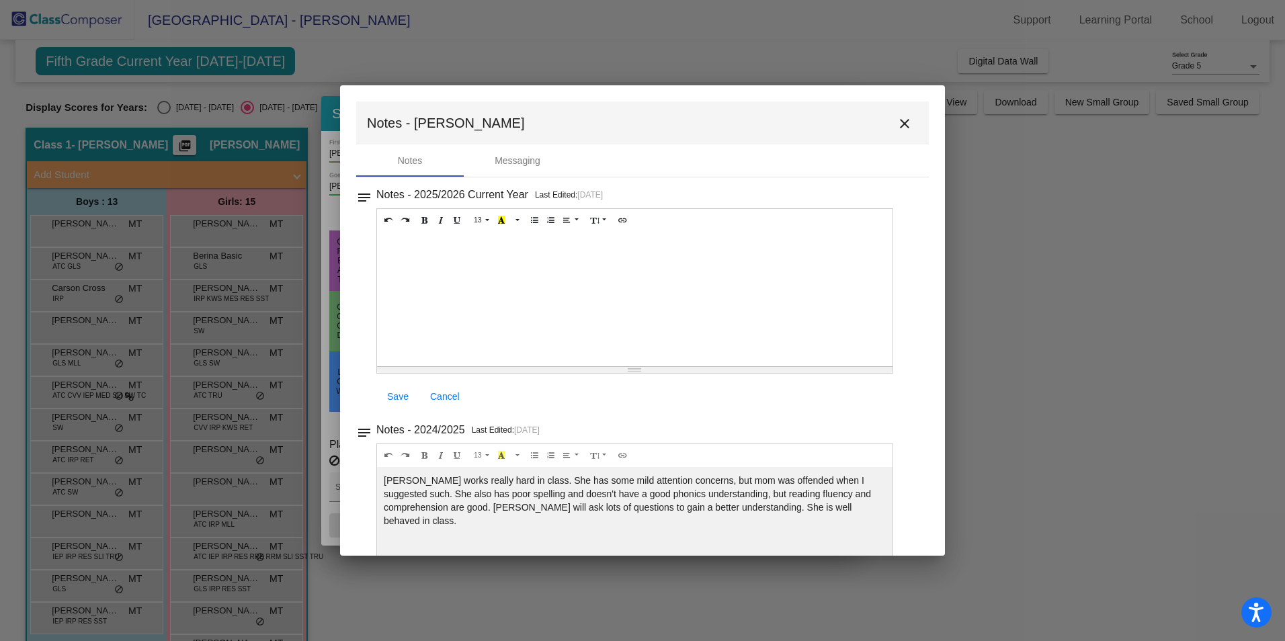
click at [898, 124] on mat-icon "close" at bounding box center [905, 124] width 16 height 16
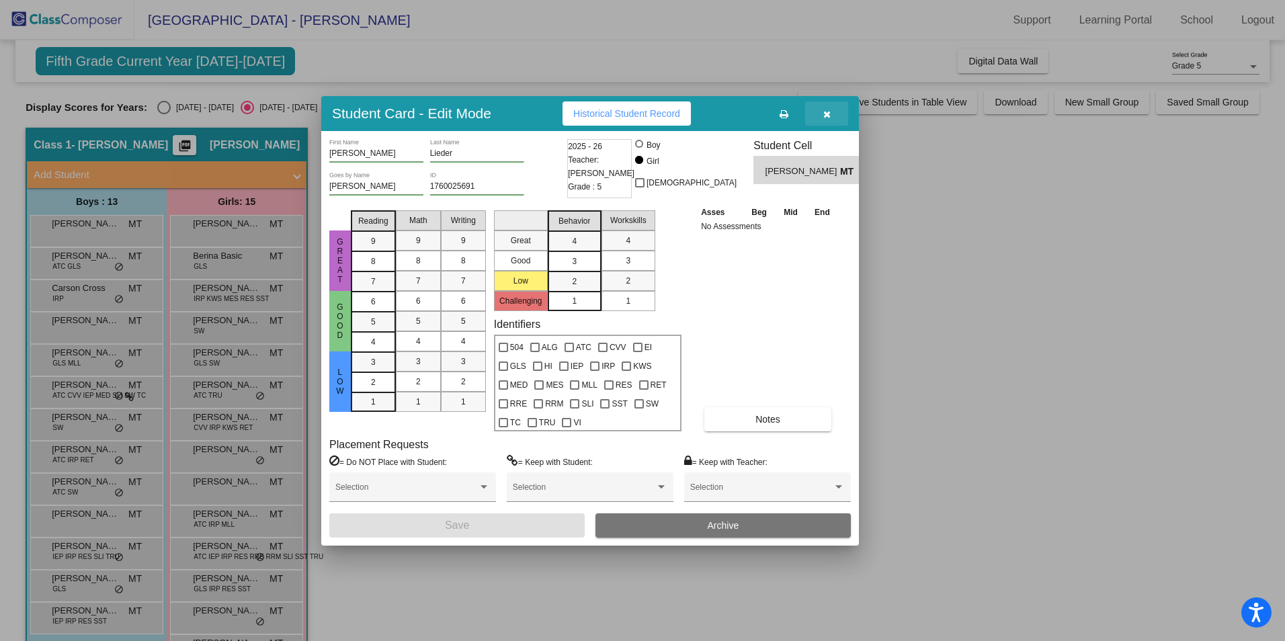
click at [829, 112] on icon "button" at bounding box center [827, 114] width 7 height 9
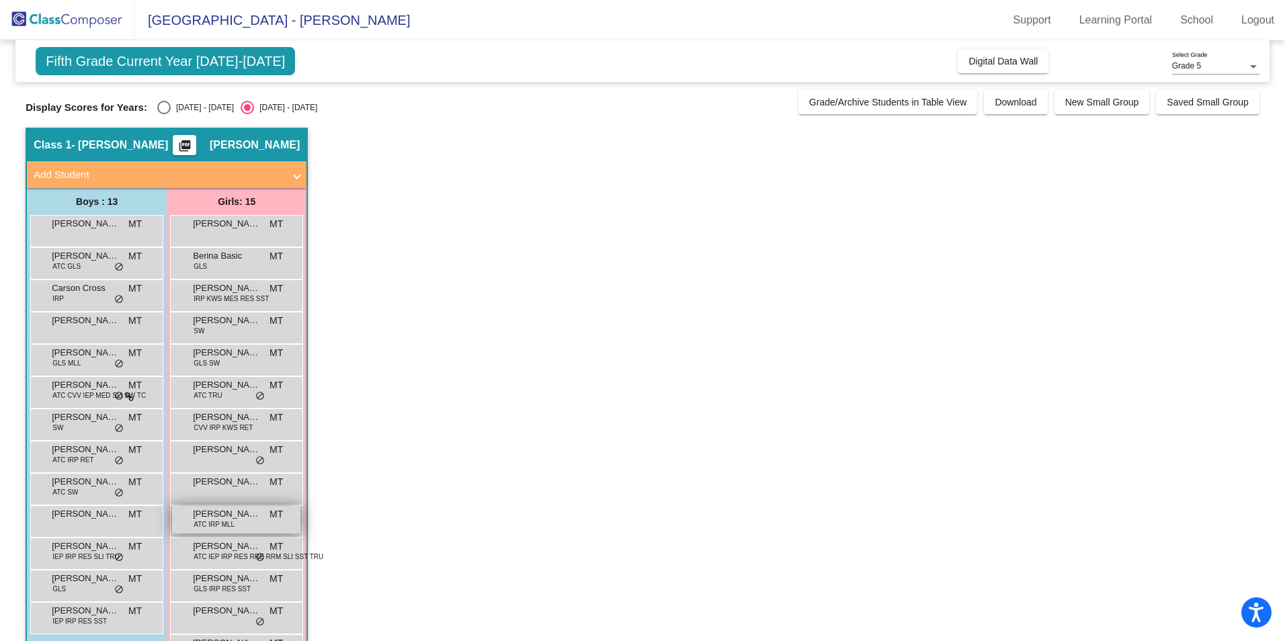
click at [200, 515] on span "[PERSON_NAME]" at bounding box center [226, 514] width 67 height 13
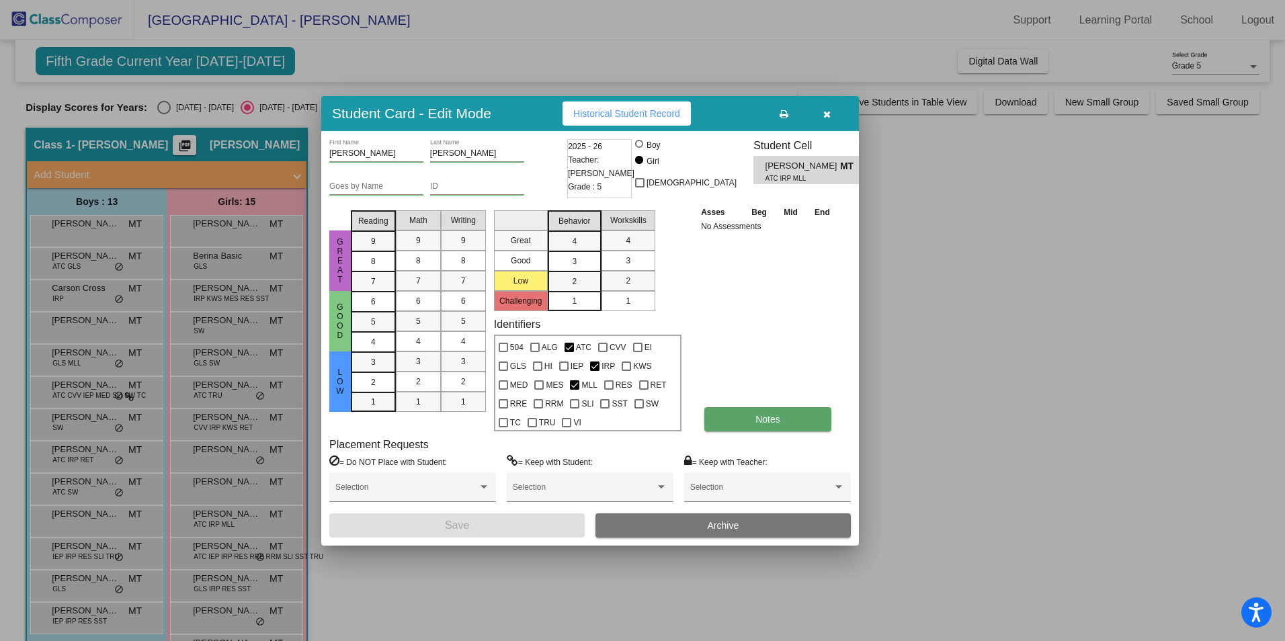
click at [766, 410] on button "Notes" at bounding box center [768, 419] width 127 height 24
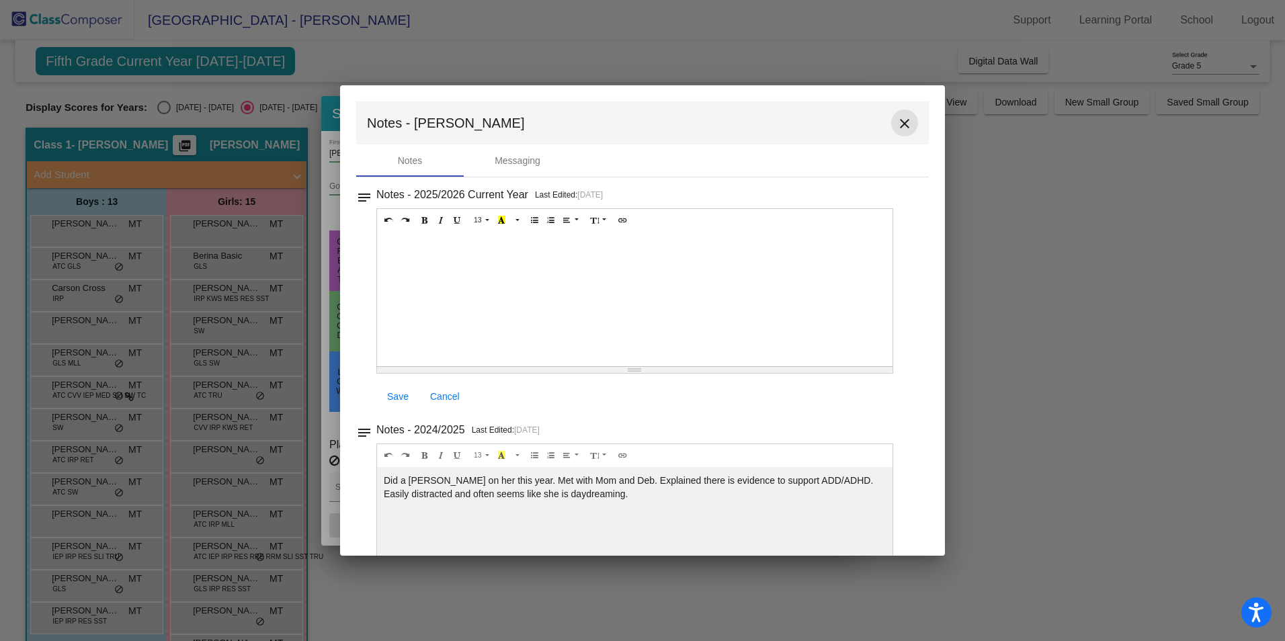
click at [897, 121] on mat-icon "close" at bounding box center [905, 124] width 16 height 16
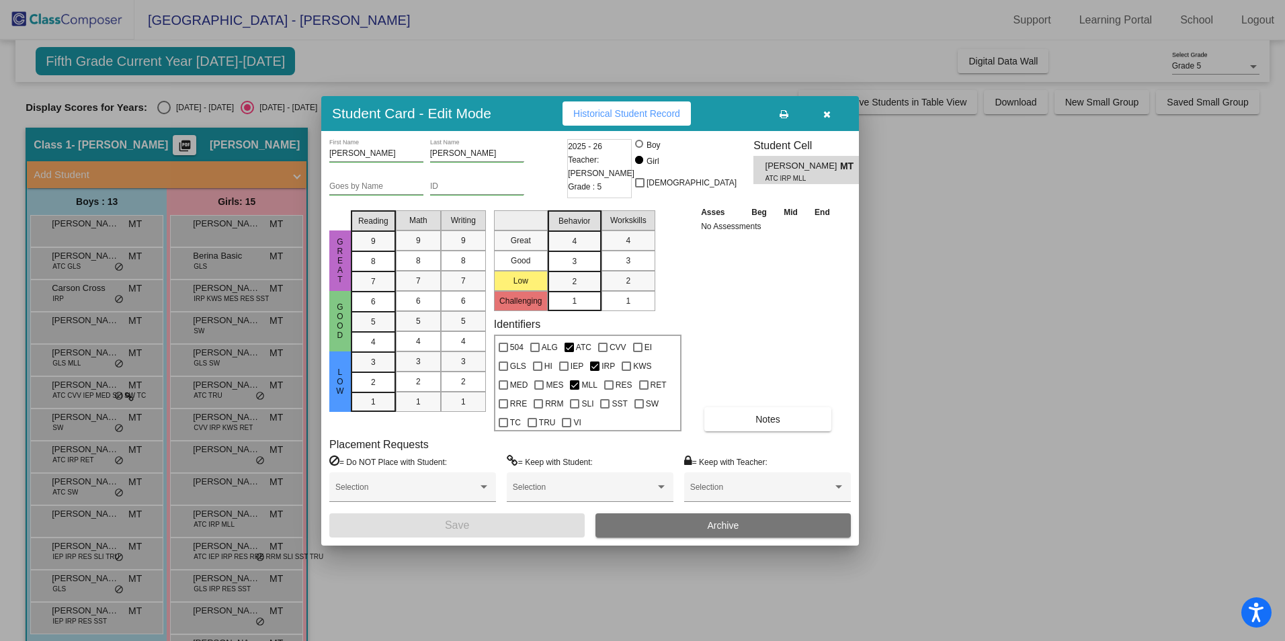
click at [830, 111] on icon "button" at bounding box center [827, 114] width 7 height 9
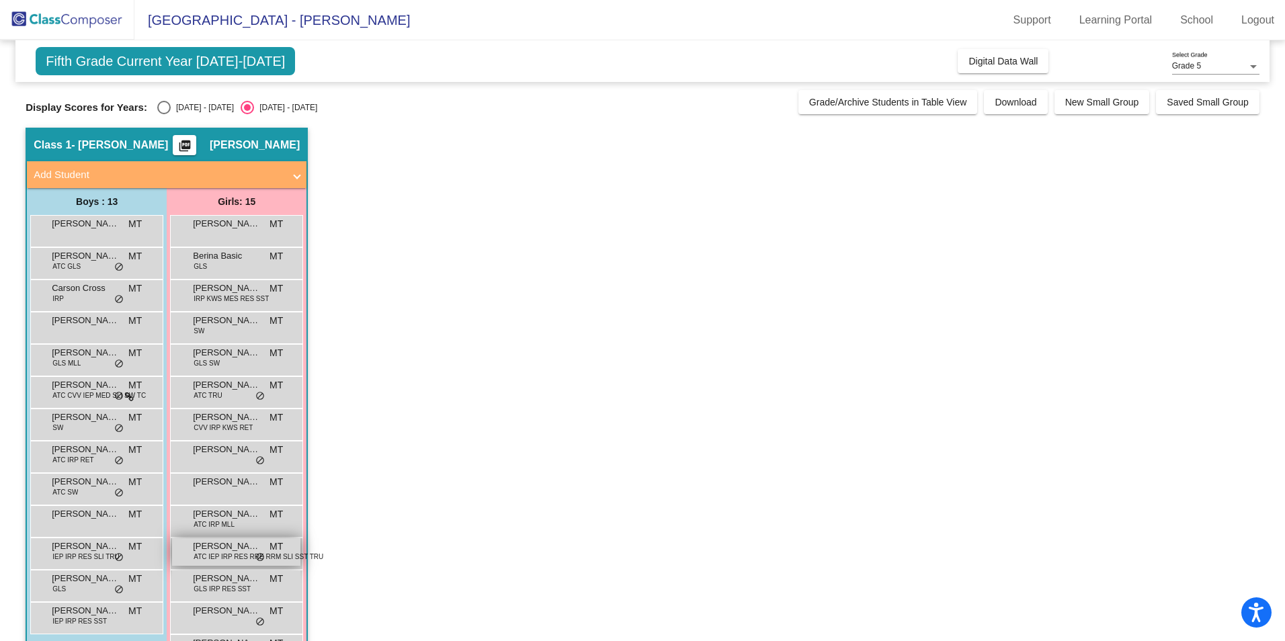
click at [225, 553] on span "ATC IEP IRP RES RRE RRM SLI SST TRU" at bounding box center [259, 557] width 130 height 10
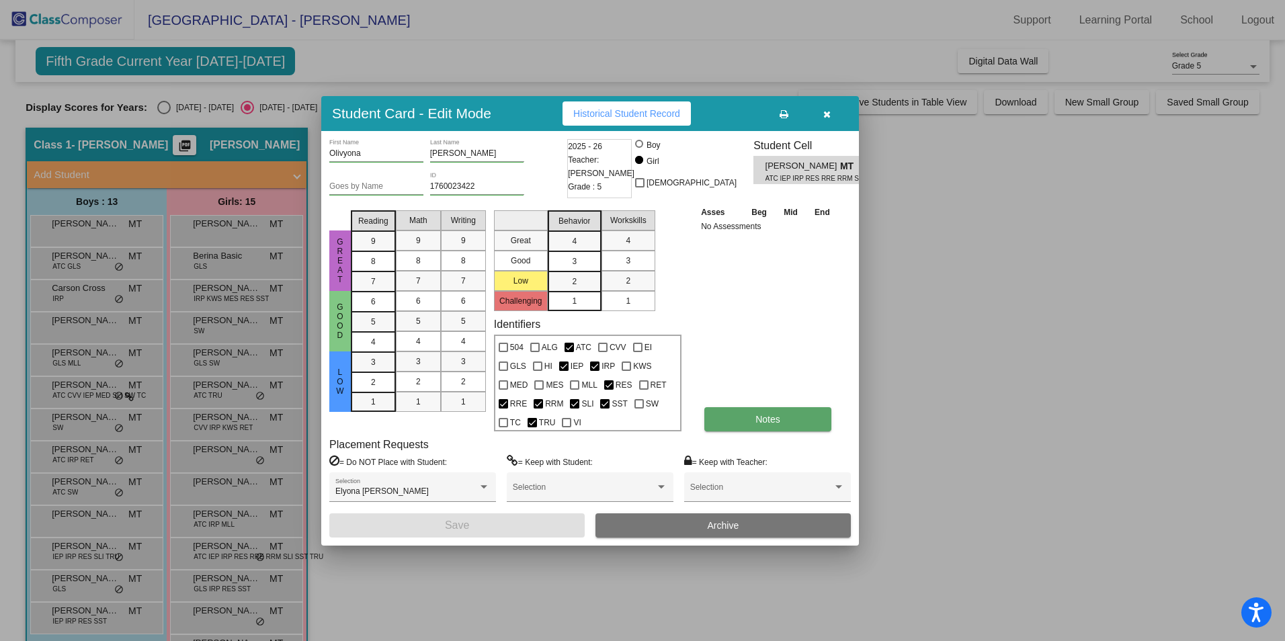
click at [738, 422] on button "Notes" at bounding box center [768, 419] width 127 height 24
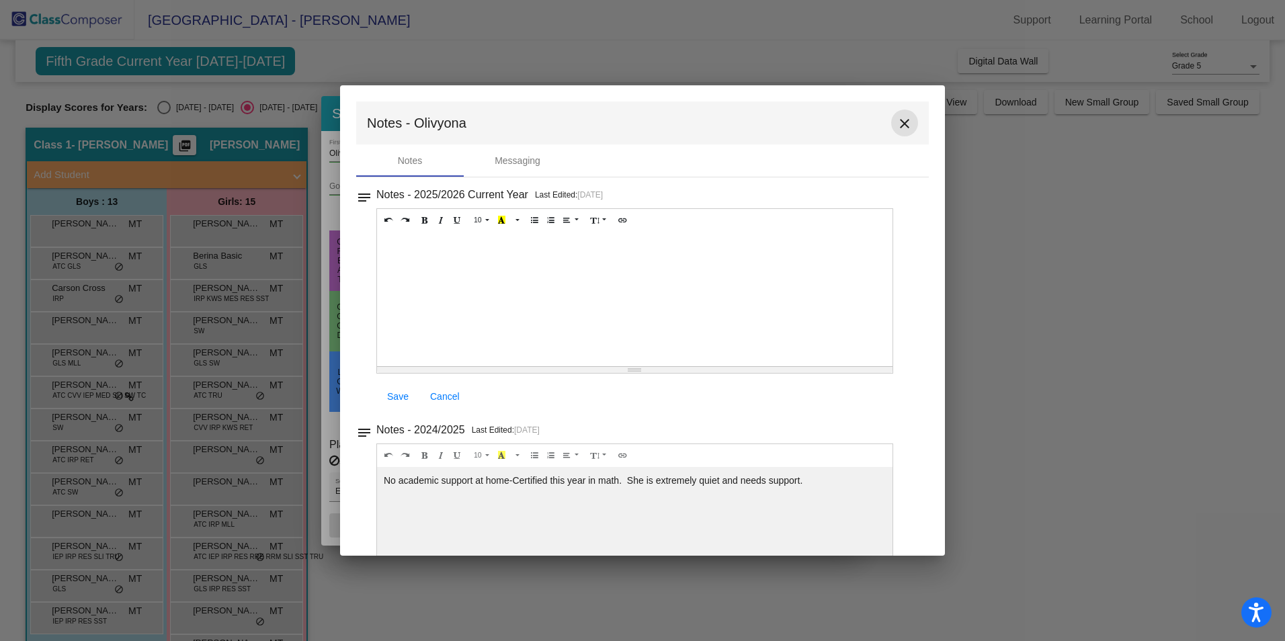
click at [900, 122] on mat-icon "close" at bounding box center [905, 124] width 16 height 16
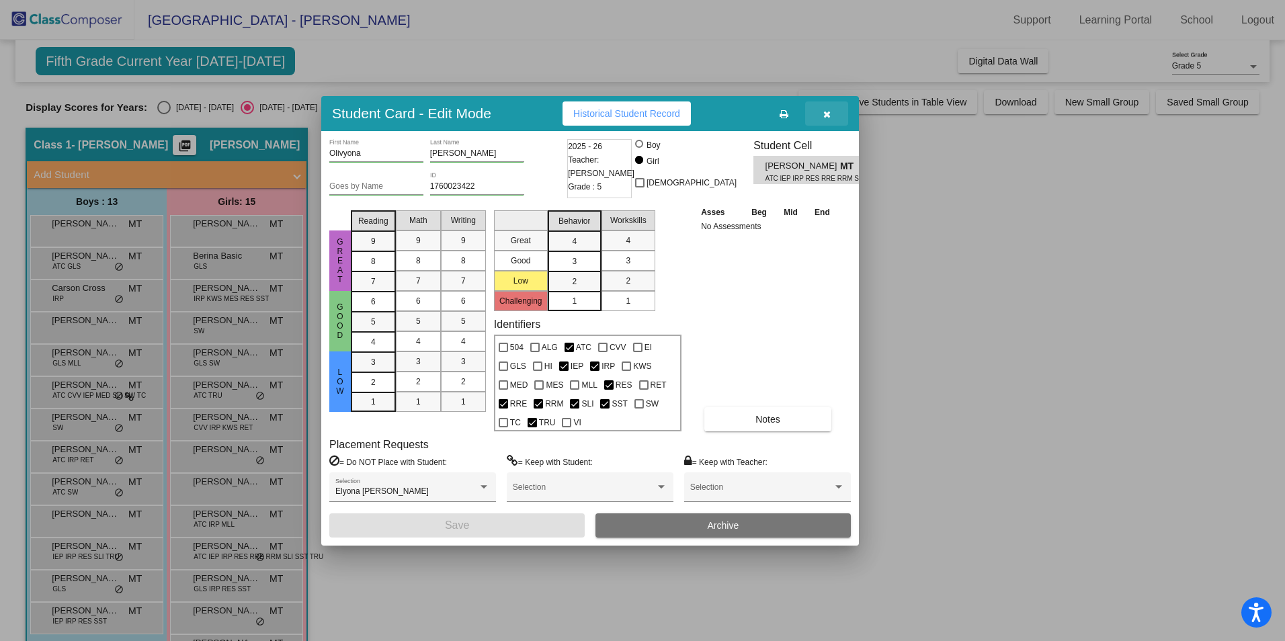
click at [828, 112] on icon "button" at bounding box center [827, 114] width 7 height 9
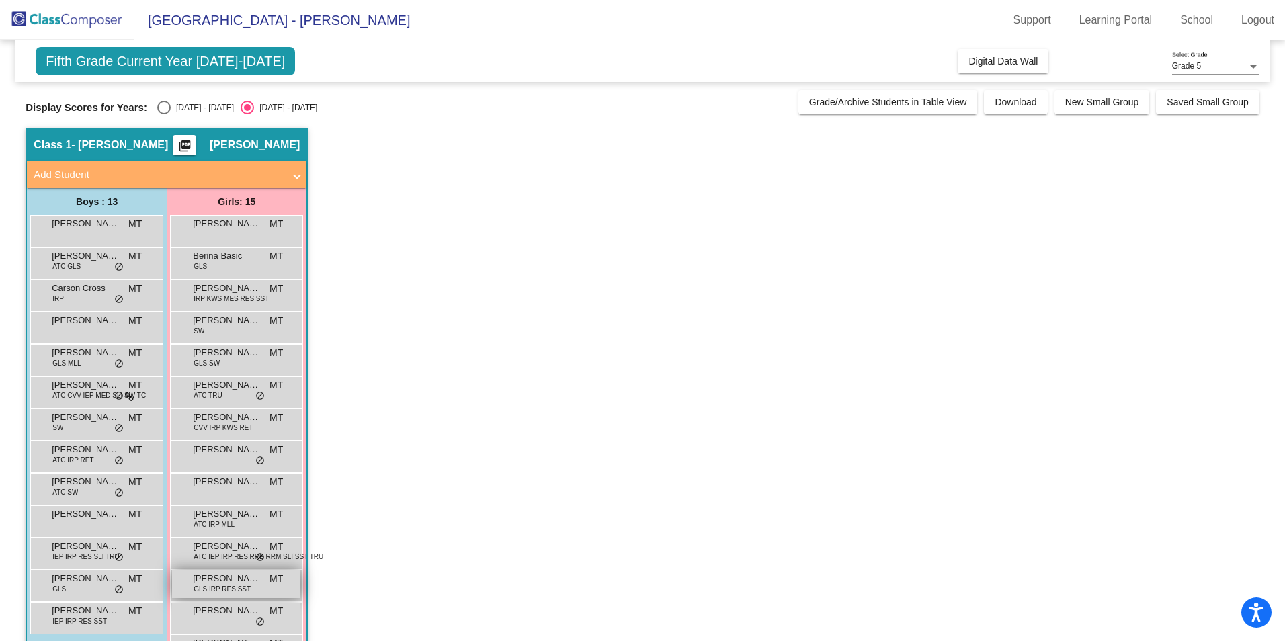
click at [212, 586] on span "GLS IRP RES SST" at bounding box center [222, 589] width 57 height 10
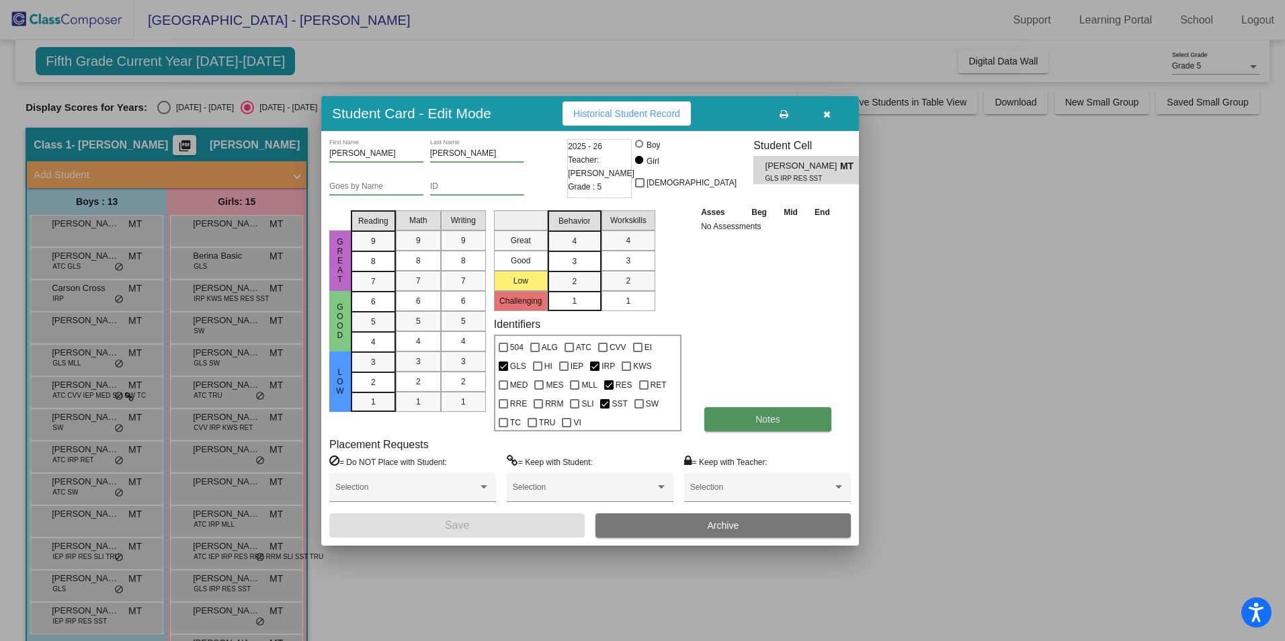
click at [756, 422] on span "Notes" at bounding box center [768, 419] width 25 height 11
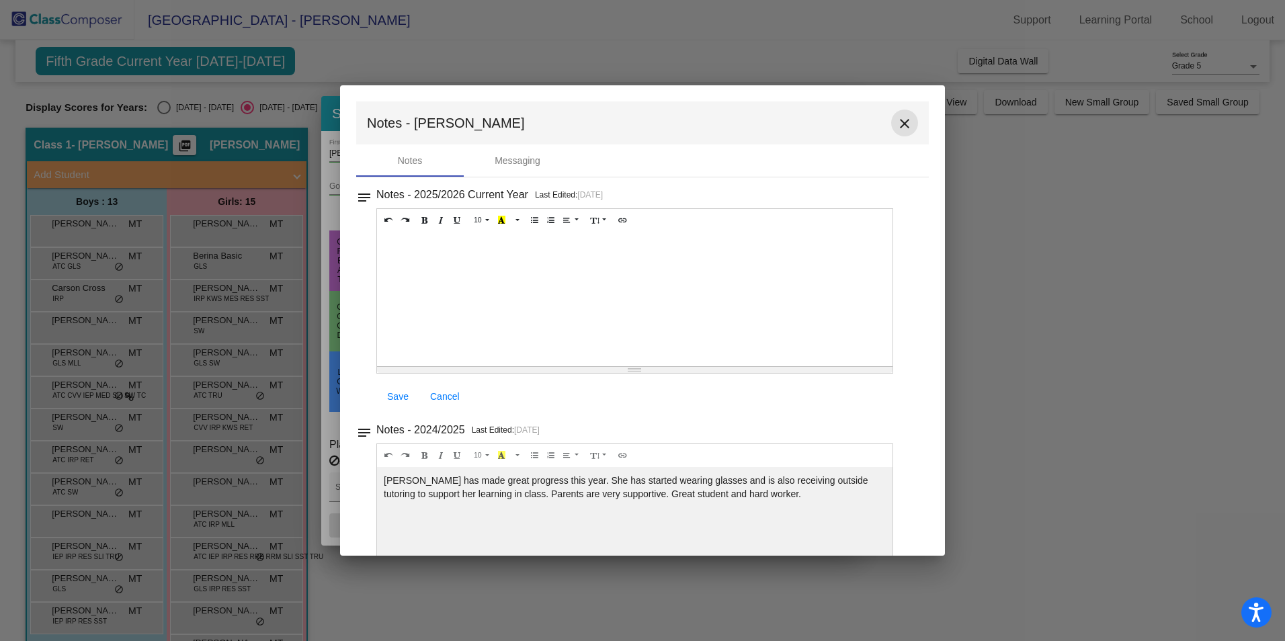
click at [897, 122] on mat-icon "close" at bounding box center [905, 124] width 16 height 16
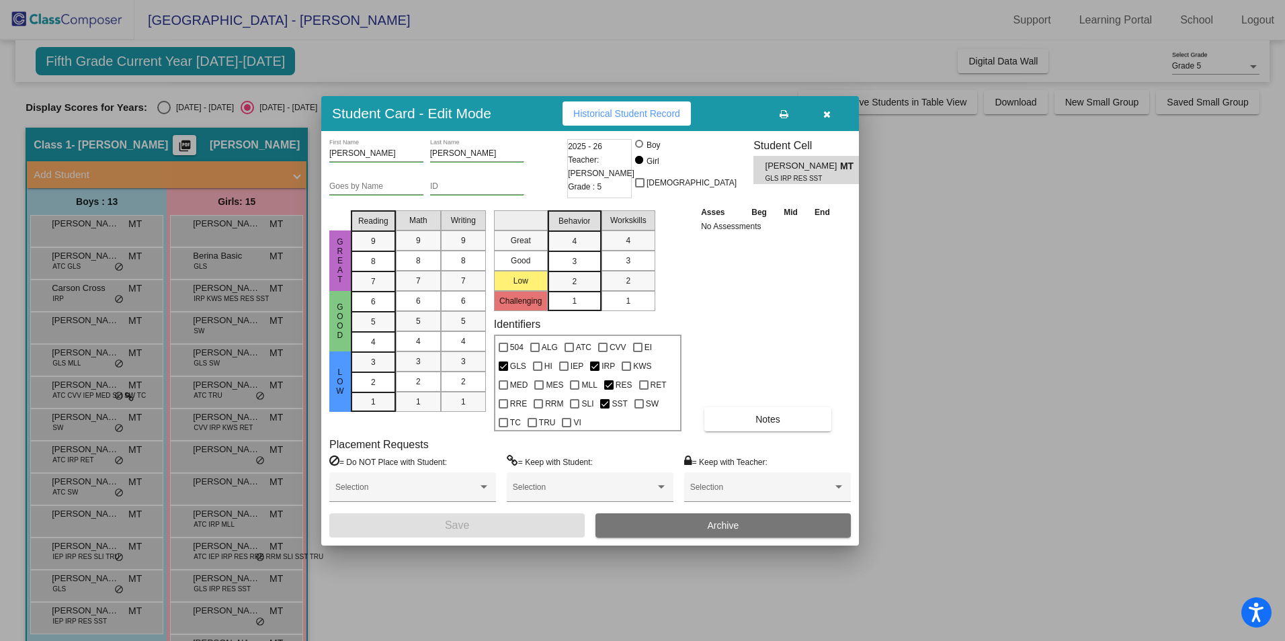
click at [832, 116] on button "button" at bounding box center [826, 114] width 43 height 24
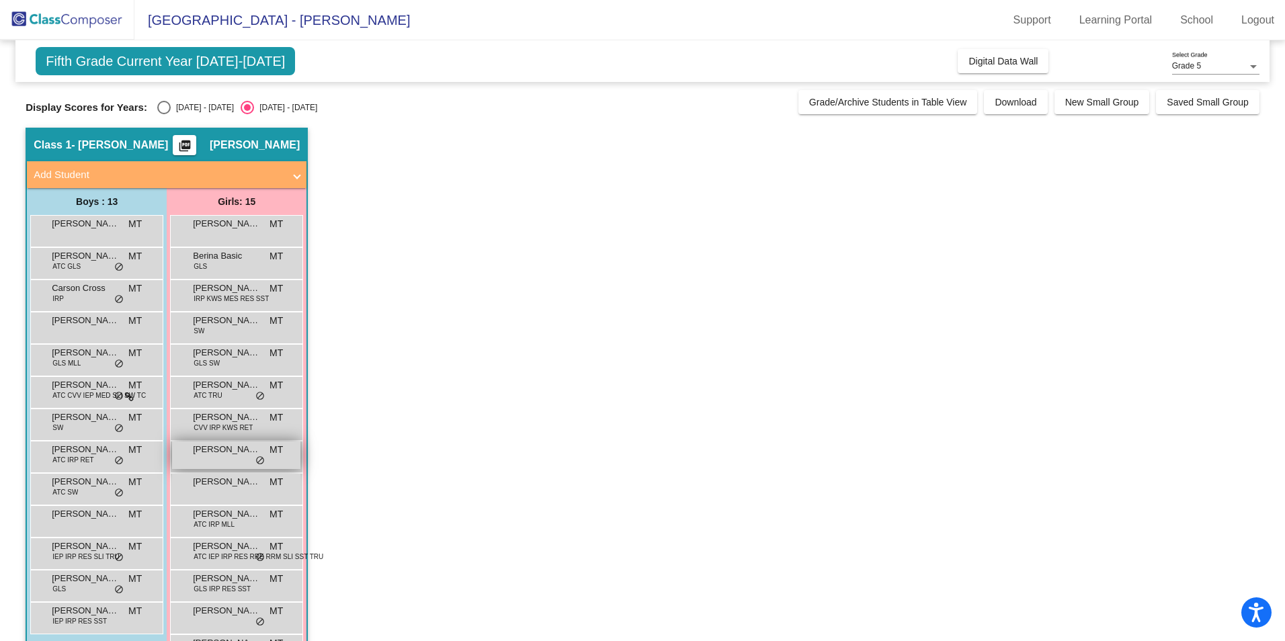
scroll to position [79, 0]
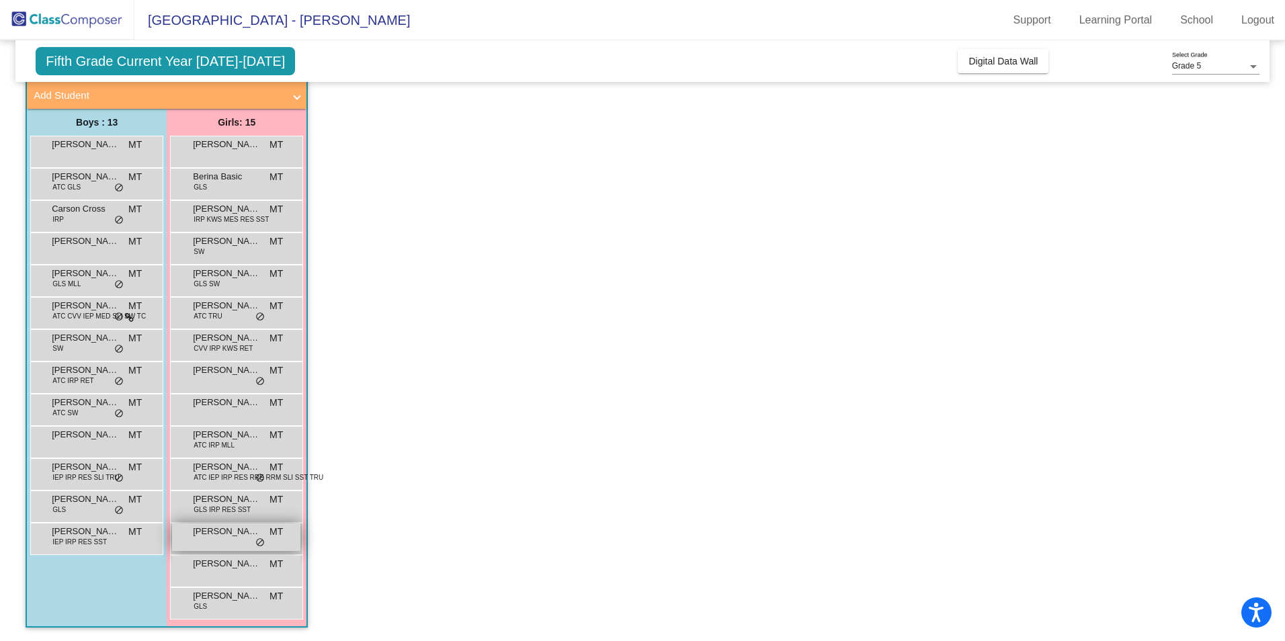
click at [210, 537] on span "[PERSON_NAME]" at bounding box center [226, 531] width 67 height 13
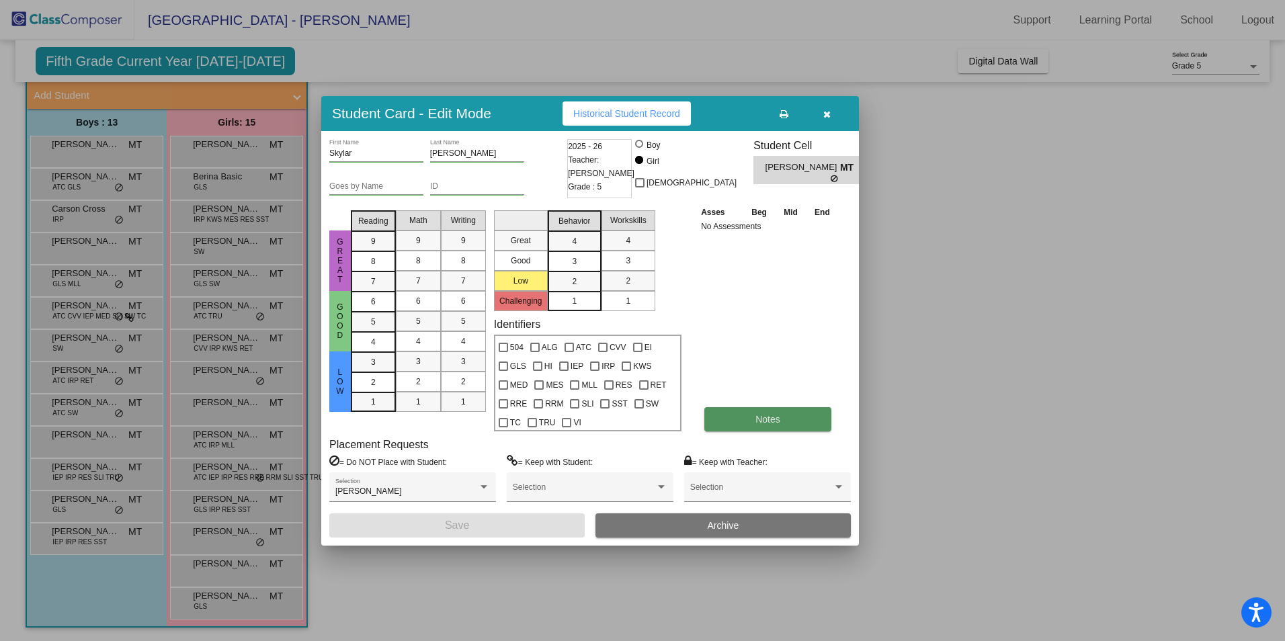
click at [762, 412] on button "Notes" at bounding box center [768, 419] width 127 height 24
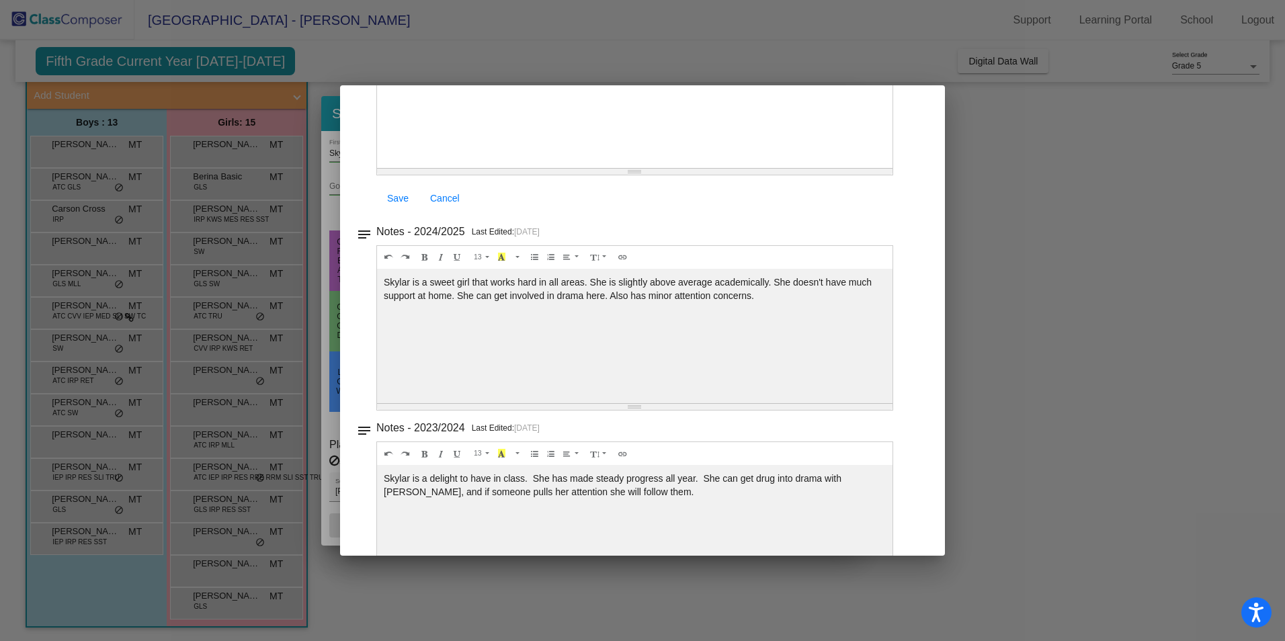
scroll to position [0, 0]
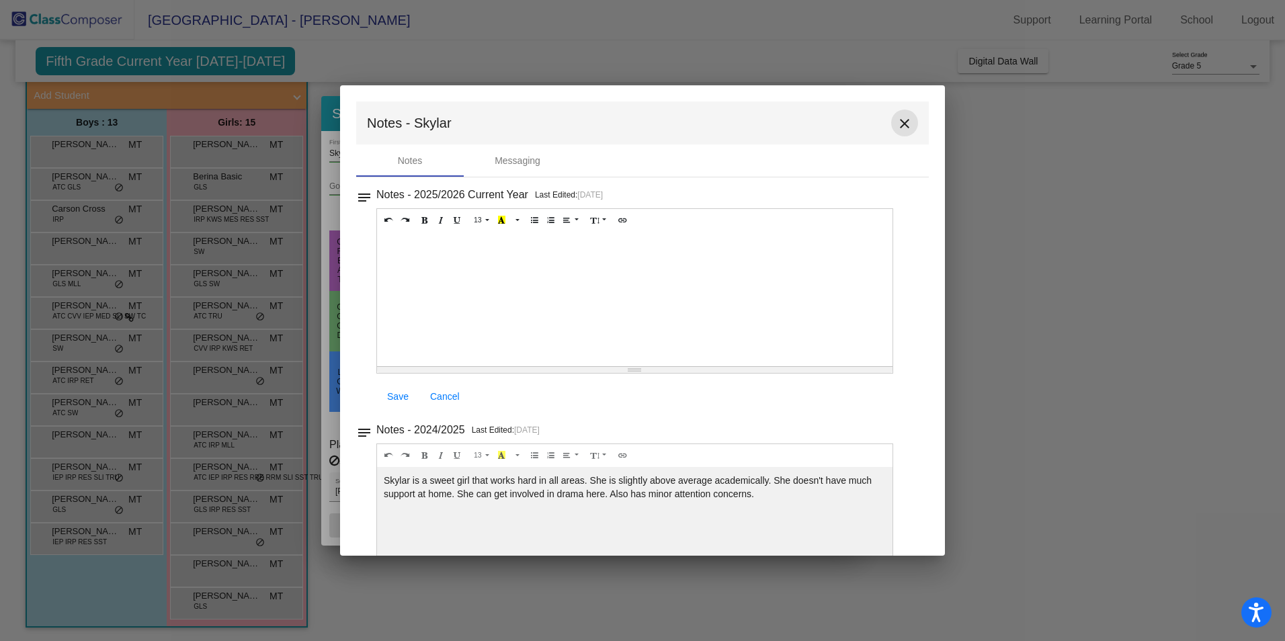
click at [901, 121] on mat-icon "close" at bounding box center [905, 124] width 16 height 16
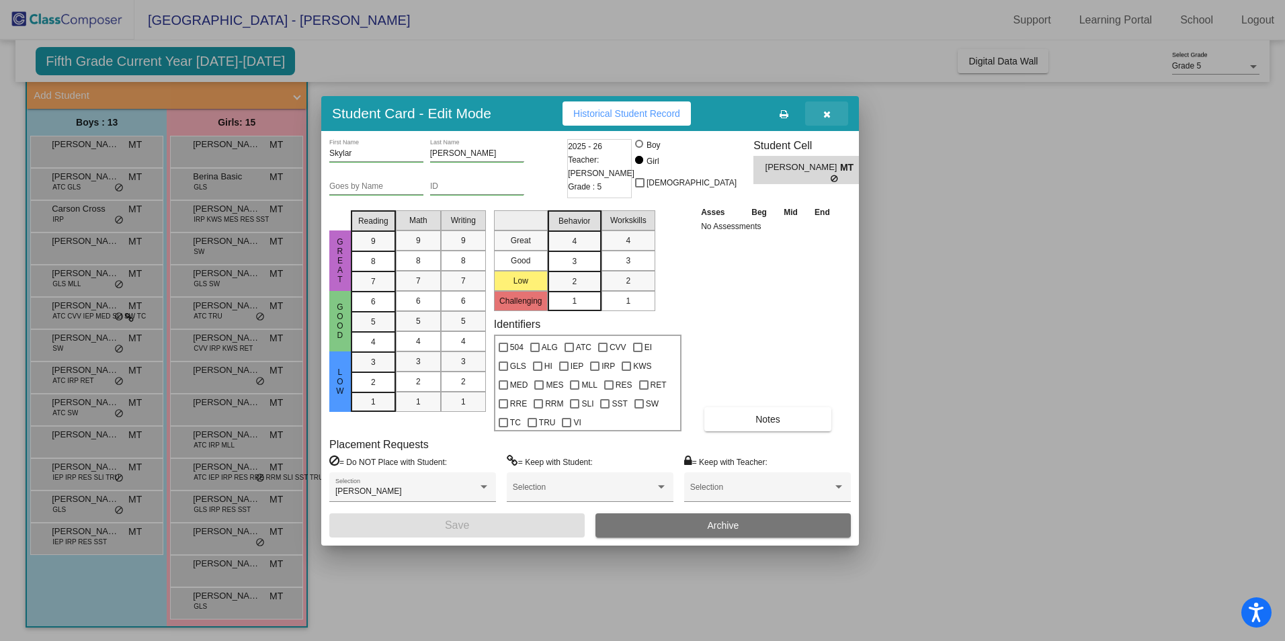
click at [826, 110] on icon "button" at bounding box center [827, 114] width 7 height 9
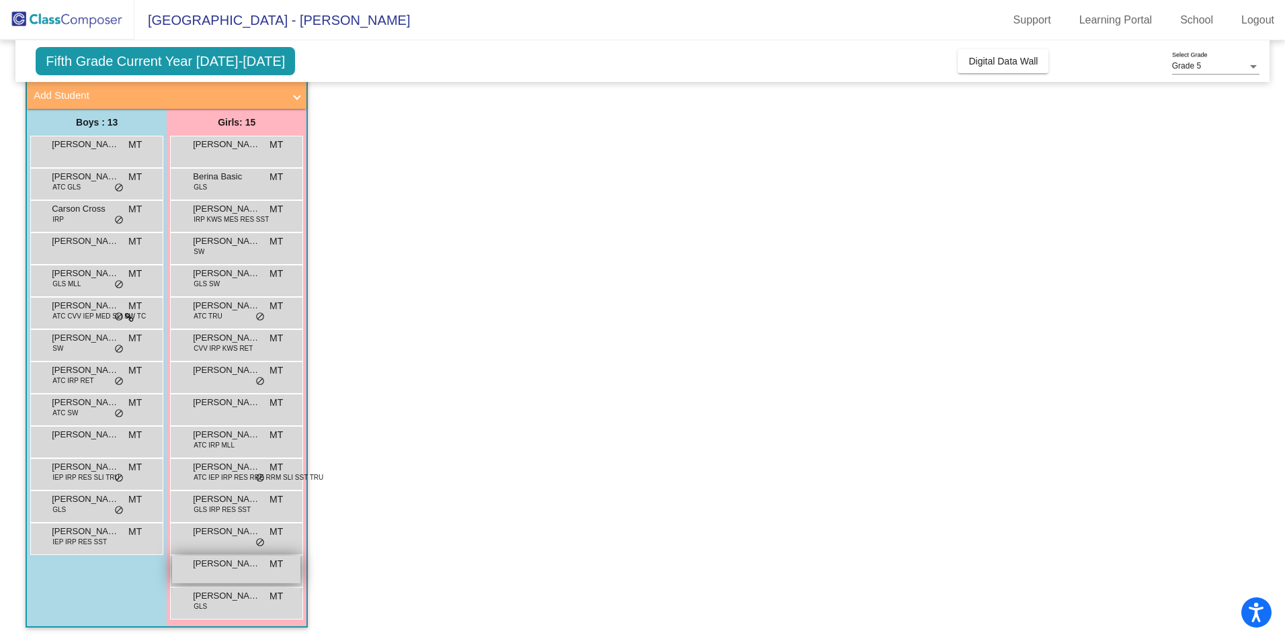
click at [211, 568] on span "[PERSON_NAME]" at bounding box center [226, 563] width 67 height 13
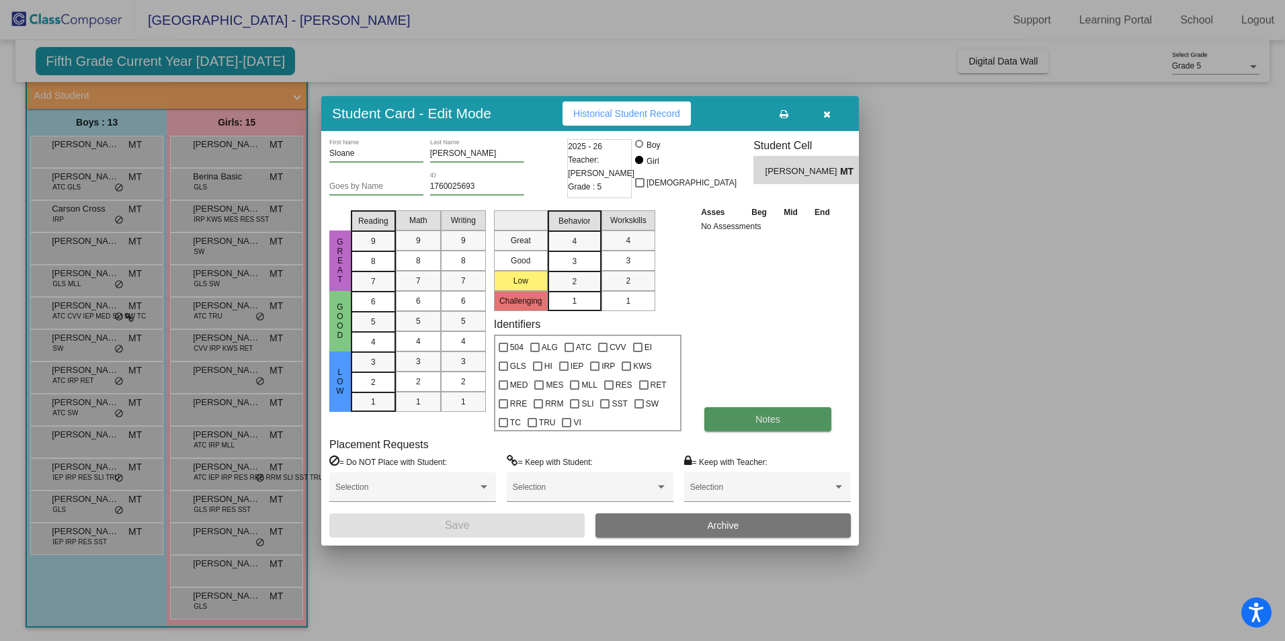
click at [757, 430] on button "Notes" at bounding box center [768, 419] width 127 height 24
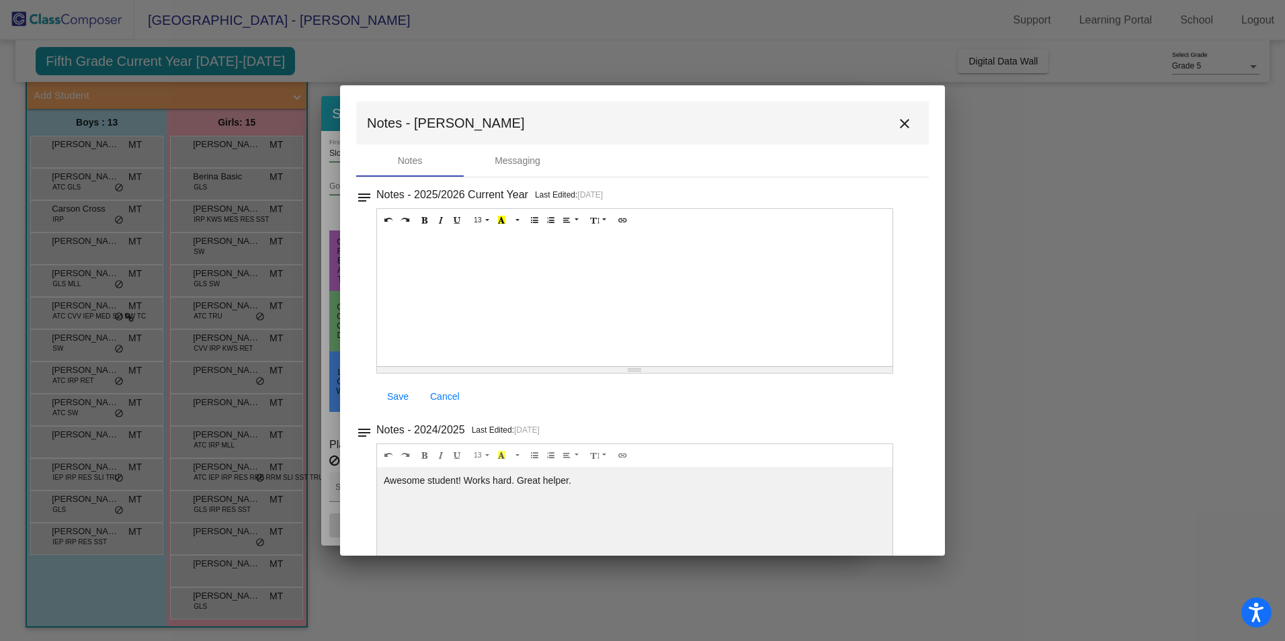
click at [902, 126] on mat-icon "close" at bounding box center [905, 124] width 16 height 16
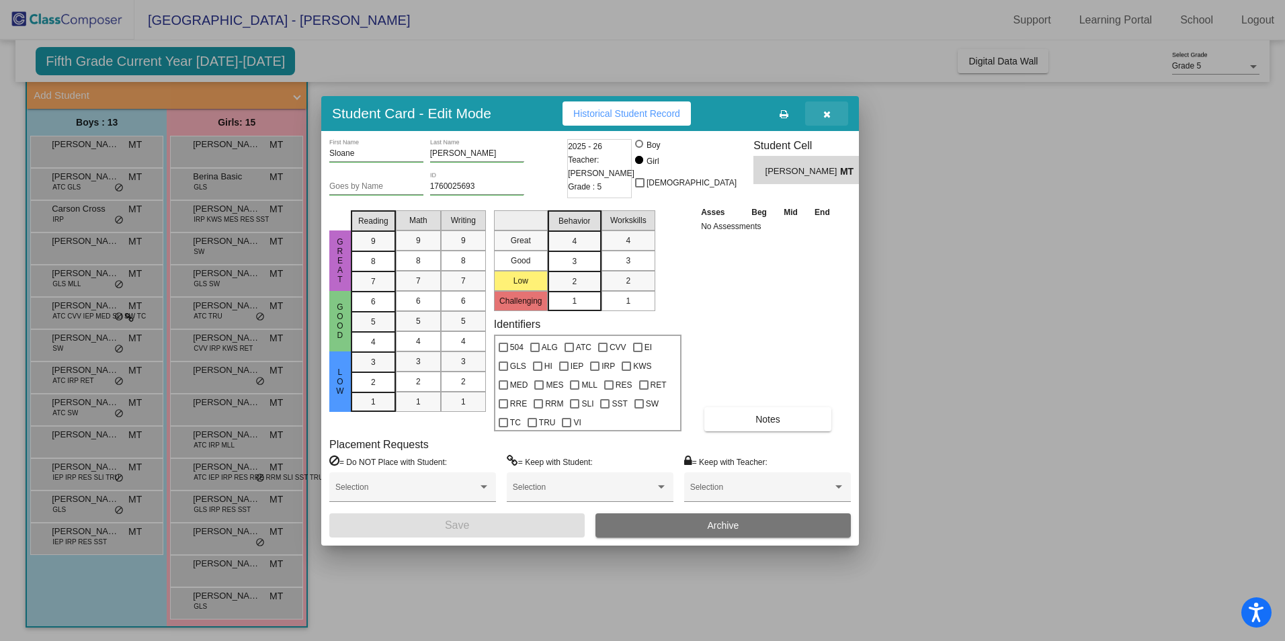
click at [824, 116] on icon "button" at bounding box center [827, 114] width 7 height 9
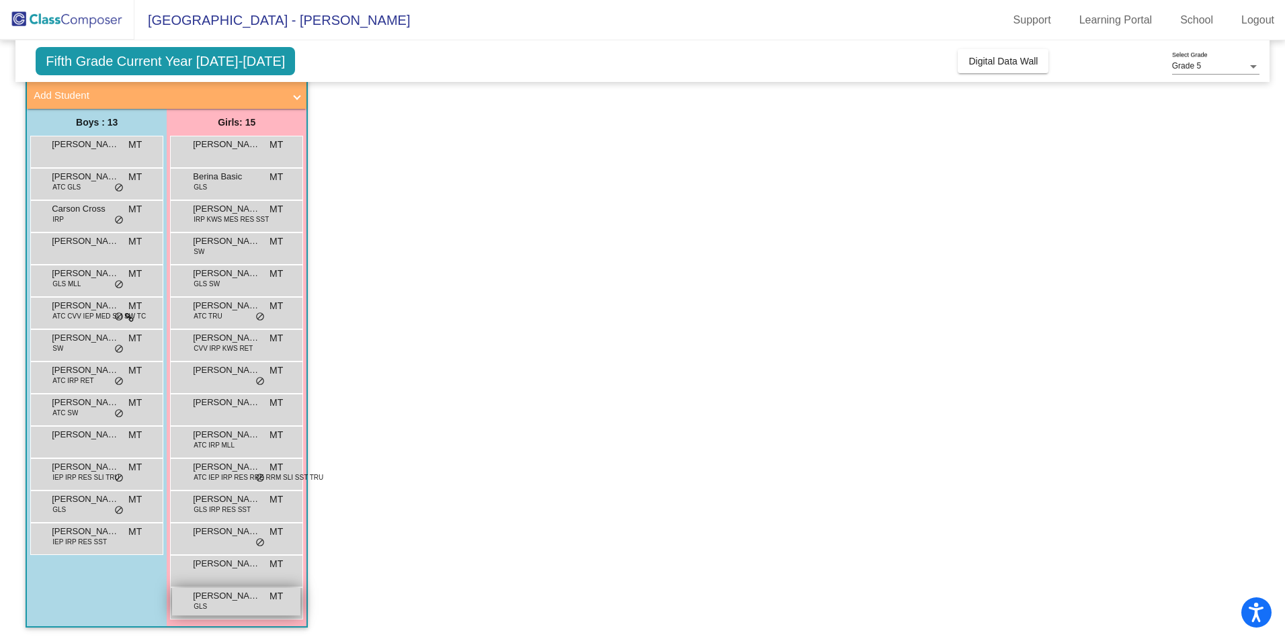
click at [208, 616] on div "[PERSON_NAME] GLS MT lock do_not_disturb_alt" at bounding box center [236, 602] width 128 height 28
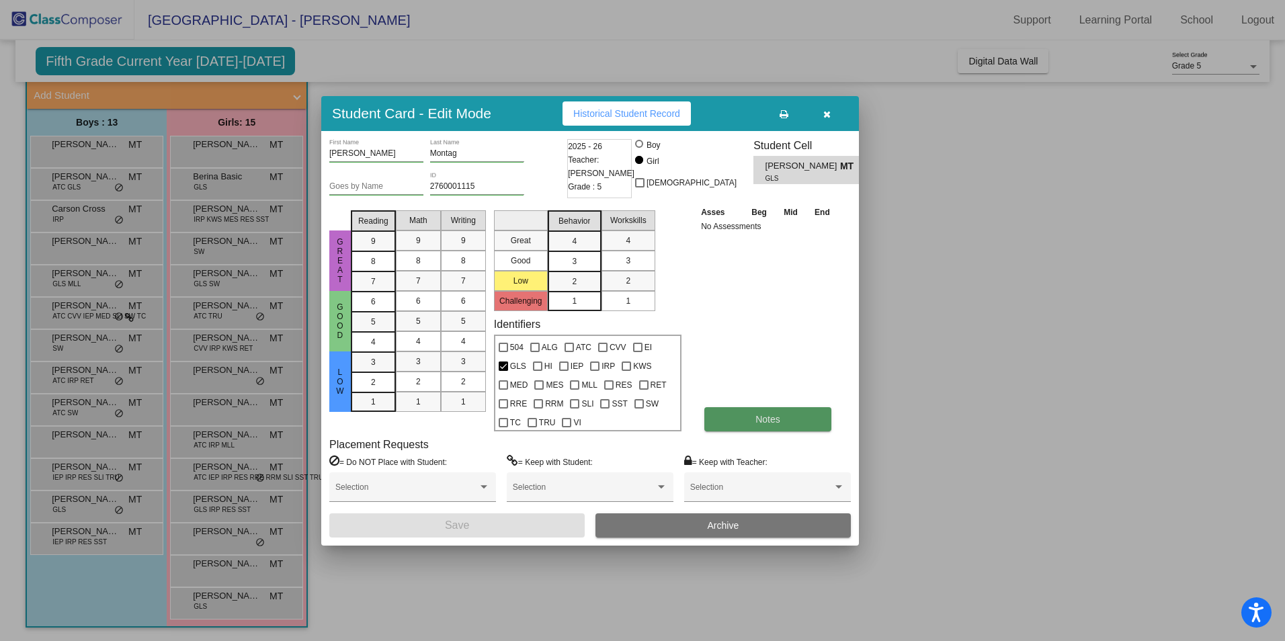
click at [716, 410] on button "Notes" at bounding box center [768, 419] width 127 height 24
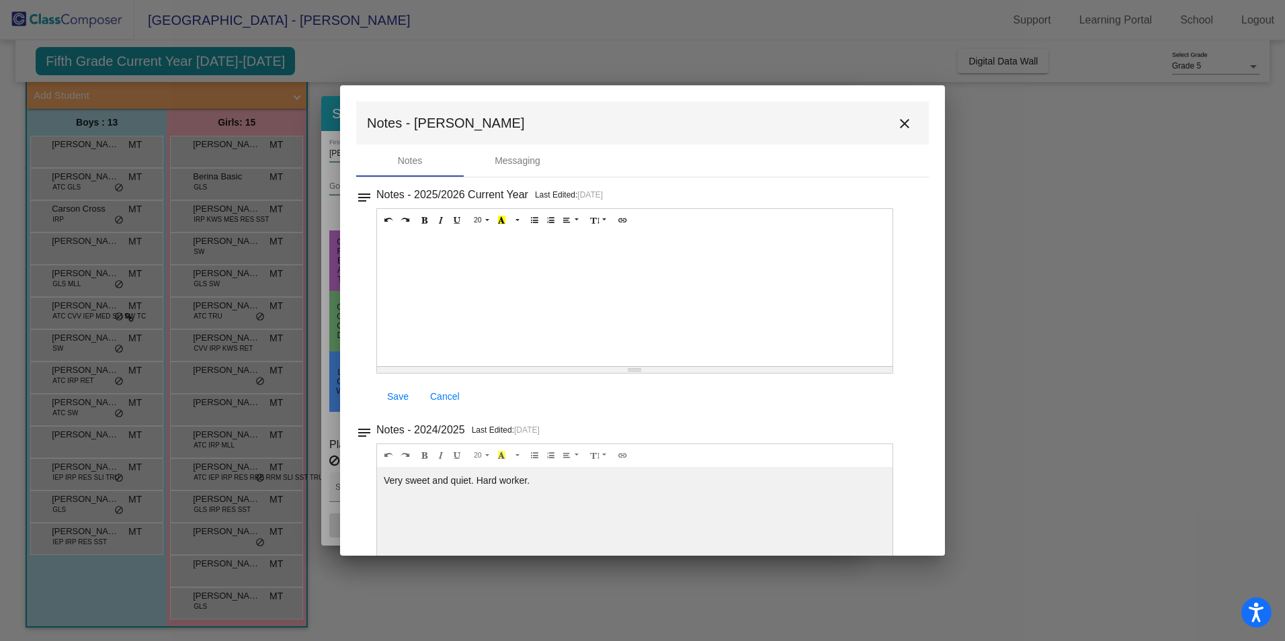
click at [905, 124] on mat-icon "close" at bounding box center [905, 124] width 16 height 16
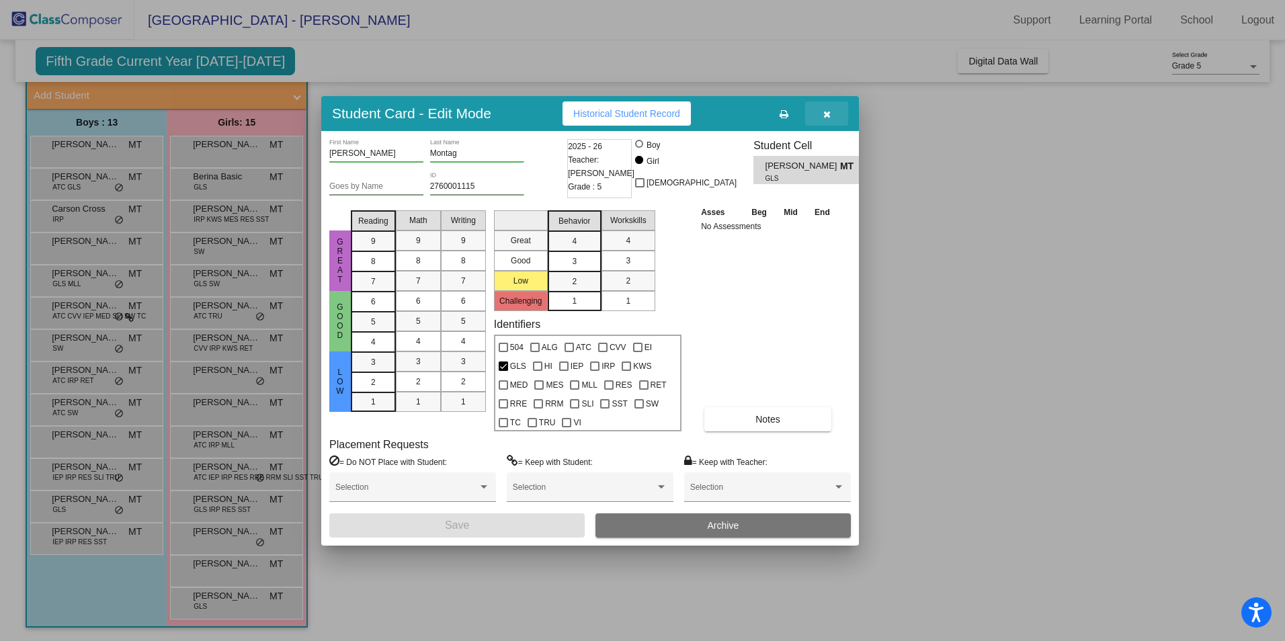
click at [830, 115] on icon "button" at bounding box center [827, 114] width 7 height 9
